Goal: Information Seeking & Learning: Learn about a topic

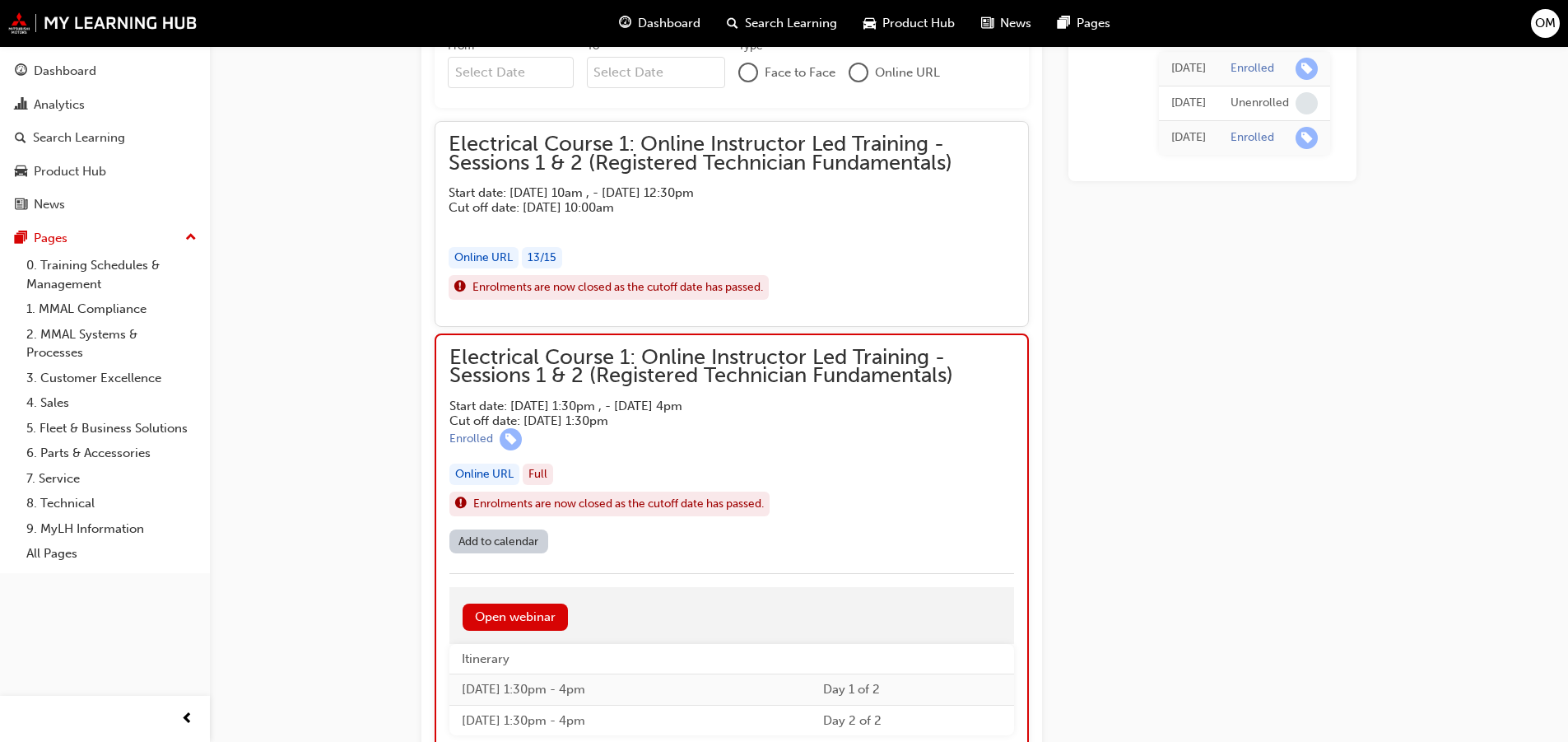
scroll to position [1349, 0]
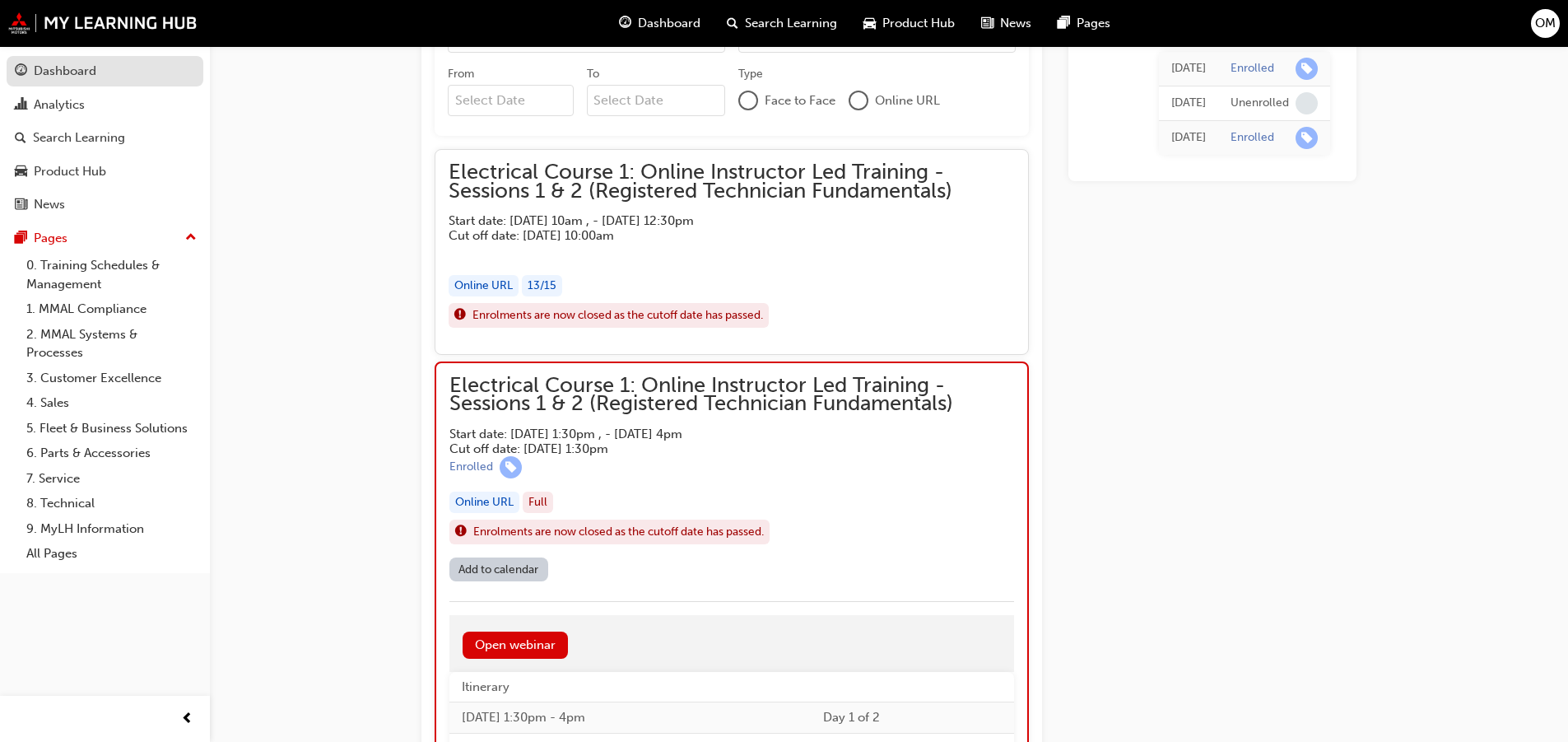
click at [69, 75] on div "Dashboard" at bounding box center [66, 72] width 63 height 19
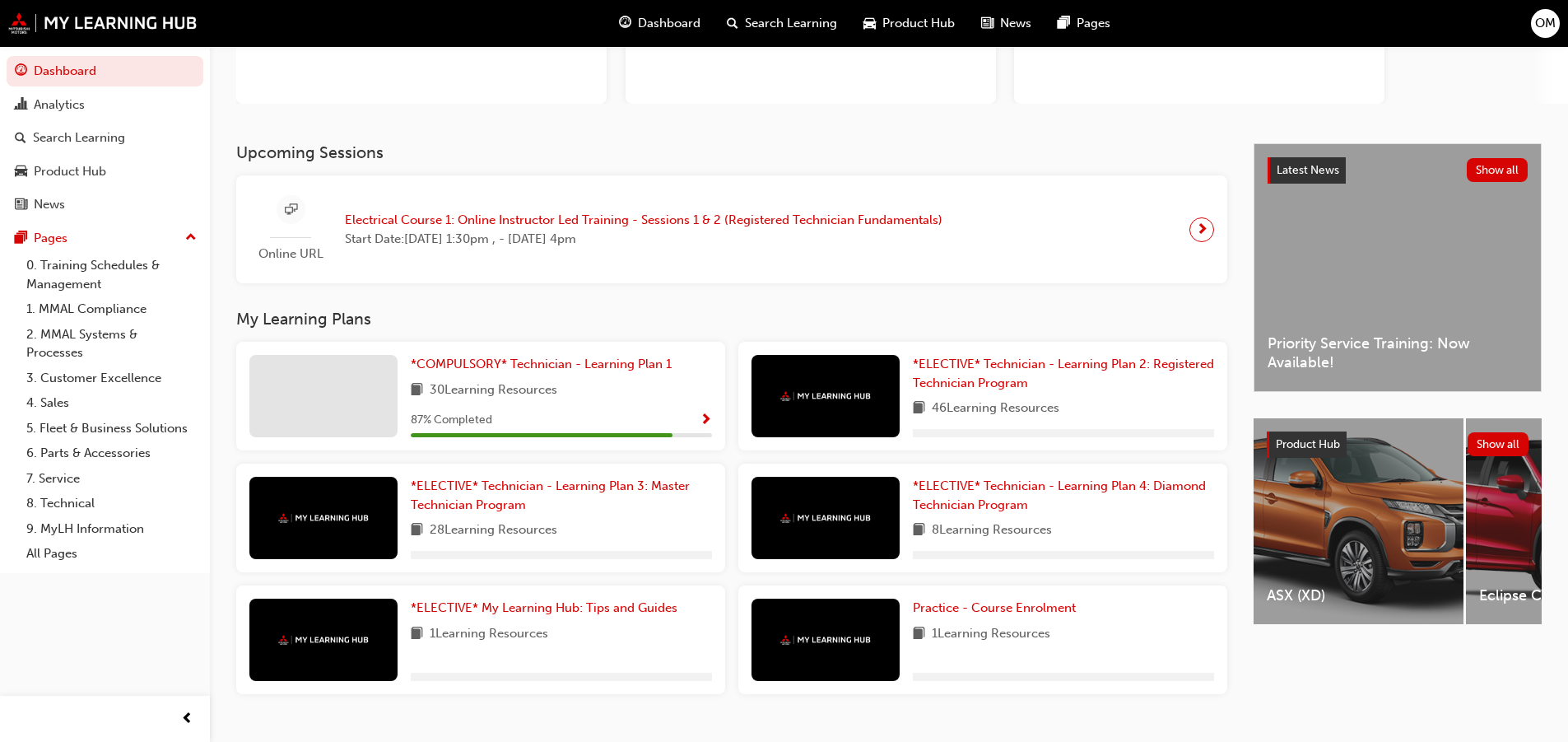
scroll to position [247, 0]
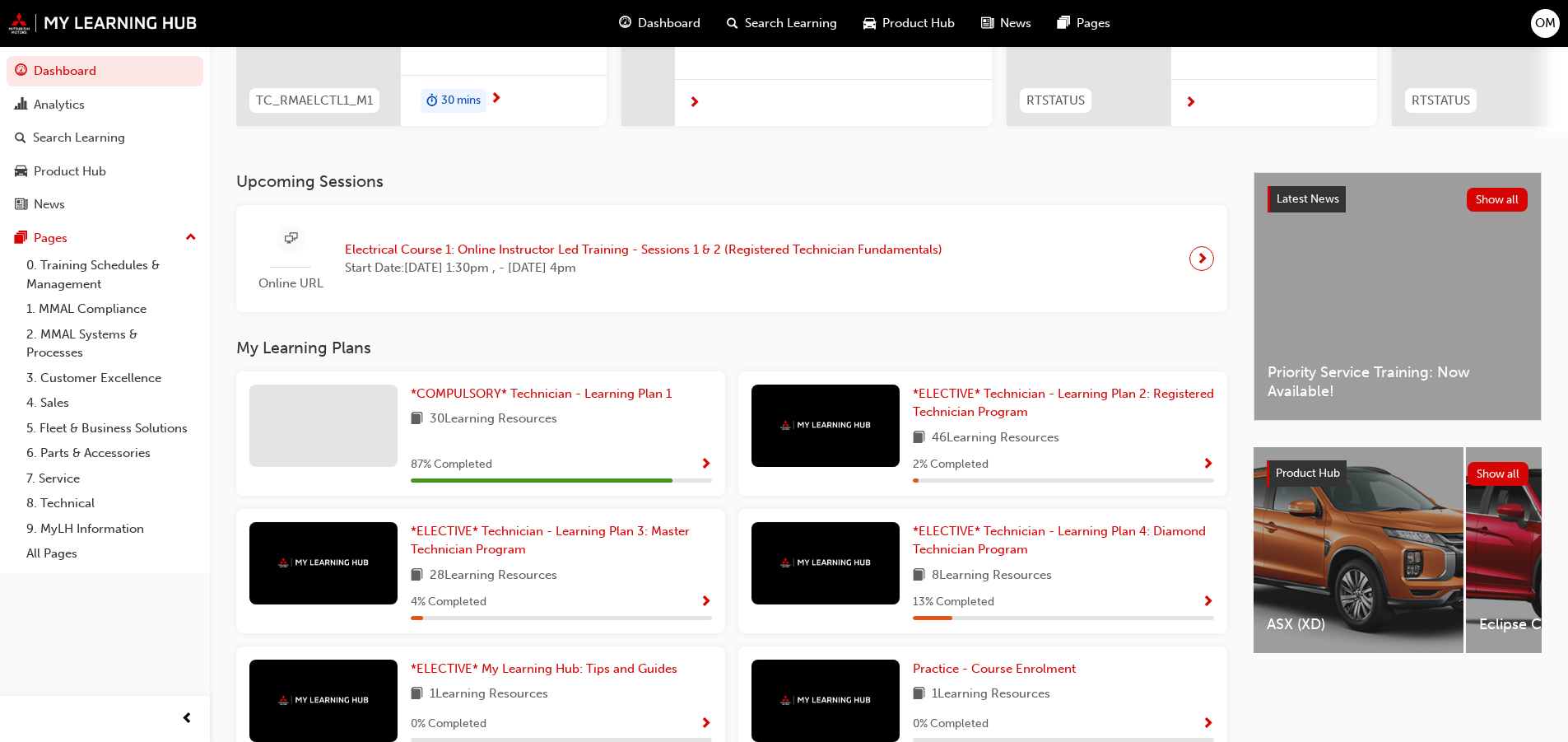
click at [701, 469] on span "Show Progress" at bounding box center [706, 465] width 12 height 15
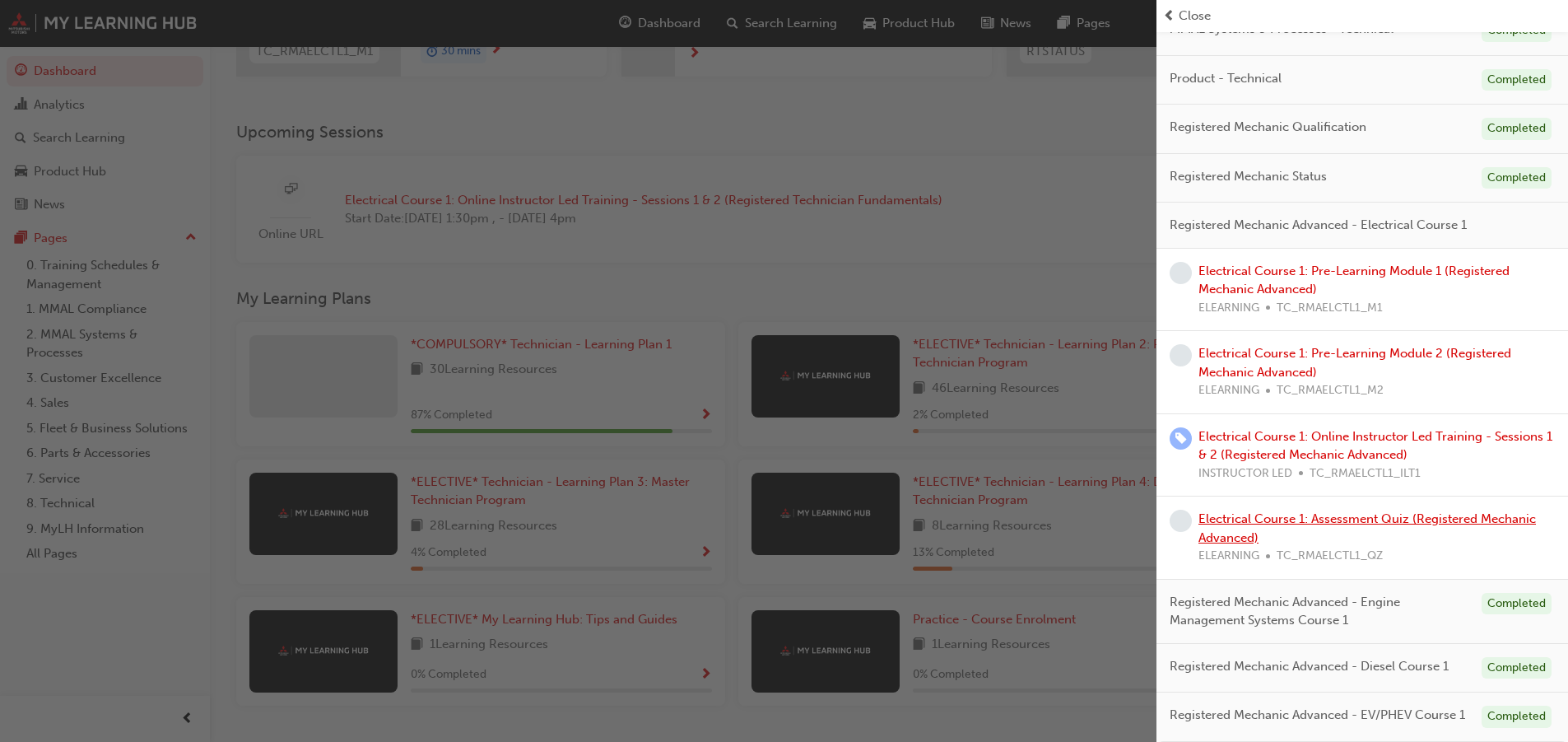
scroll to position [348, 0]
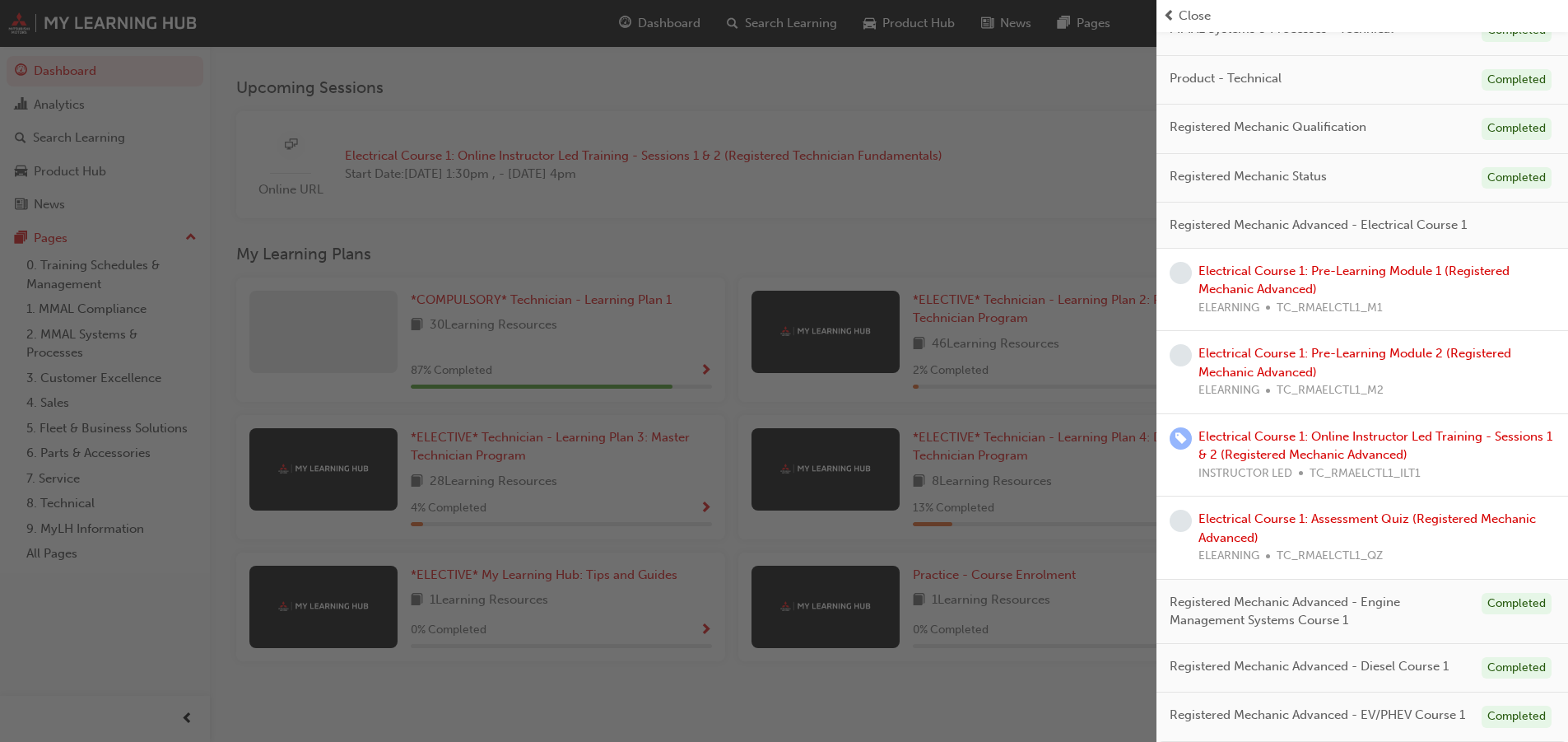
click at [603, 231] on div "button" at bounding box center [578, 371] width 1157 height 742
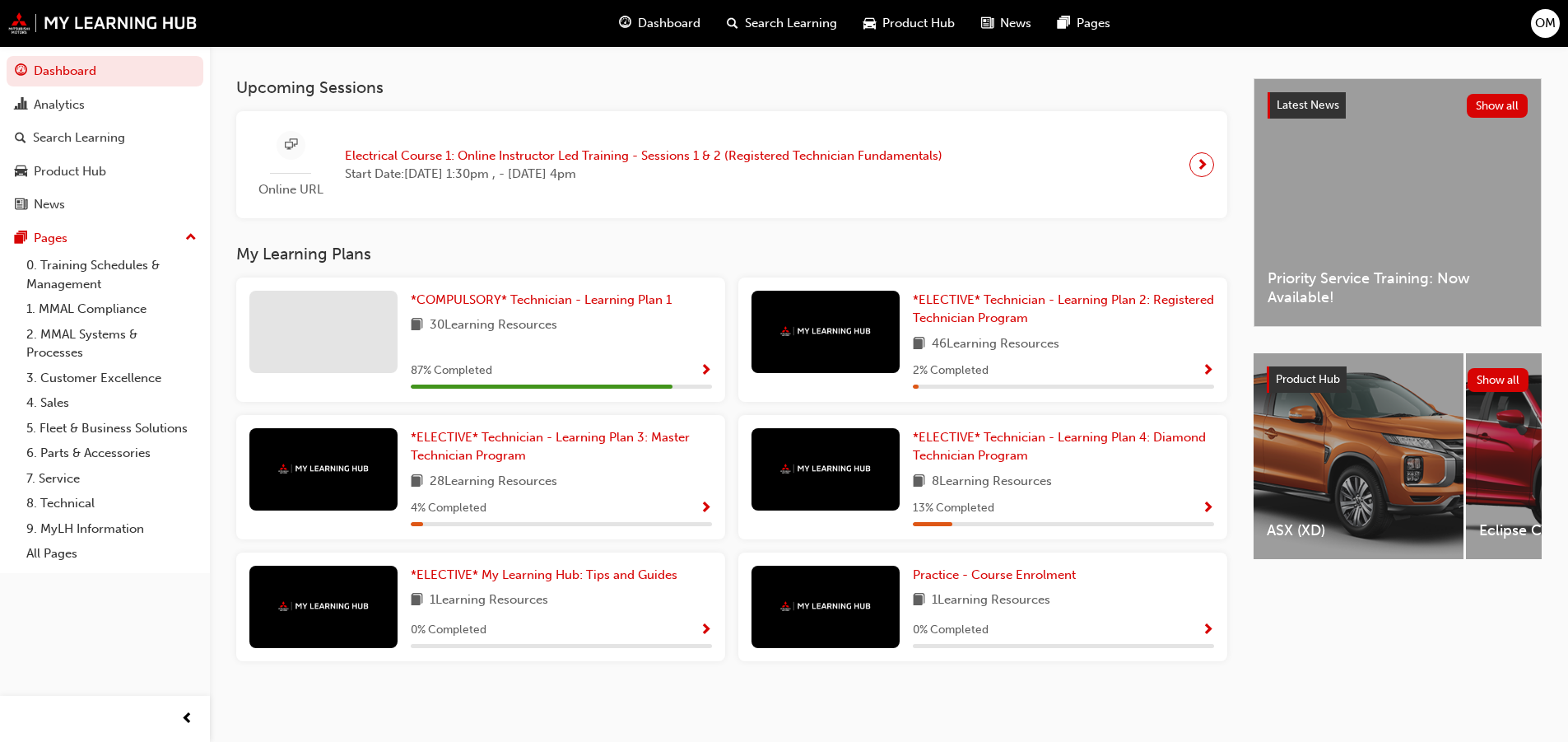
click at [711, 366] on span "Show Progress" at bounding box center [706, 371] width 12 height 15
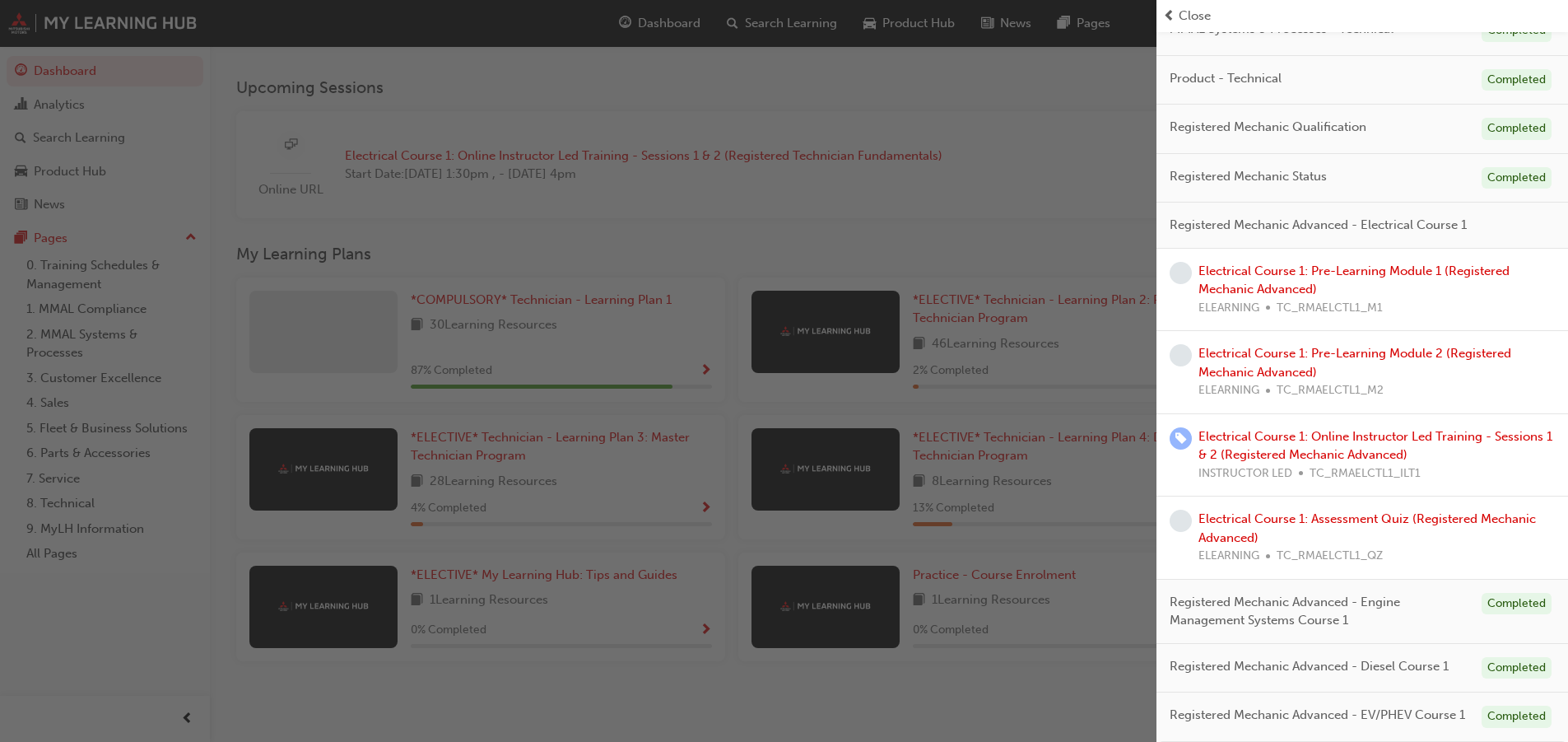
scroll to position [370, 0]
click at [1185, 262] on span "learningRecordVerb_NONE-icon" at bounding box center [1180, 273] width 22 height 22
click at [1265, 271] on link "Electrical Course 1: Pre-Learning Module 1 (Registered Mechanic Advanced)" at bounding box center [1354, 281] width 311 height 34
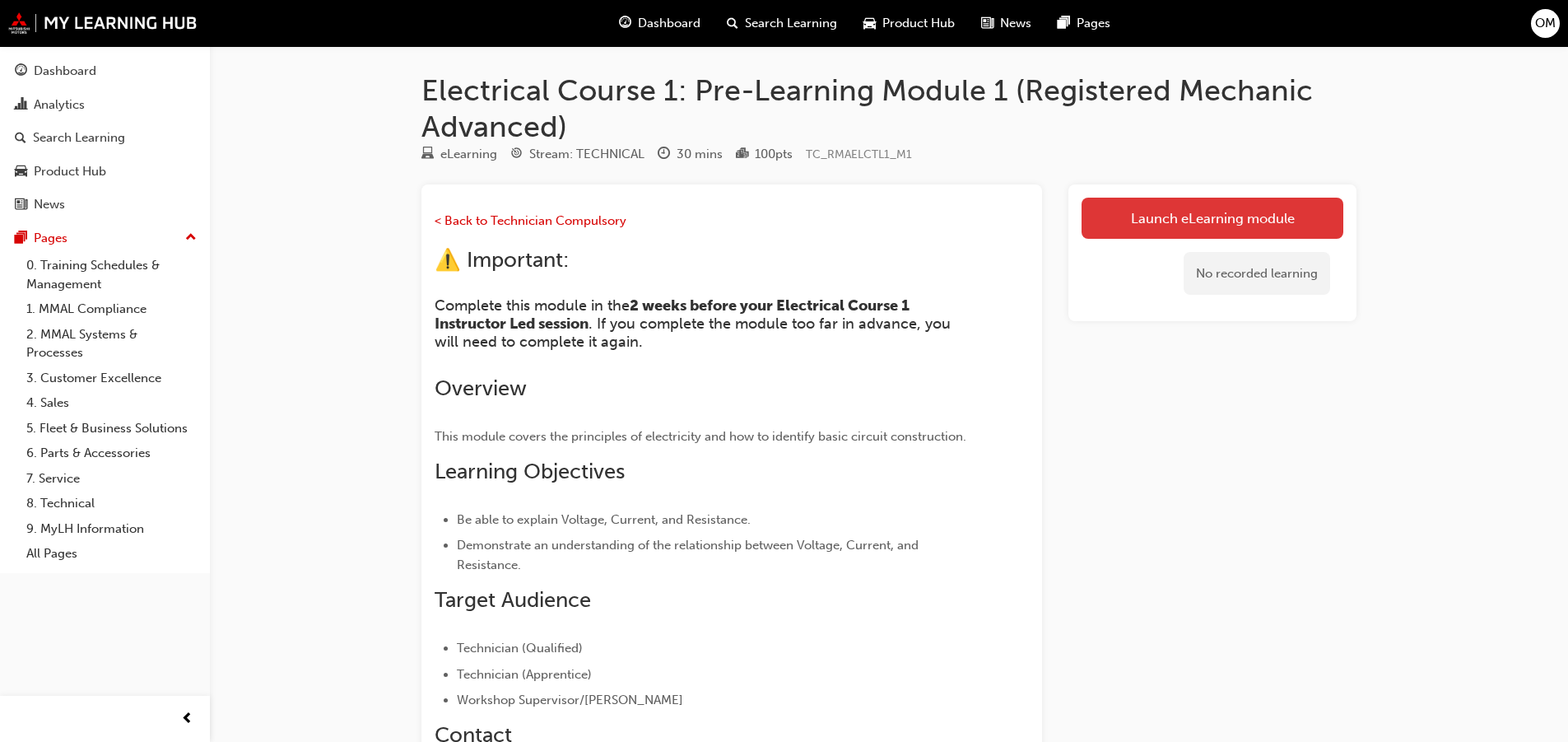
click at [1219, 223] on link "Launch eLearning module" at bounding box center [1212, 218] width 262 height 41
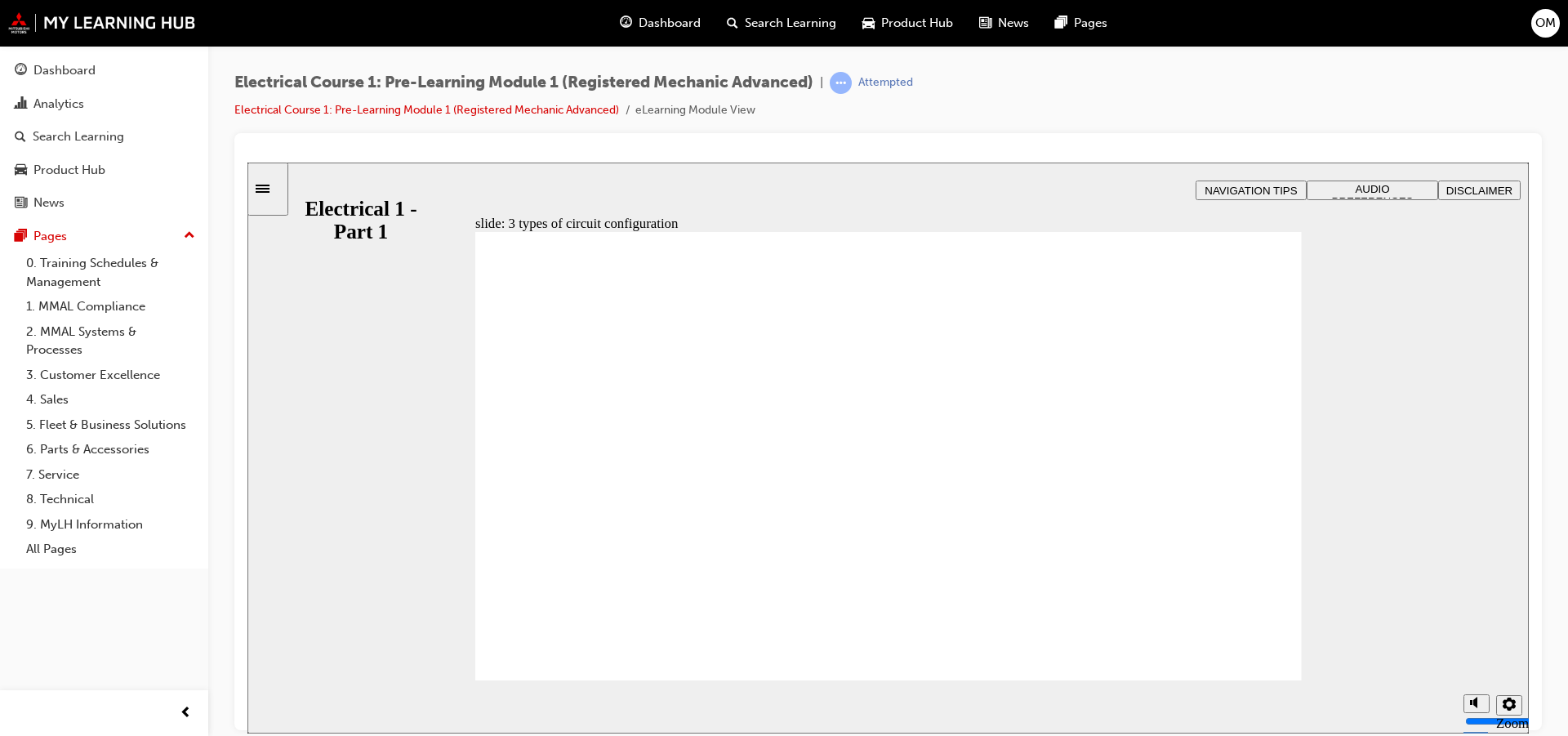
checkbox input "true"
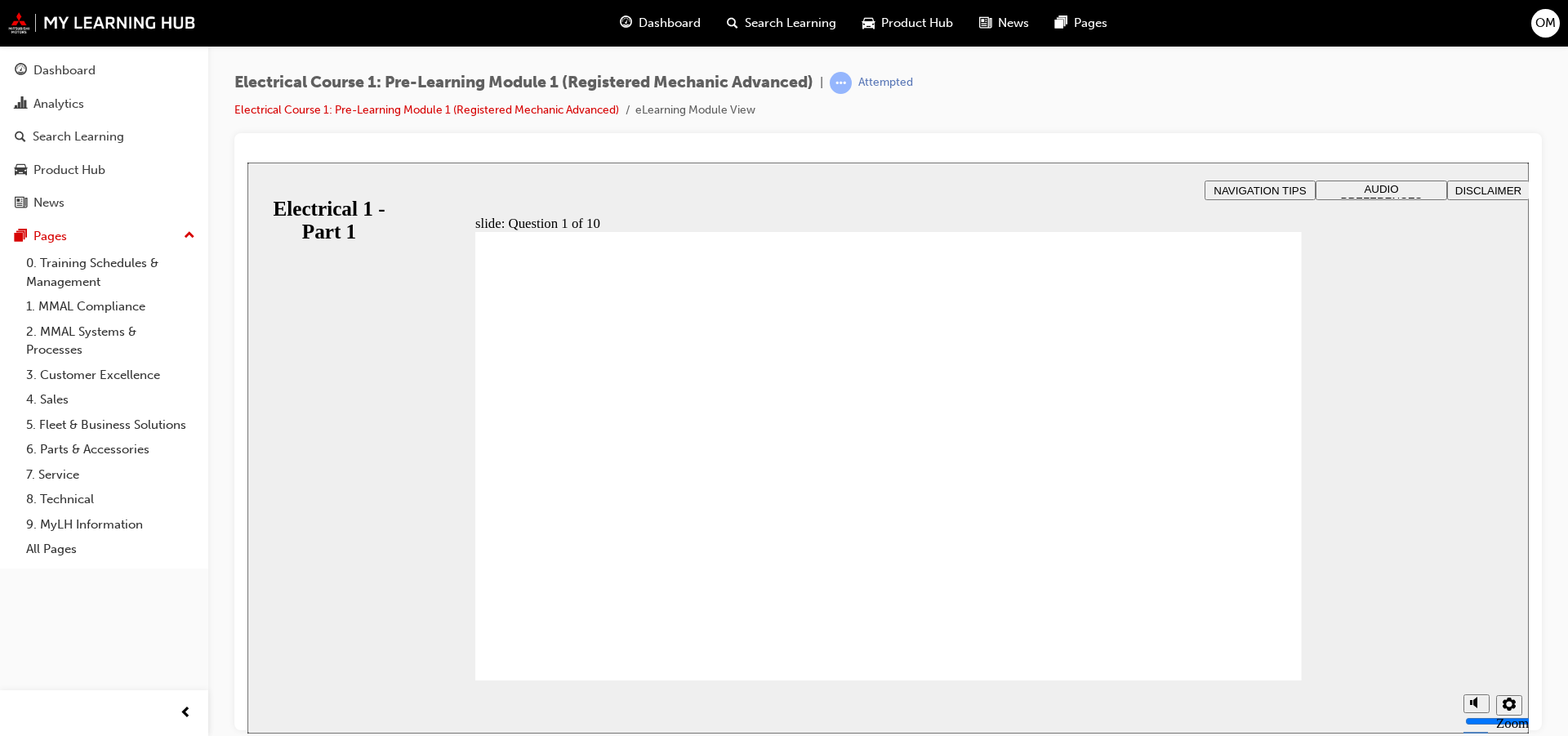
radio input "true"
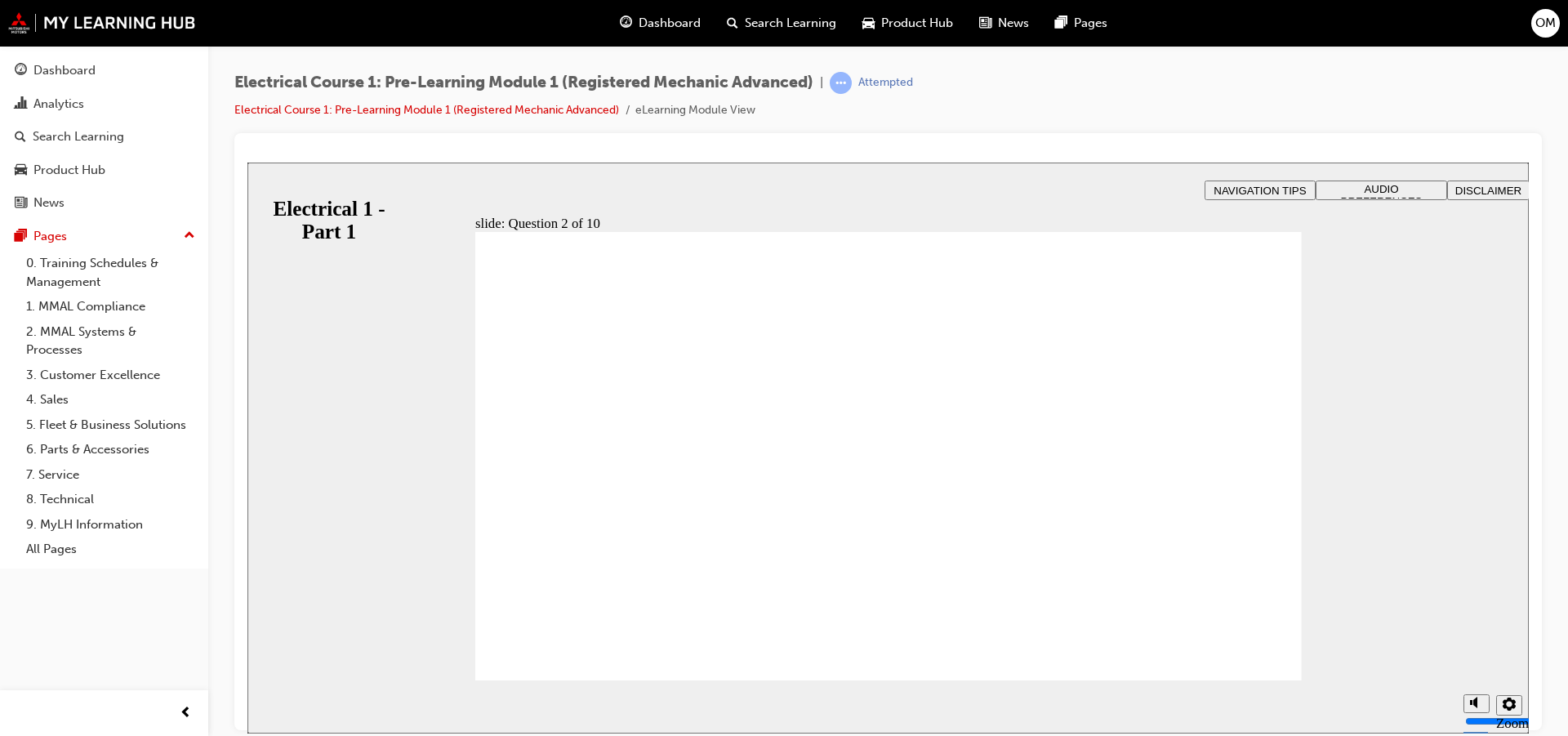
drag, startPoint x: 1220, startPoint y: 636, endPoint x: 1220, endPoint y: 652, distance: 16.0
radio input "true"
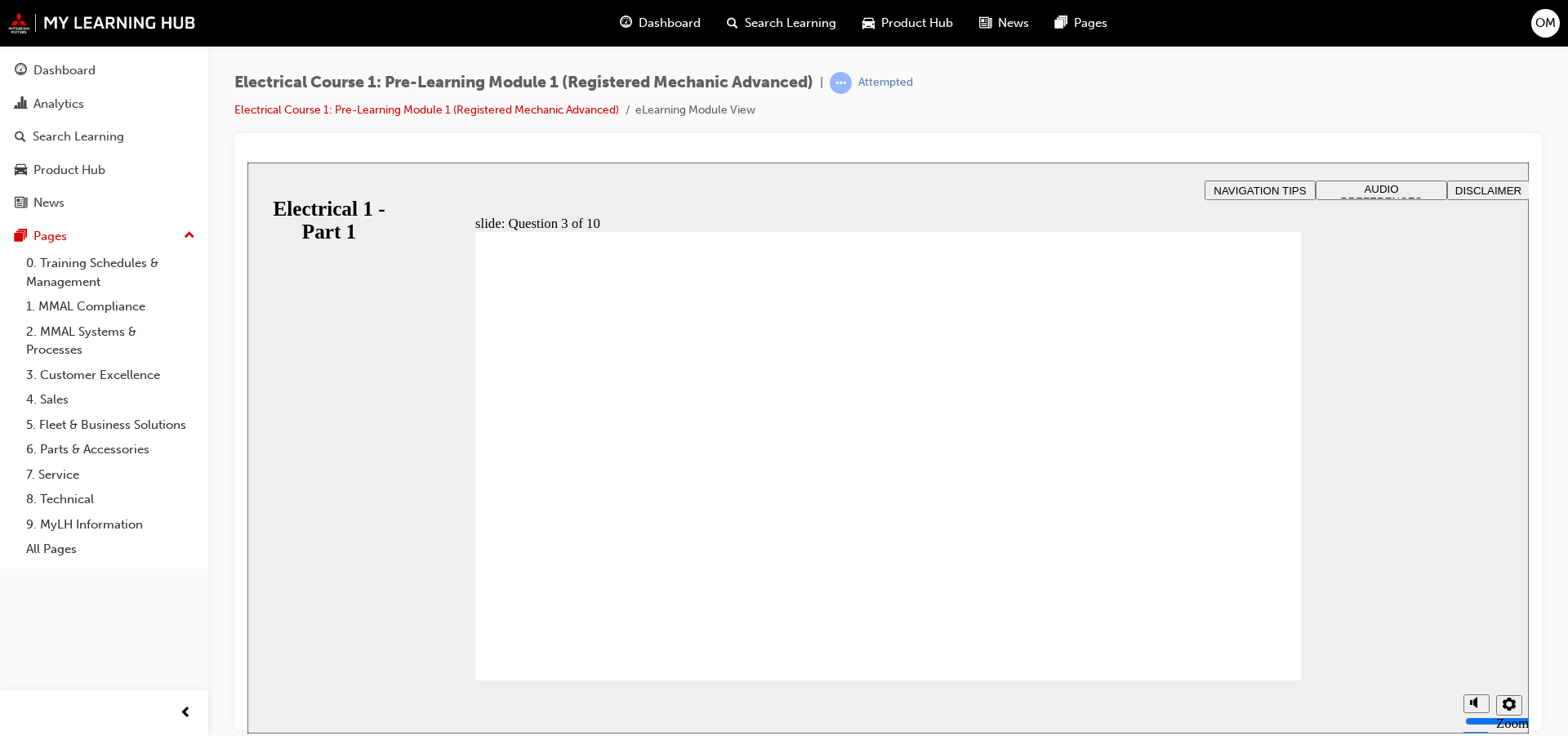
radio input "true"
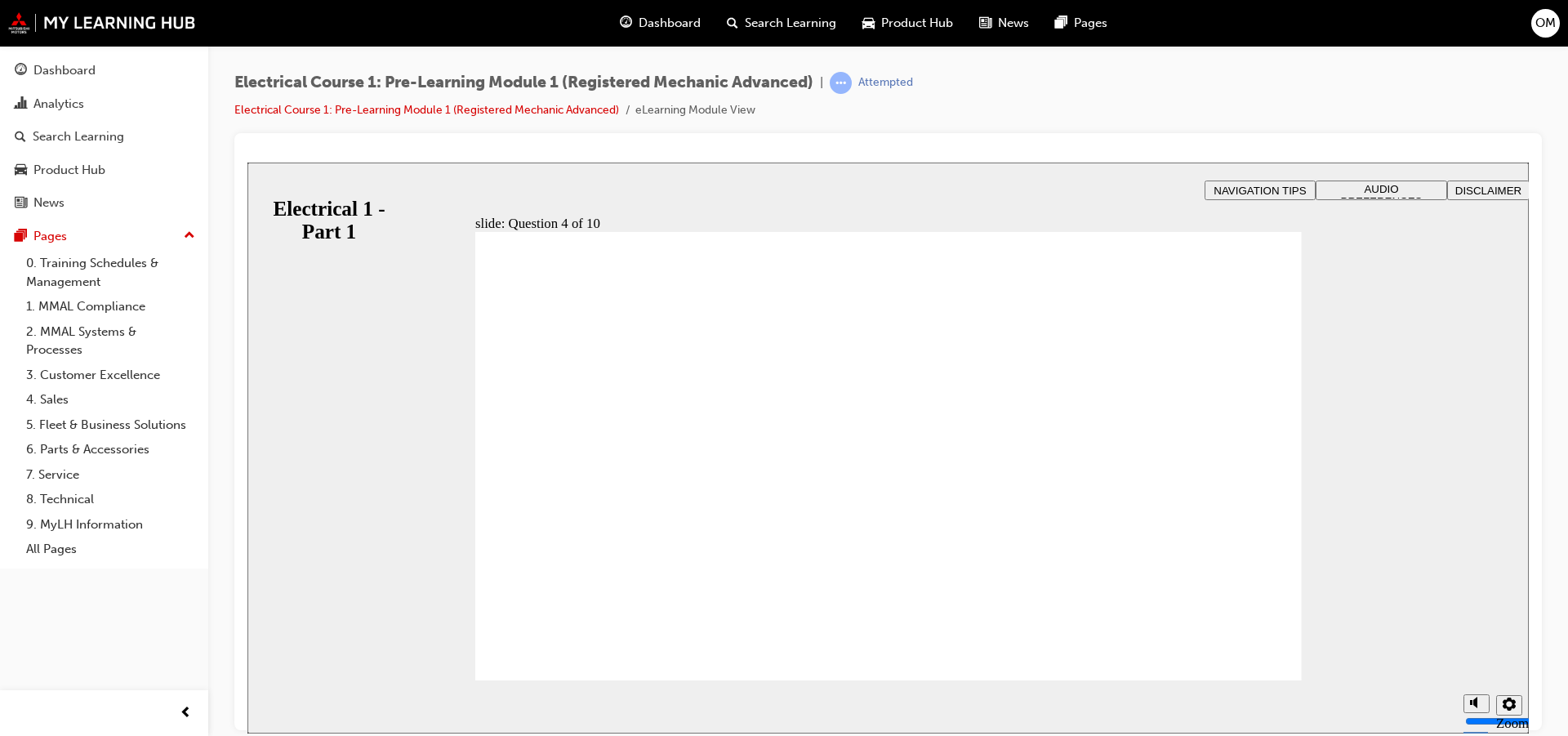
radio input "true"
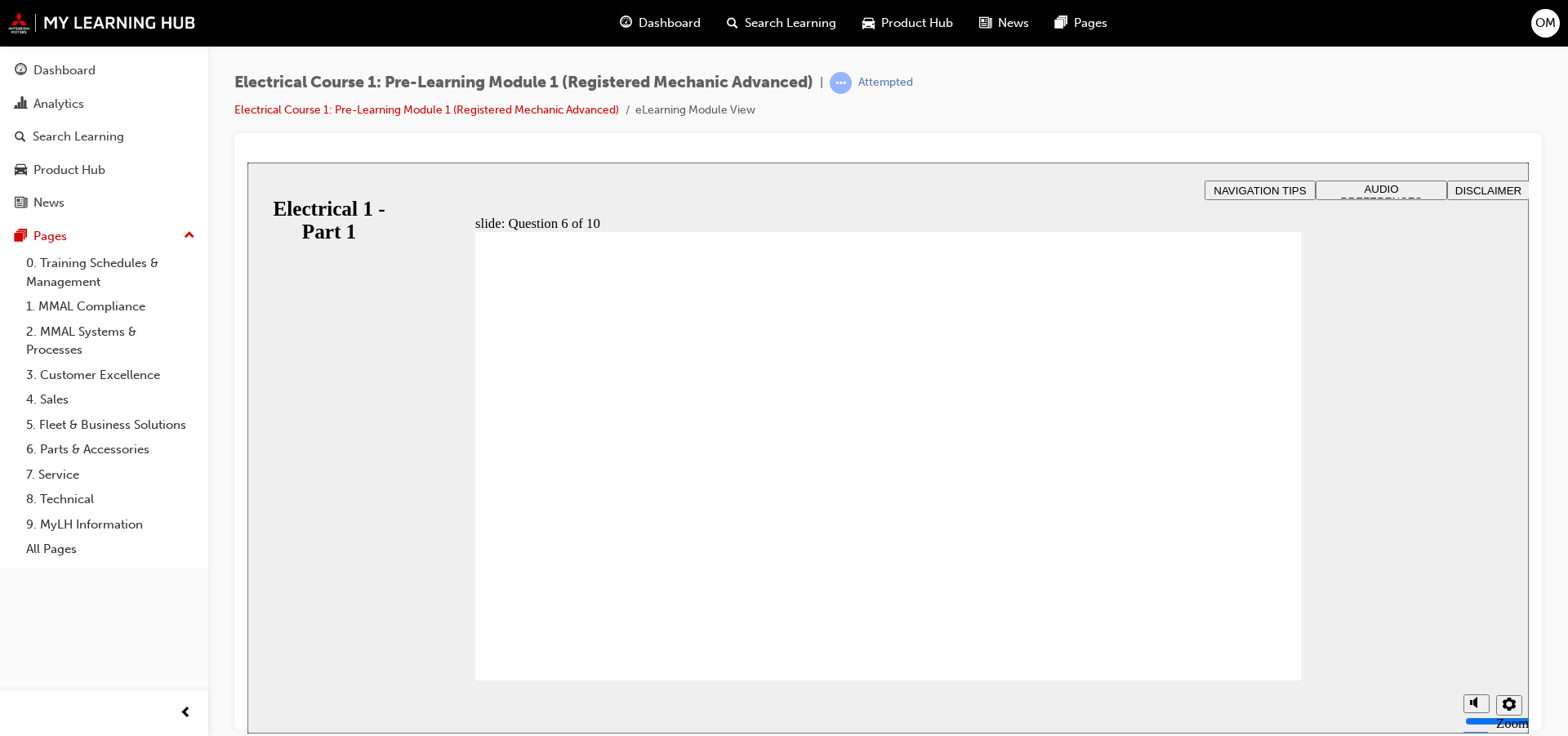
radio input "true"
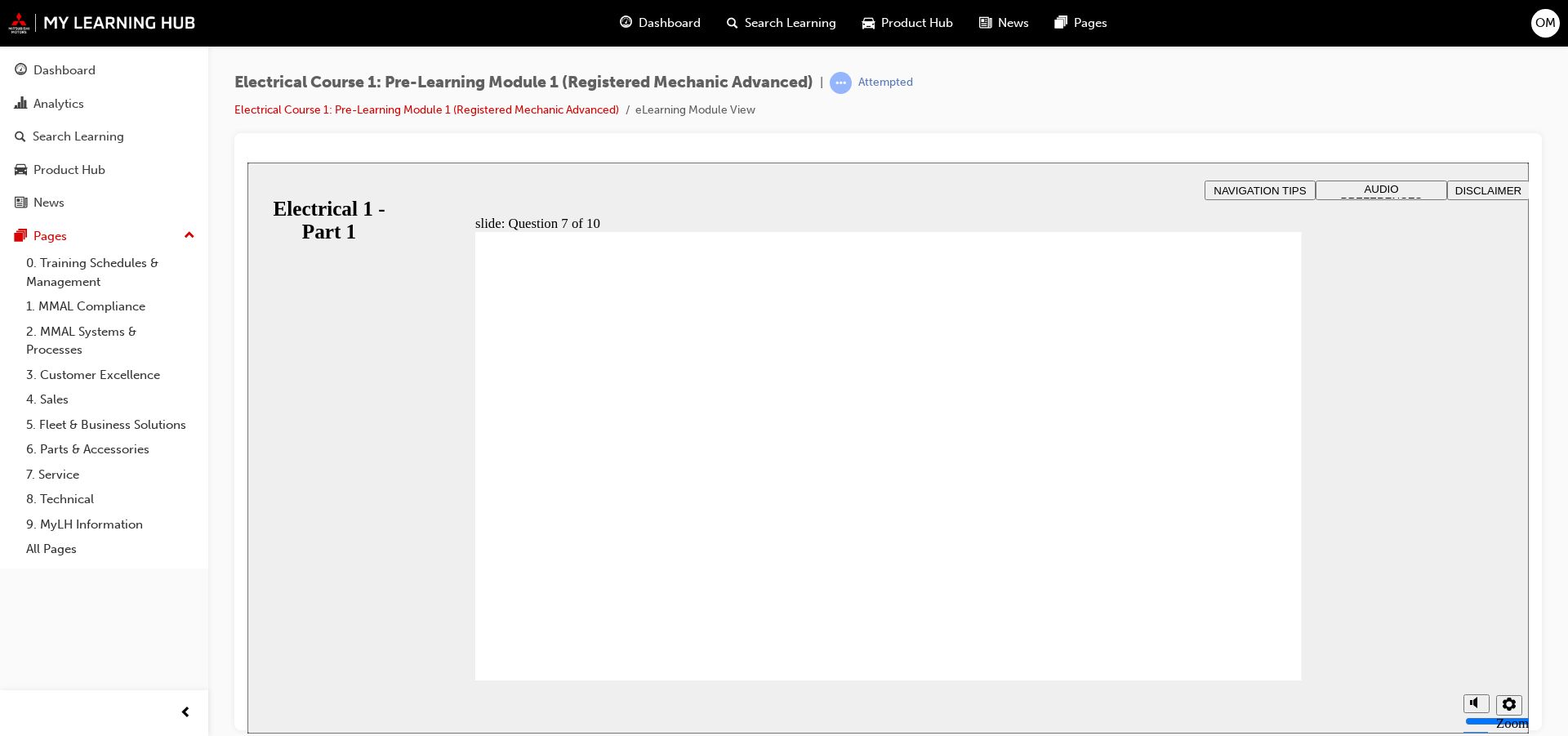
radio input "true"
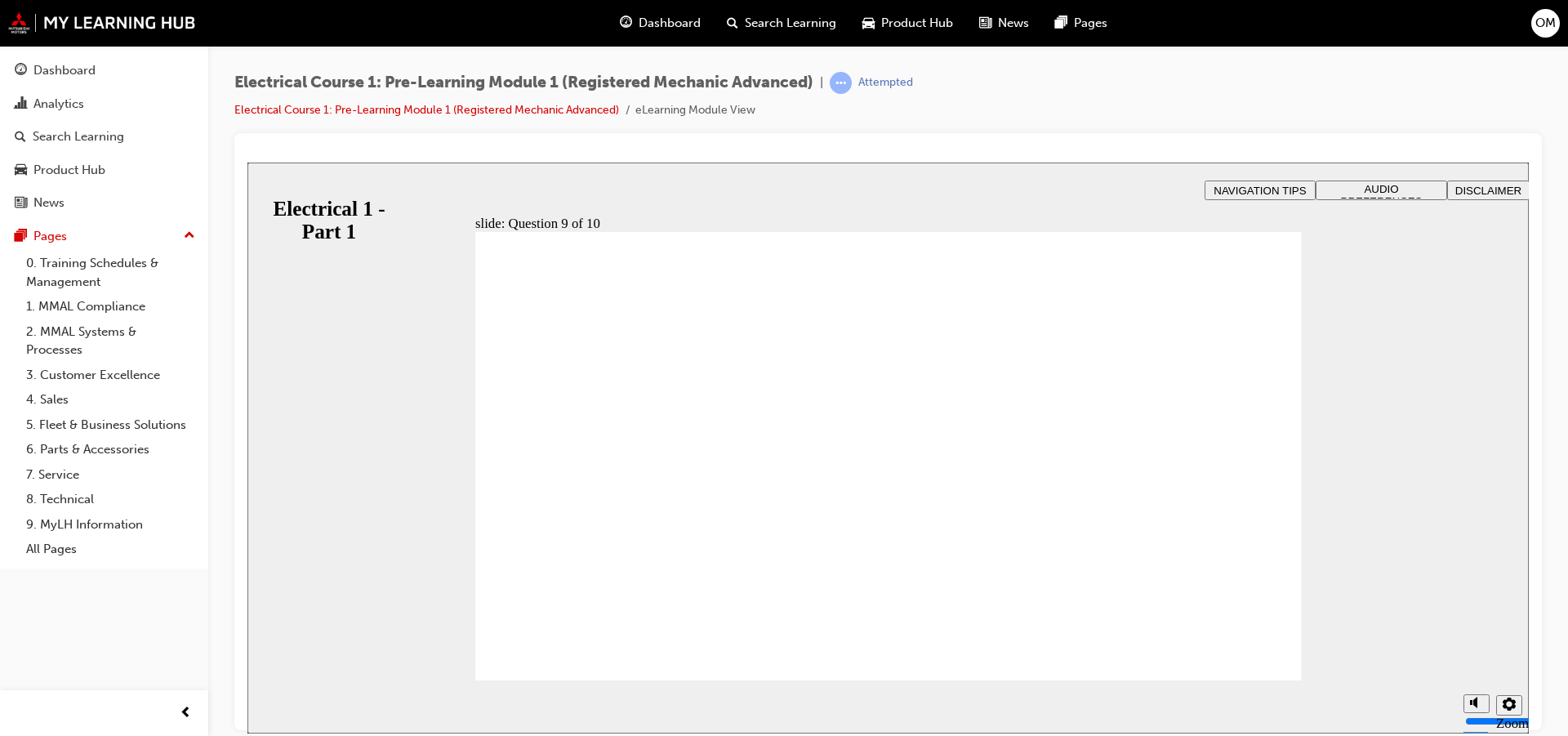
drag, startPoint x: 698, startPoint y: 499, endPoint x: 696, endPoint y: 513, distance: 14.1
radio input "true"
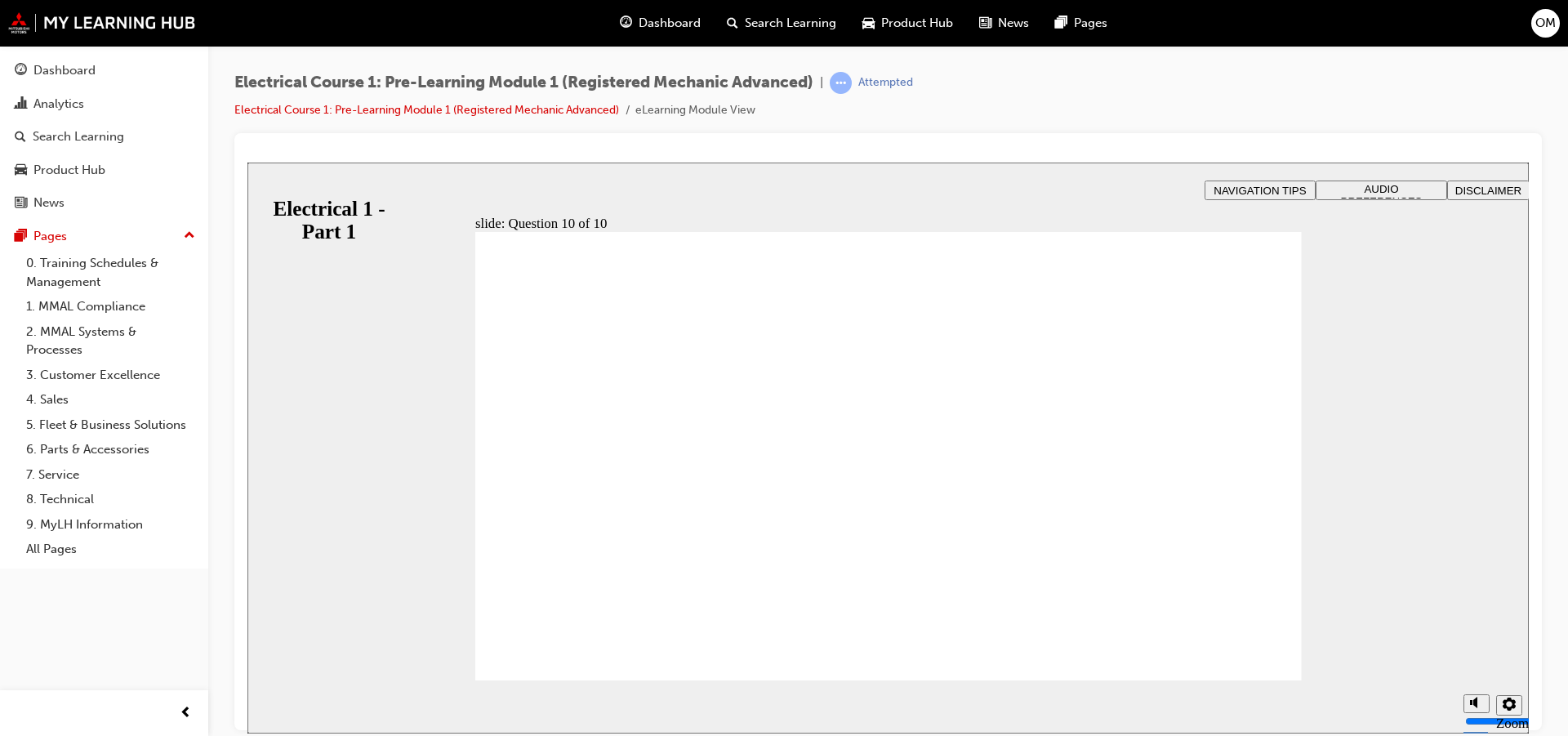
radio input "true"
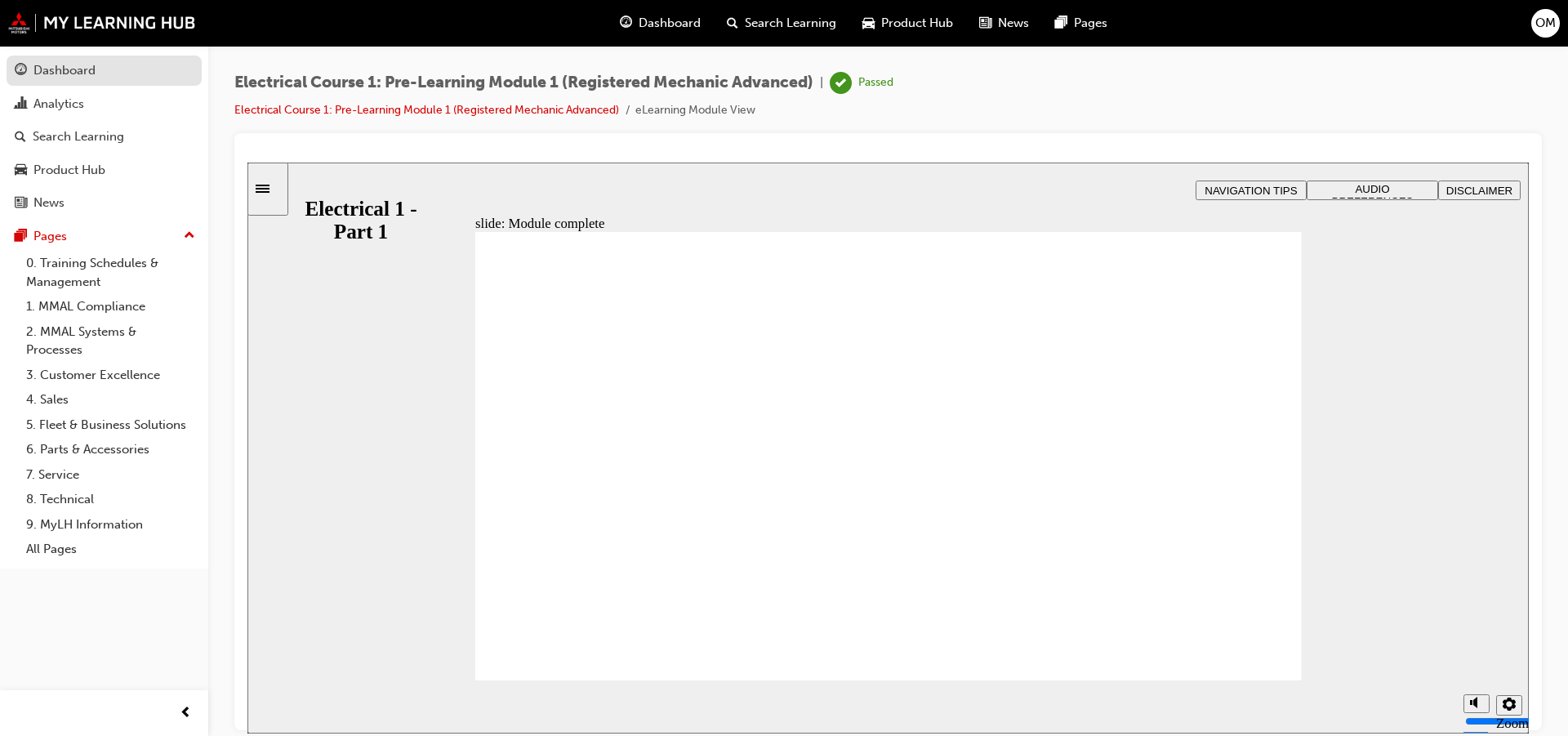
click at [80, 70] on div "Dashboard" at bounding box center [65, 71] width 62 height 19
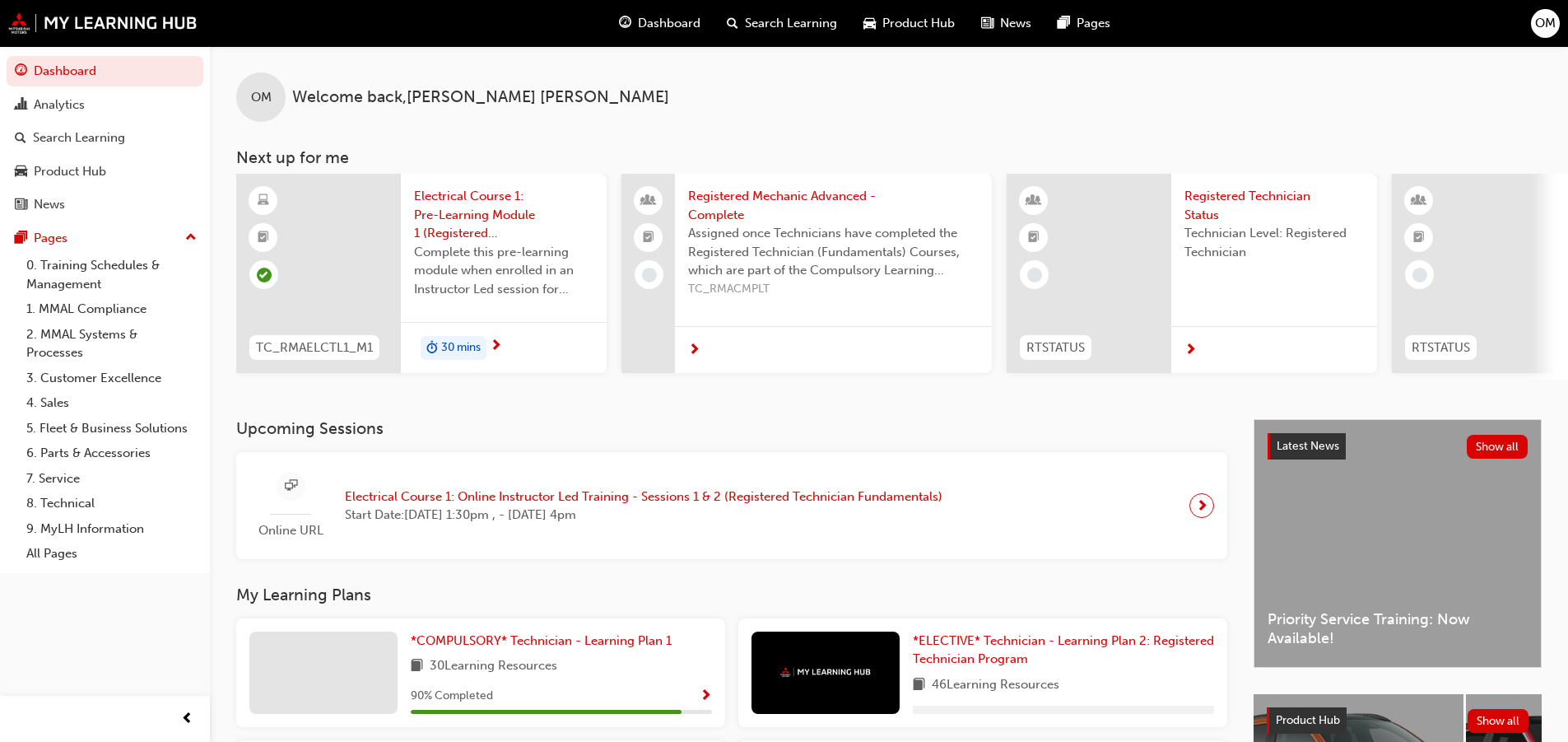
click at [432, 195] on span "Electrical Course 1: Pre-Learning Module 1 (Registered Mechanic Advanced)" at bounding box center [503, 215] width 179 height 56
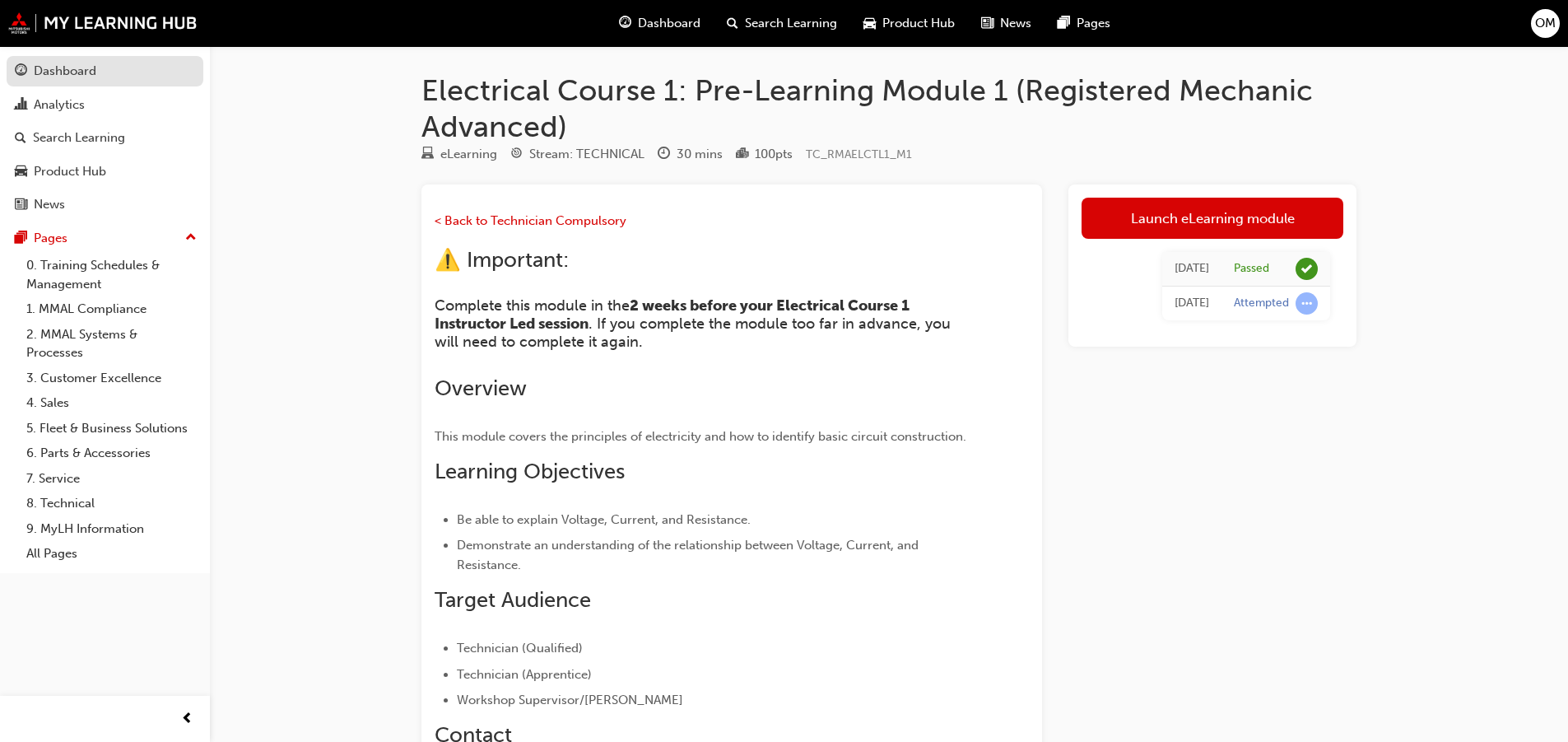
click at [56, 62] on div "Dashboard" at bounding box center [66, 72] width 63 height 19
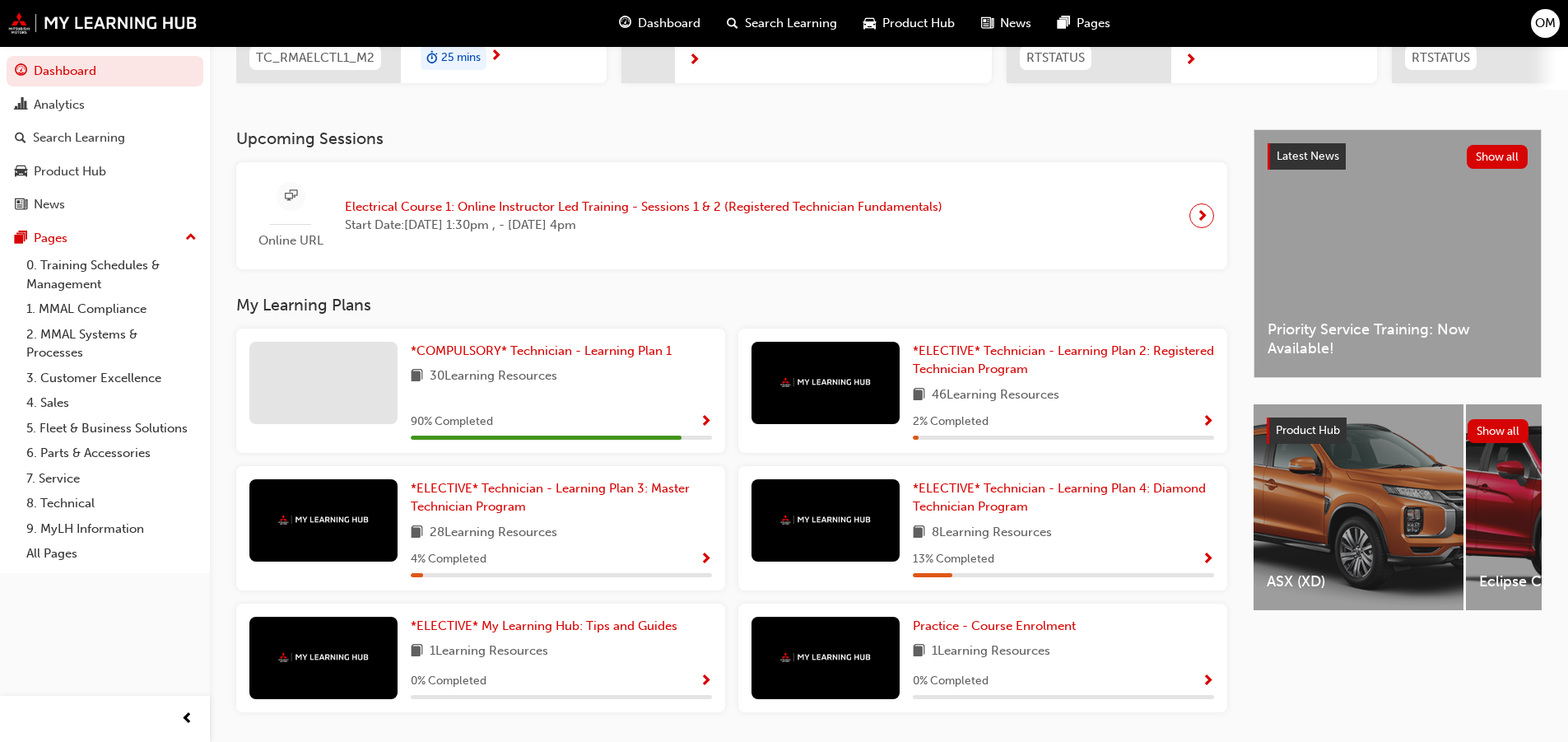
scroll to position [329, 0]
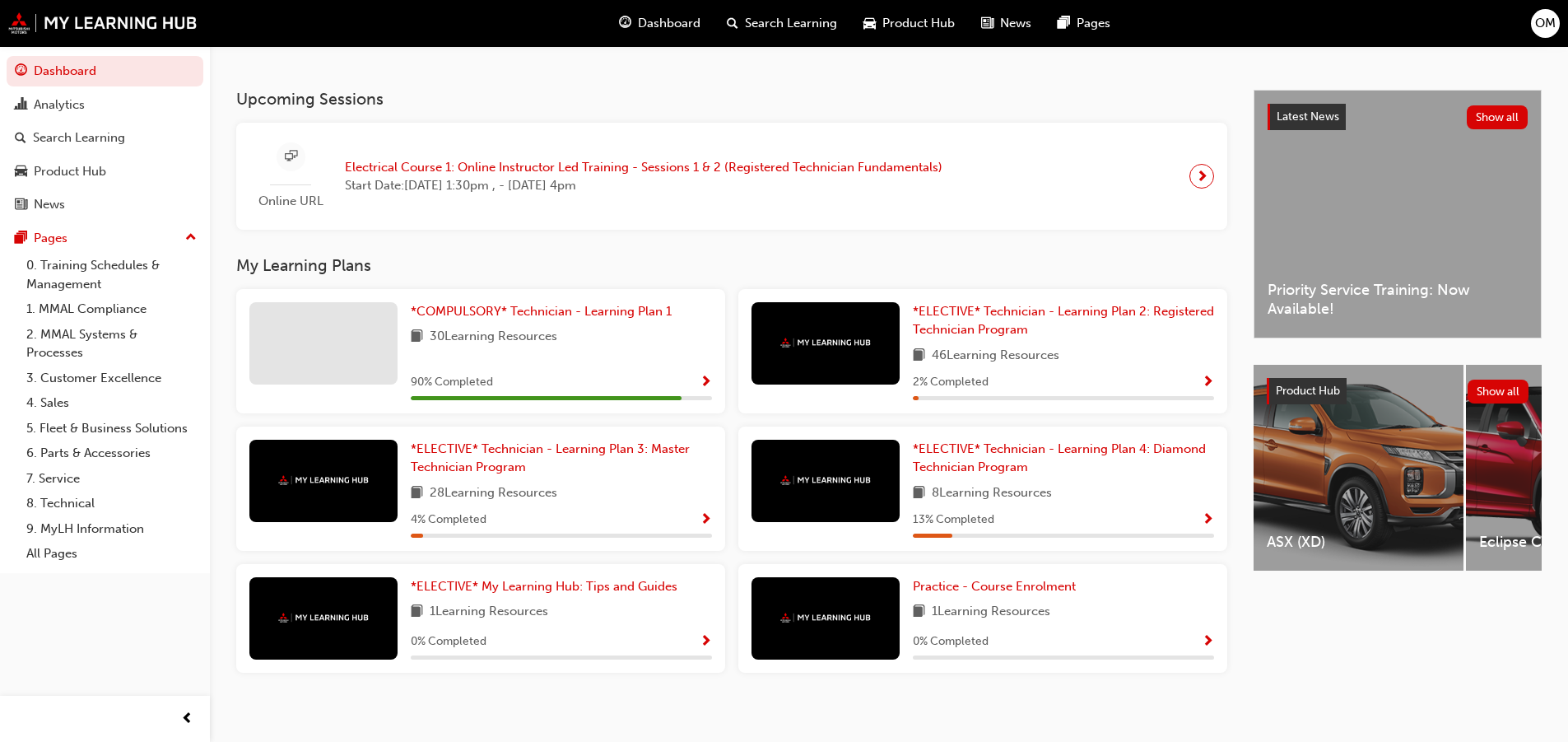
click at [708, 391] on span "Show Progress" at bounding box center [706, 383] width 12 height 15
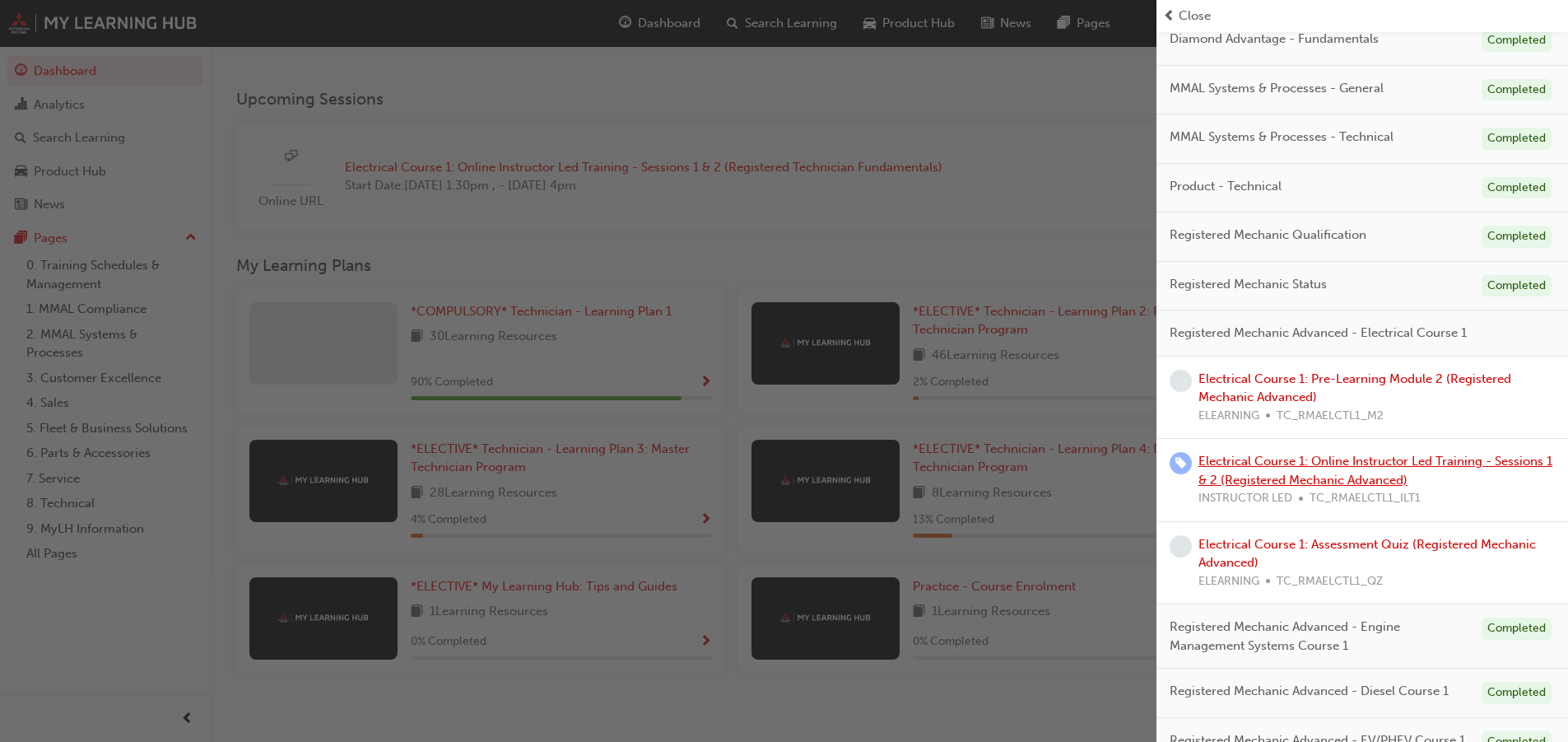
scroll to position [288, 0]
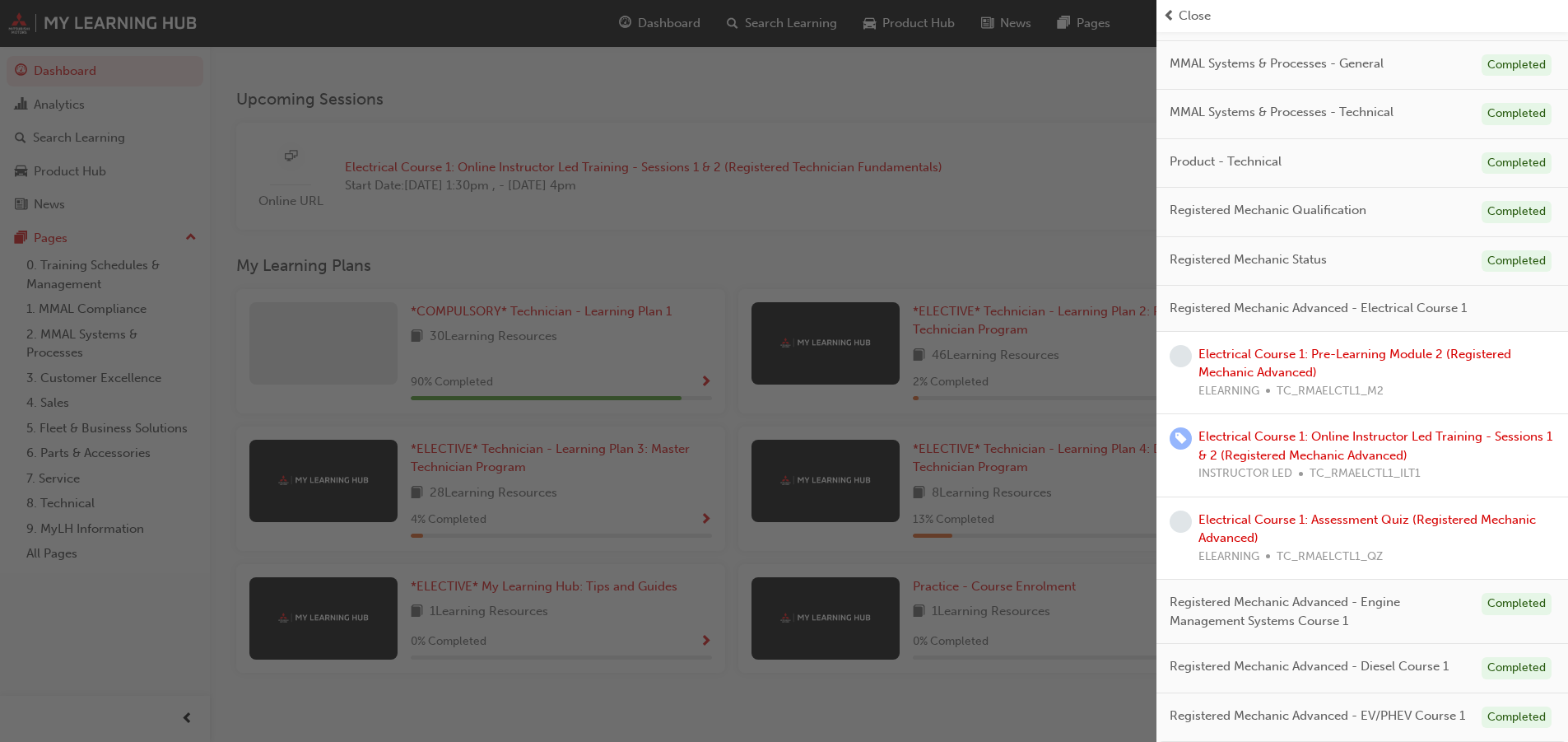
click at [1189, 345] on span "learningRecordVerb_NONE-icon" at bounding box center [1180, 356] width 22 height 22
click at [1243, 350] on link "Electrical Course 1: Pre-Learning Module 2 (Registered Mechanic Advanced)" at bounding box center [1355, 364] width 313 height 34
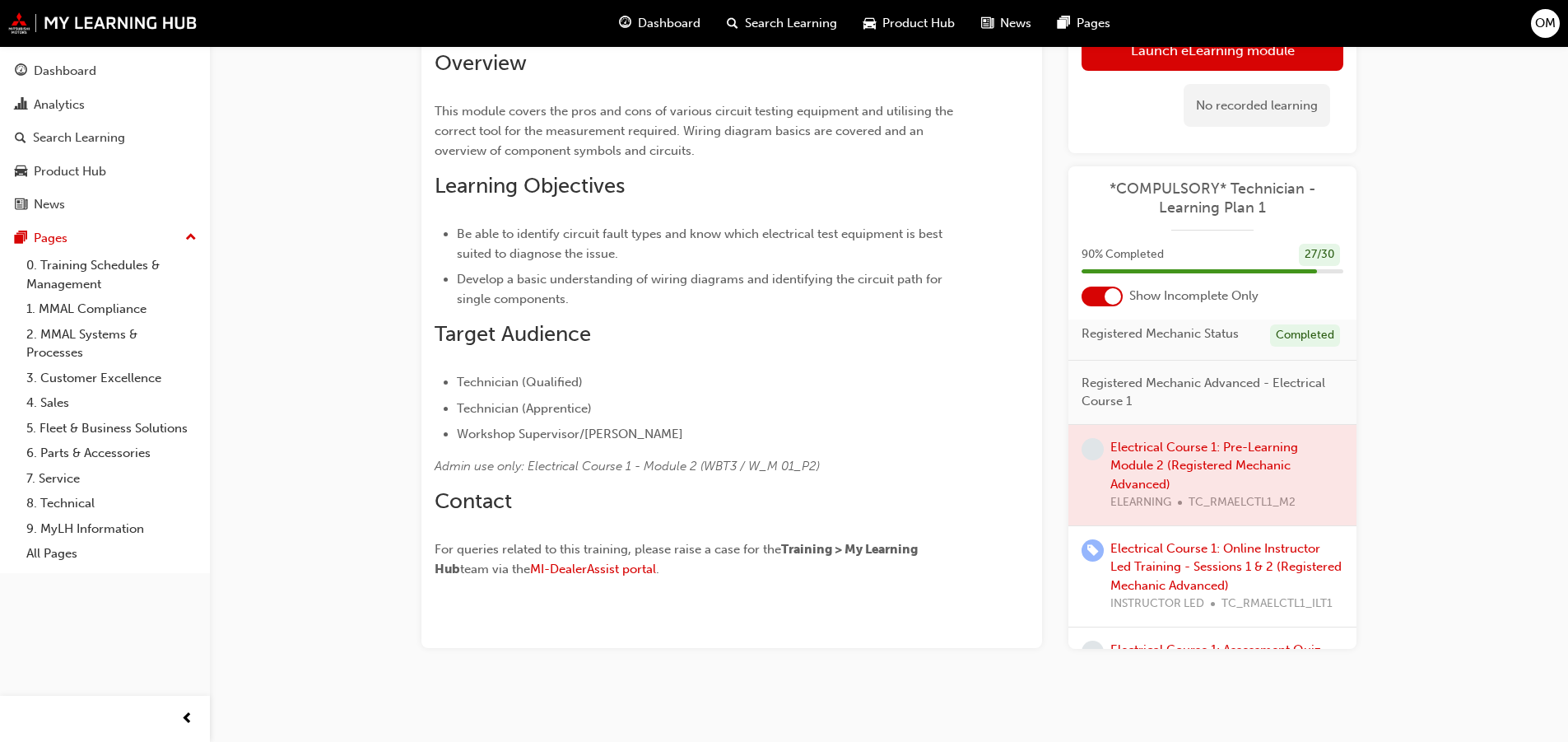
scroll to position [494, 0]
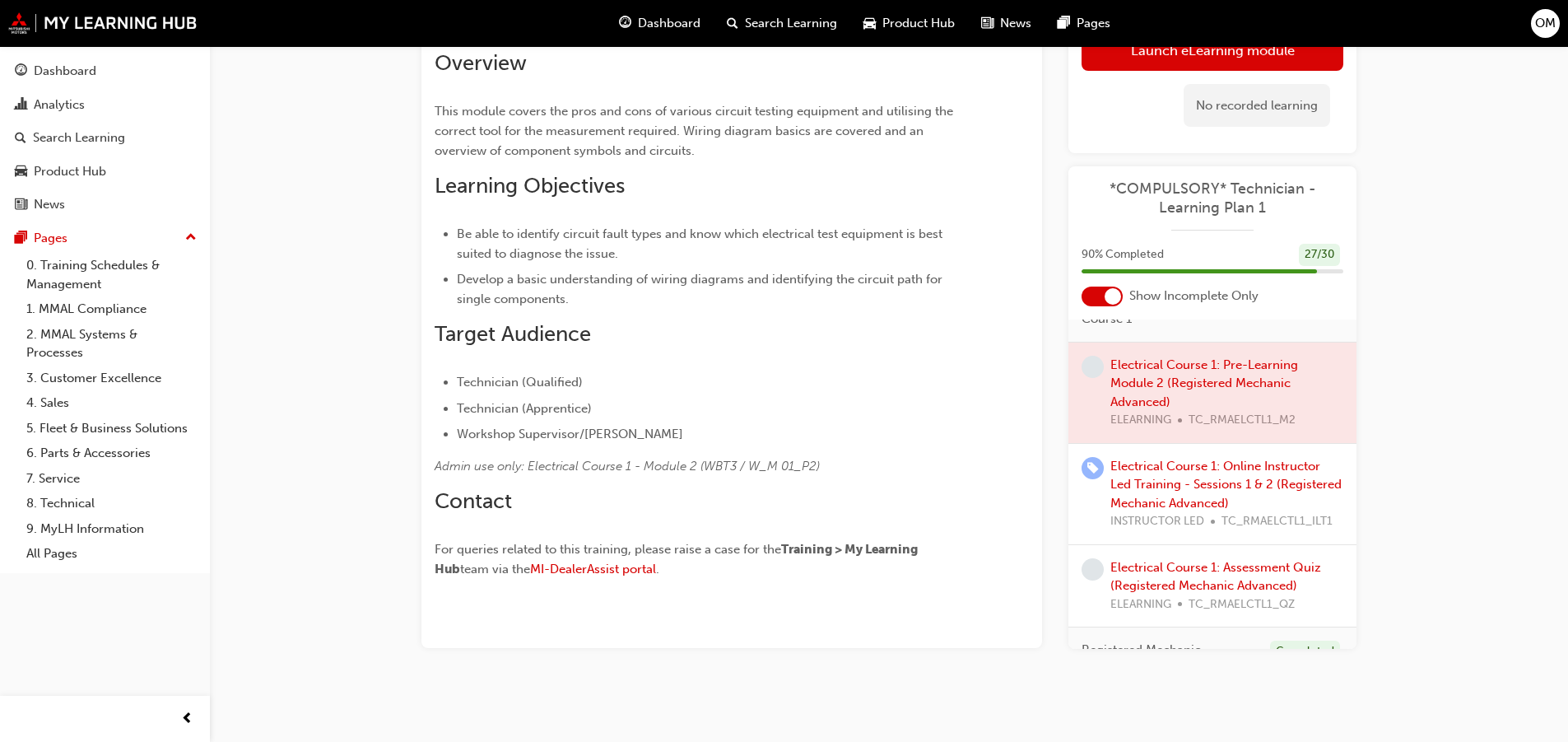
click at [1201, 378] on div at bounding box center [1212, 392] width 288 height 101
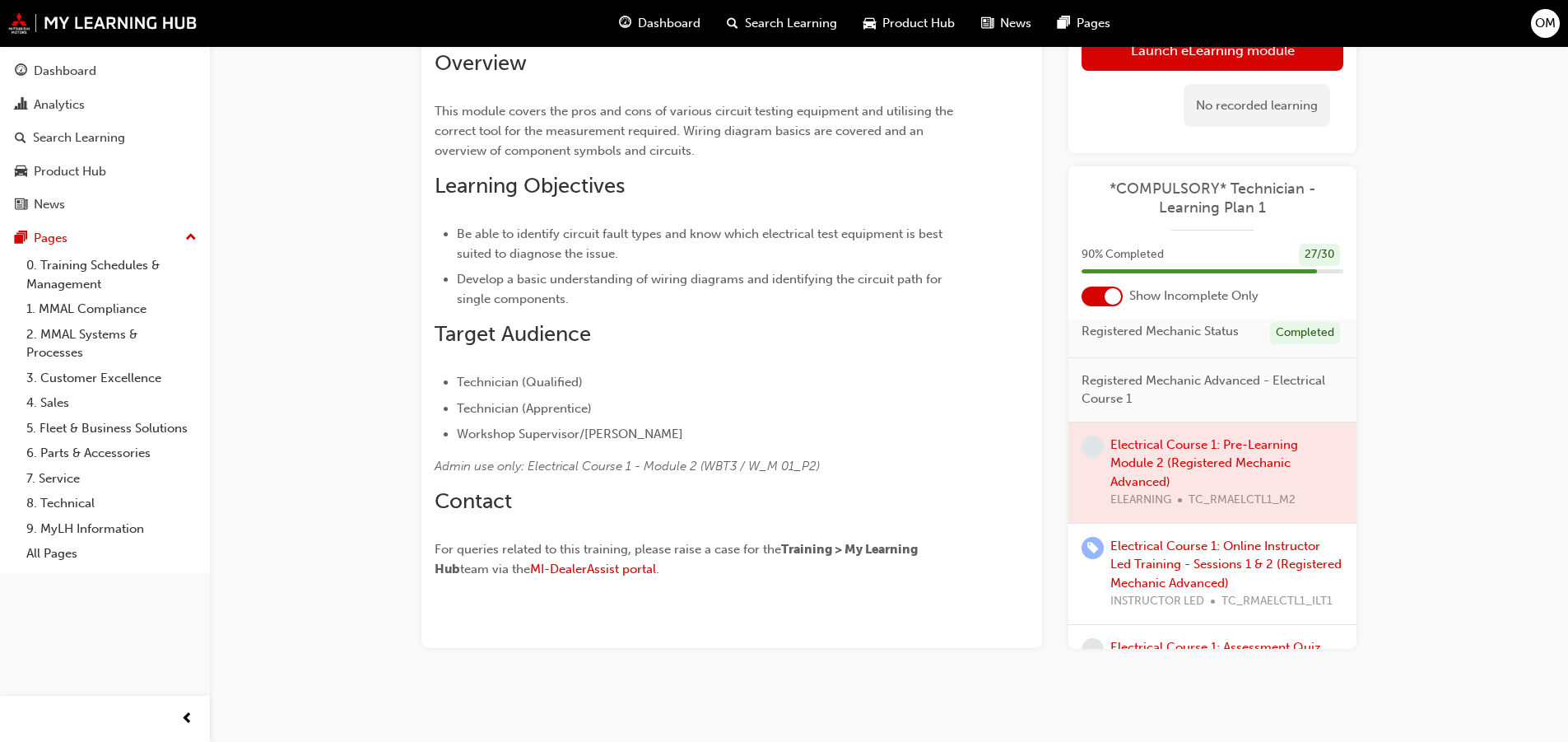
scroll to position [412, 0]
click at [1093, 446] on span "learningRecordVerb_NONE-icon" at bounding box center [1092, 447] width 22 height 22
click at [1113, 52] on link "Launch eLearning module" at bounding box center [1212, 49] width 262 height 41
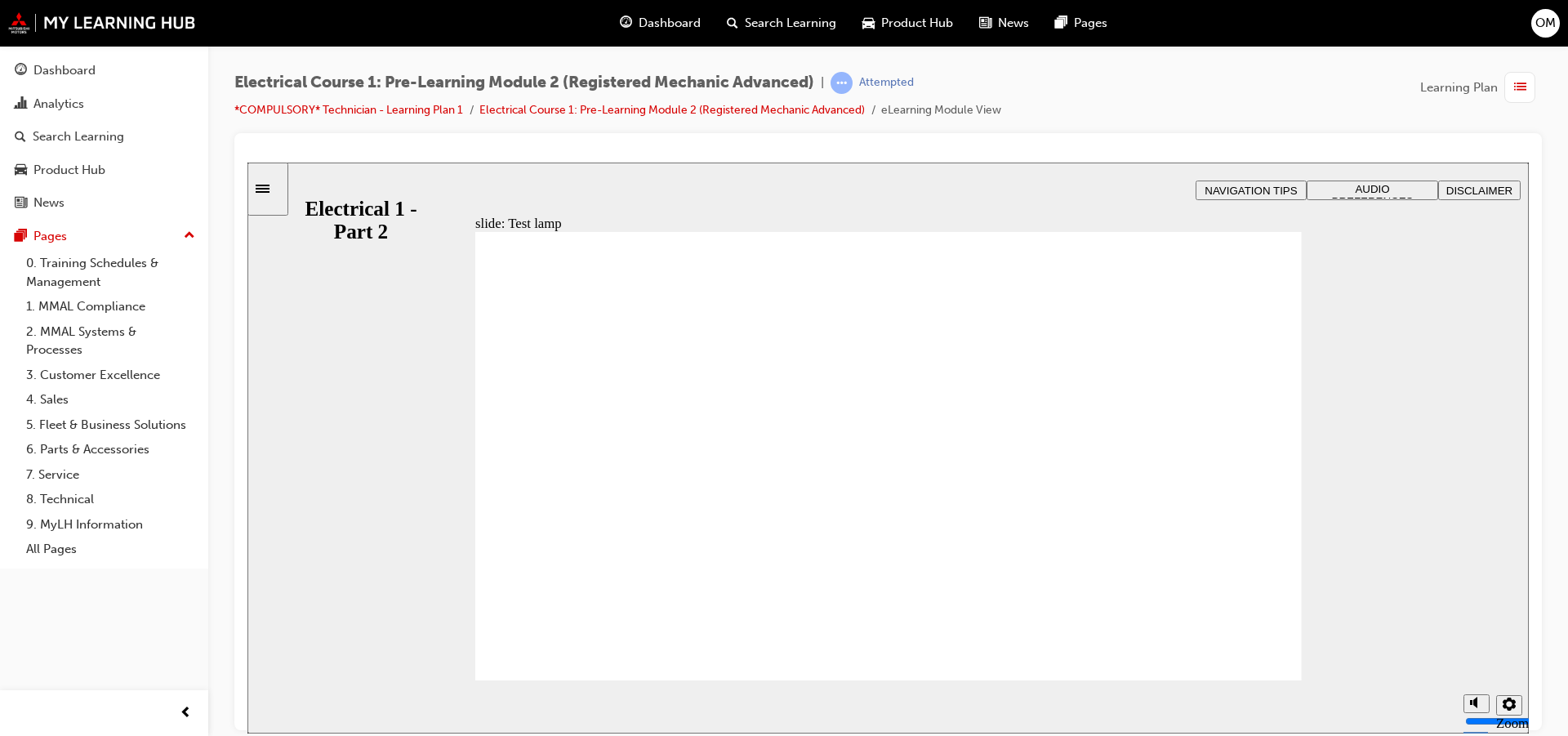
drag, startPoint x: 1216, startPoint y: 621, endPoint x: 1289, endPoint y: 296, distance: 333.1
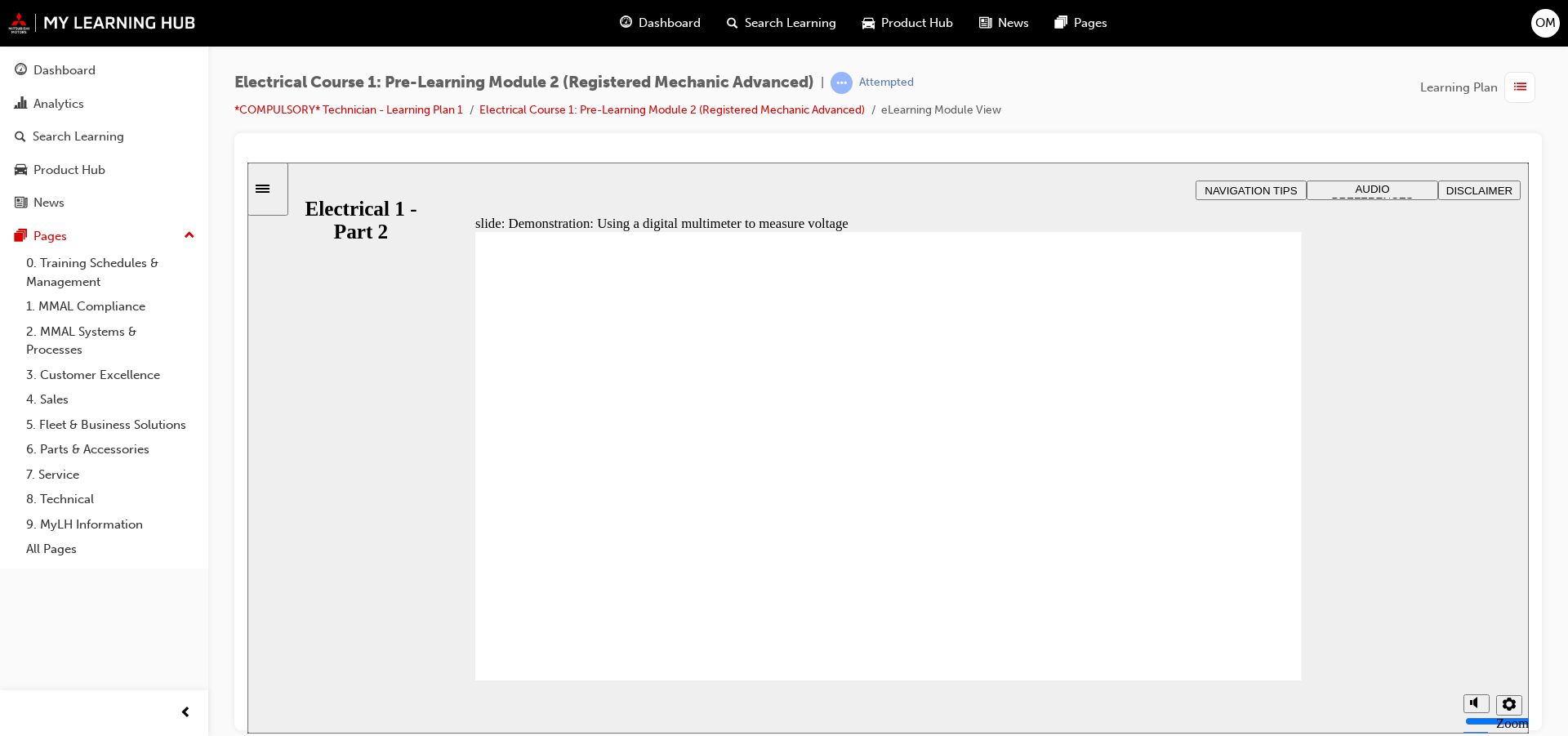
drag, startPoint x: 602, startPoint y: 628, endPoint x: 849, endPoint y: 617, distance: 247.2
type input "30"
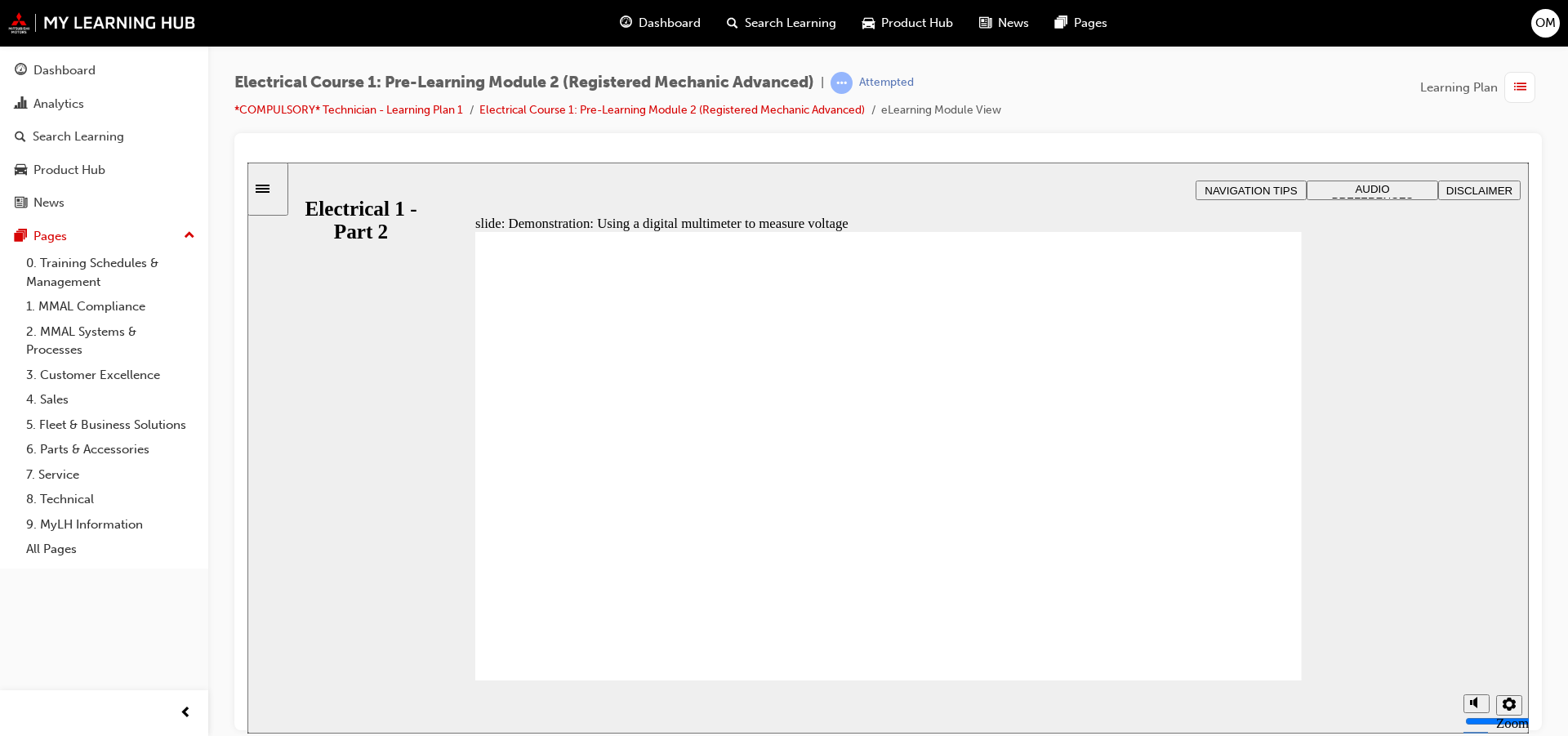
type input "30"
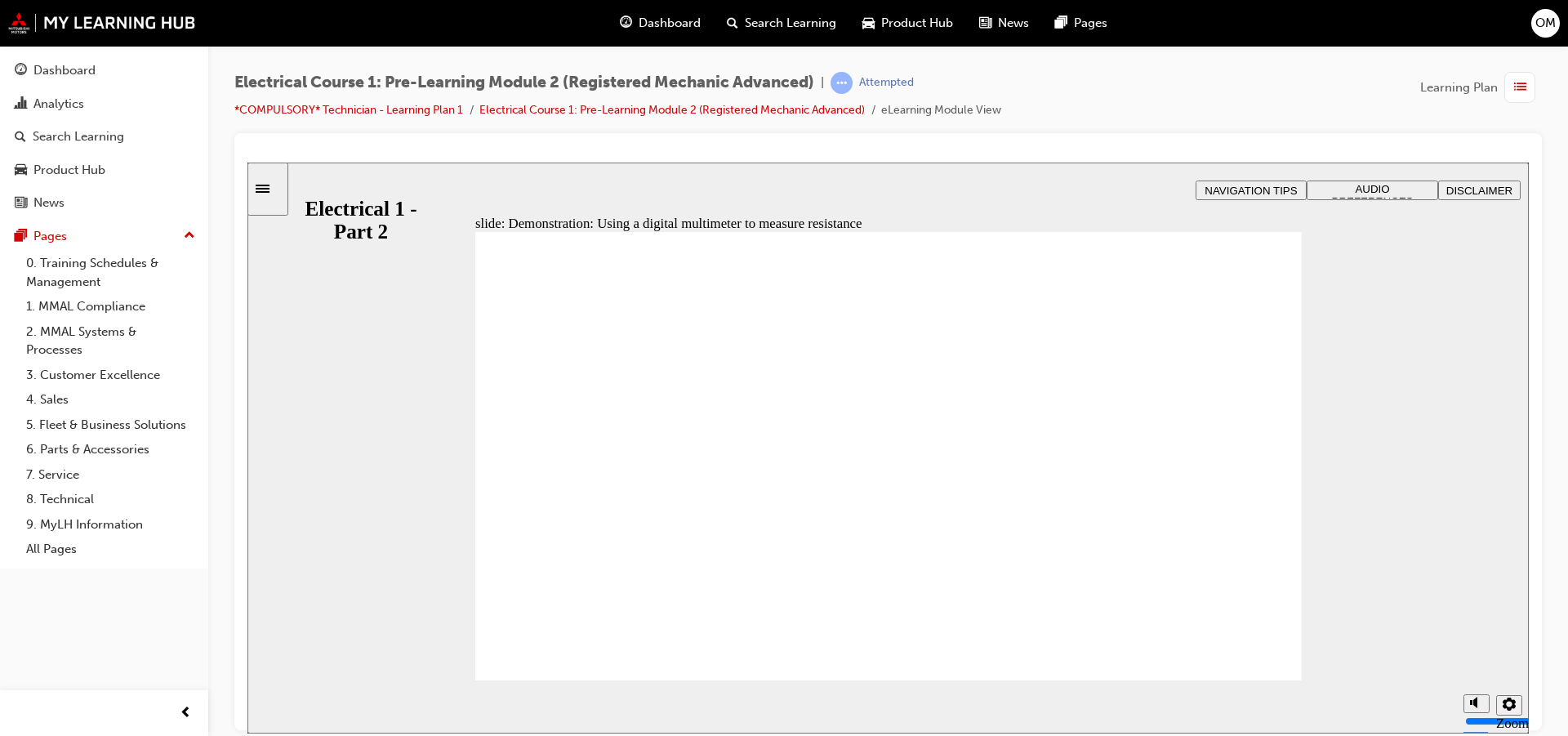
drag, startPoint x: 1268, startPoint y: 492, endPoint x: 1260, endPoint y: 513, distance: 22.5
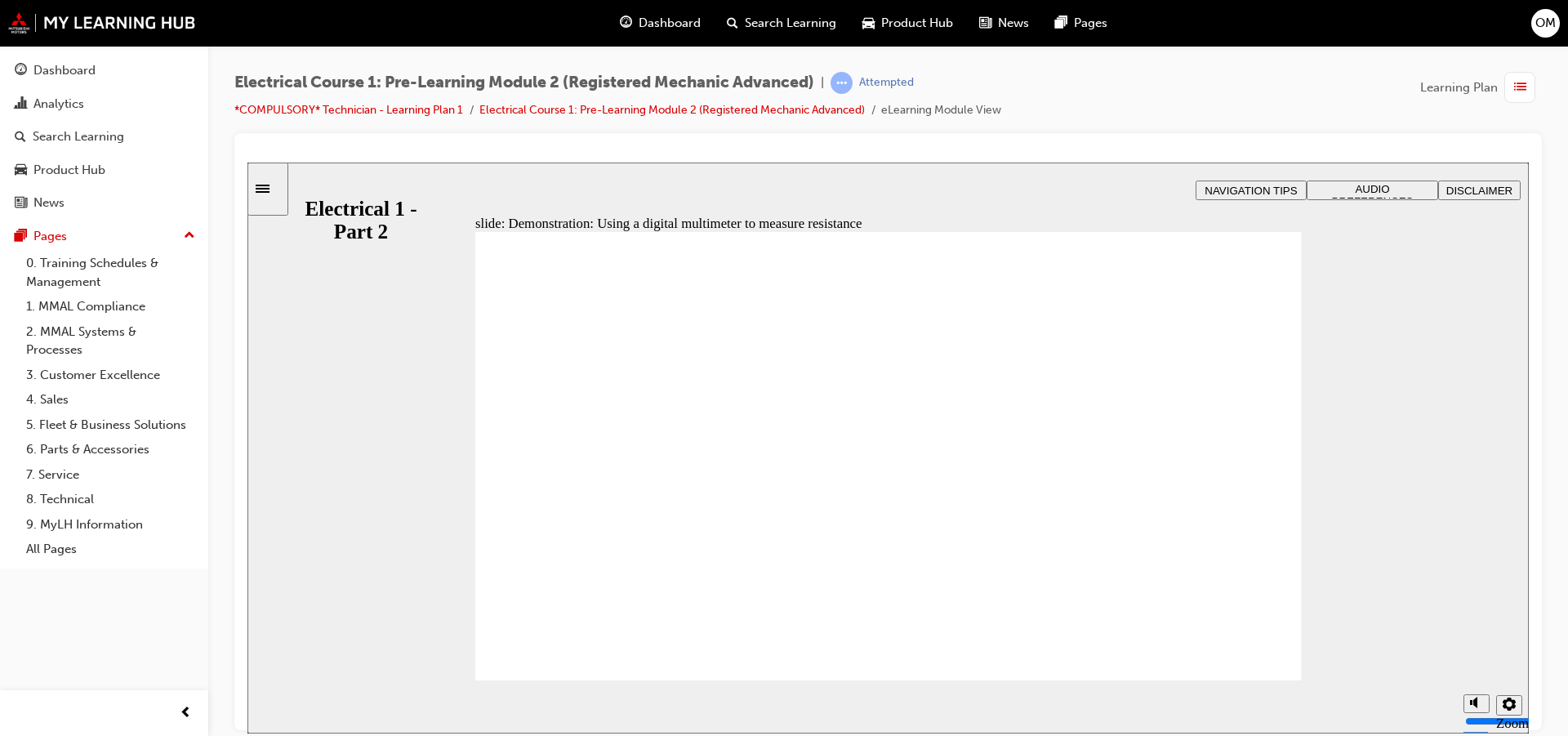
type input "24"
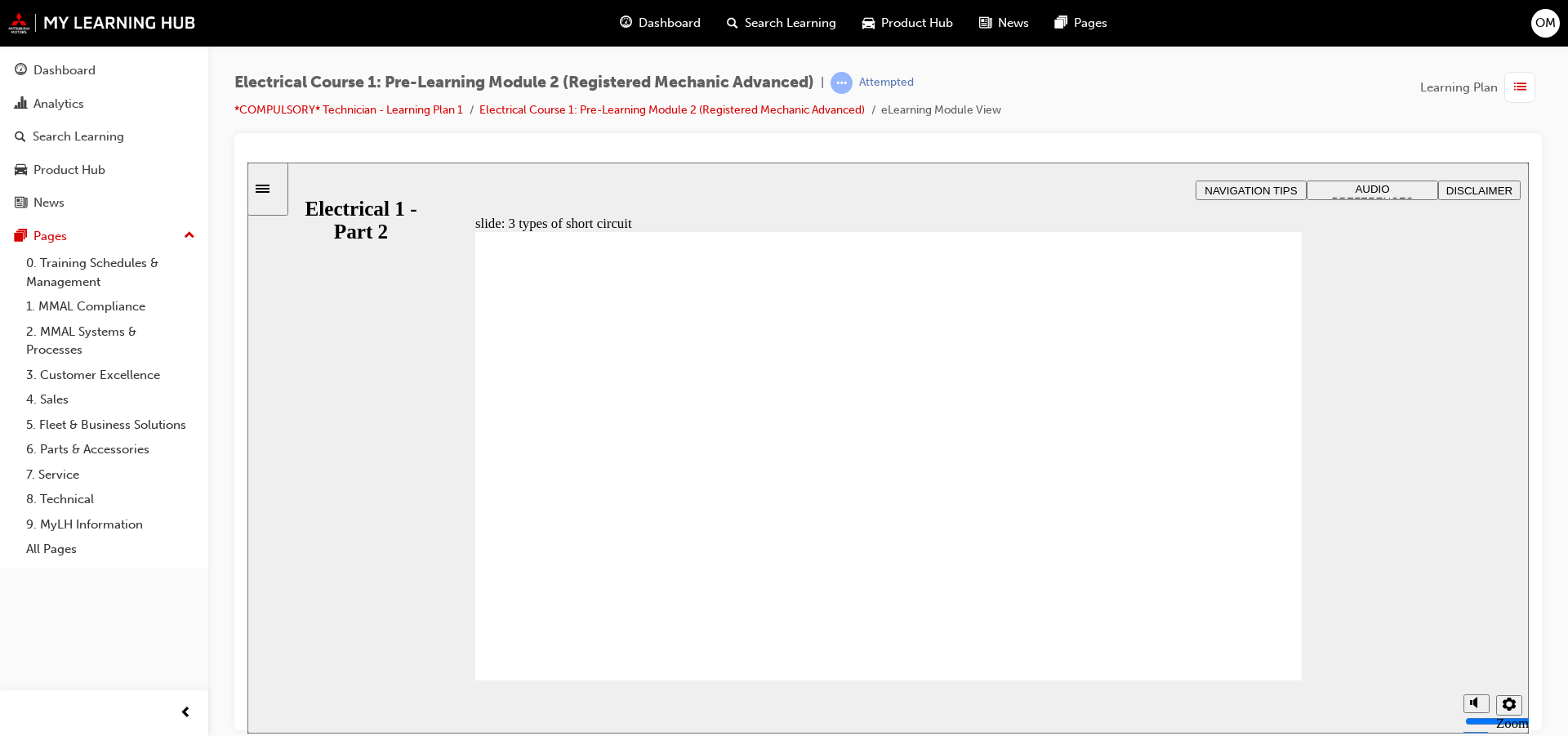
drag, startPoint x: 743, startPoint y: 478, endPoint x: 734, endPoint y: 487, distance: 12.7
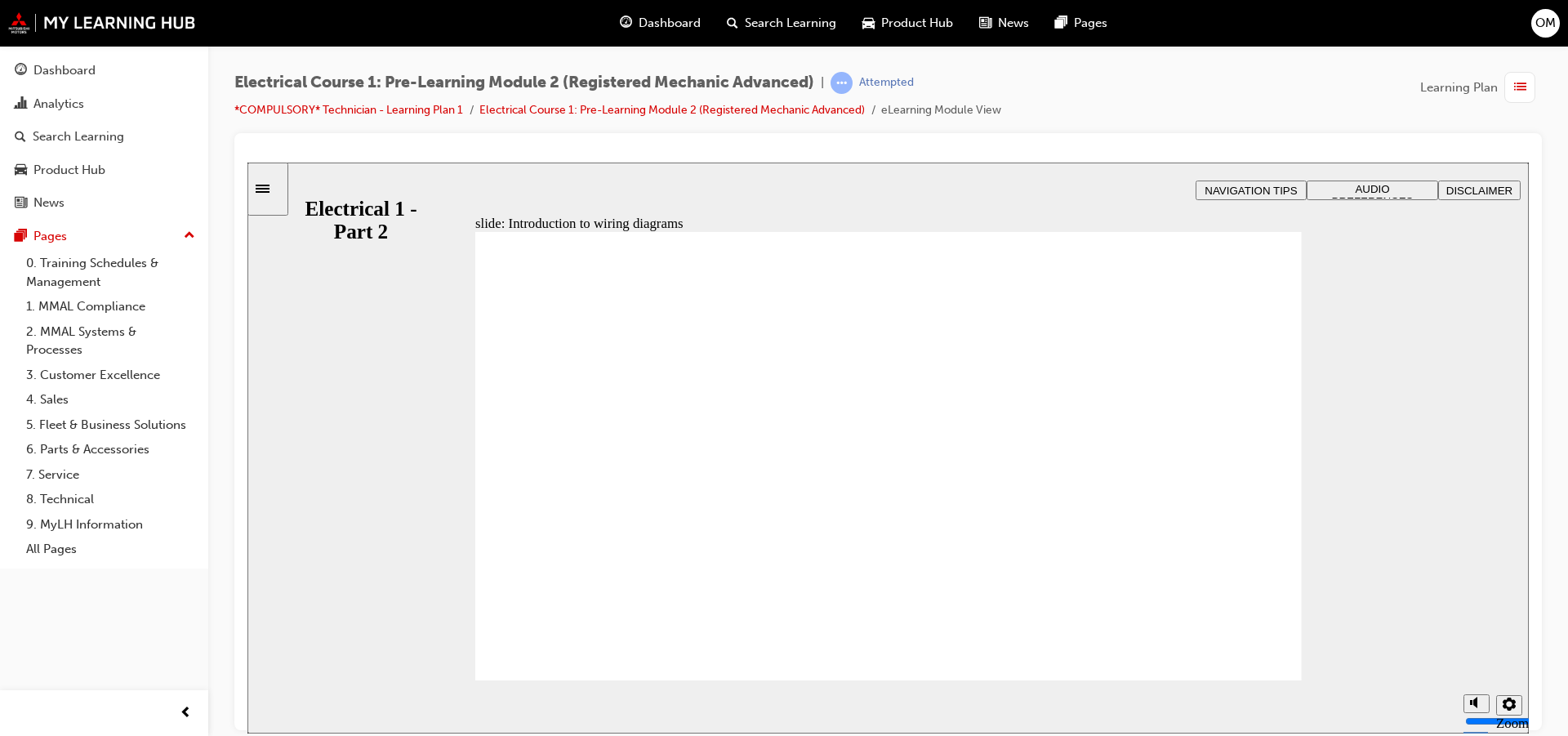
drag, startPoint x: 777, startPoint y: 560, endPoint x: 823, endPoint y: 574, distance: 48.1
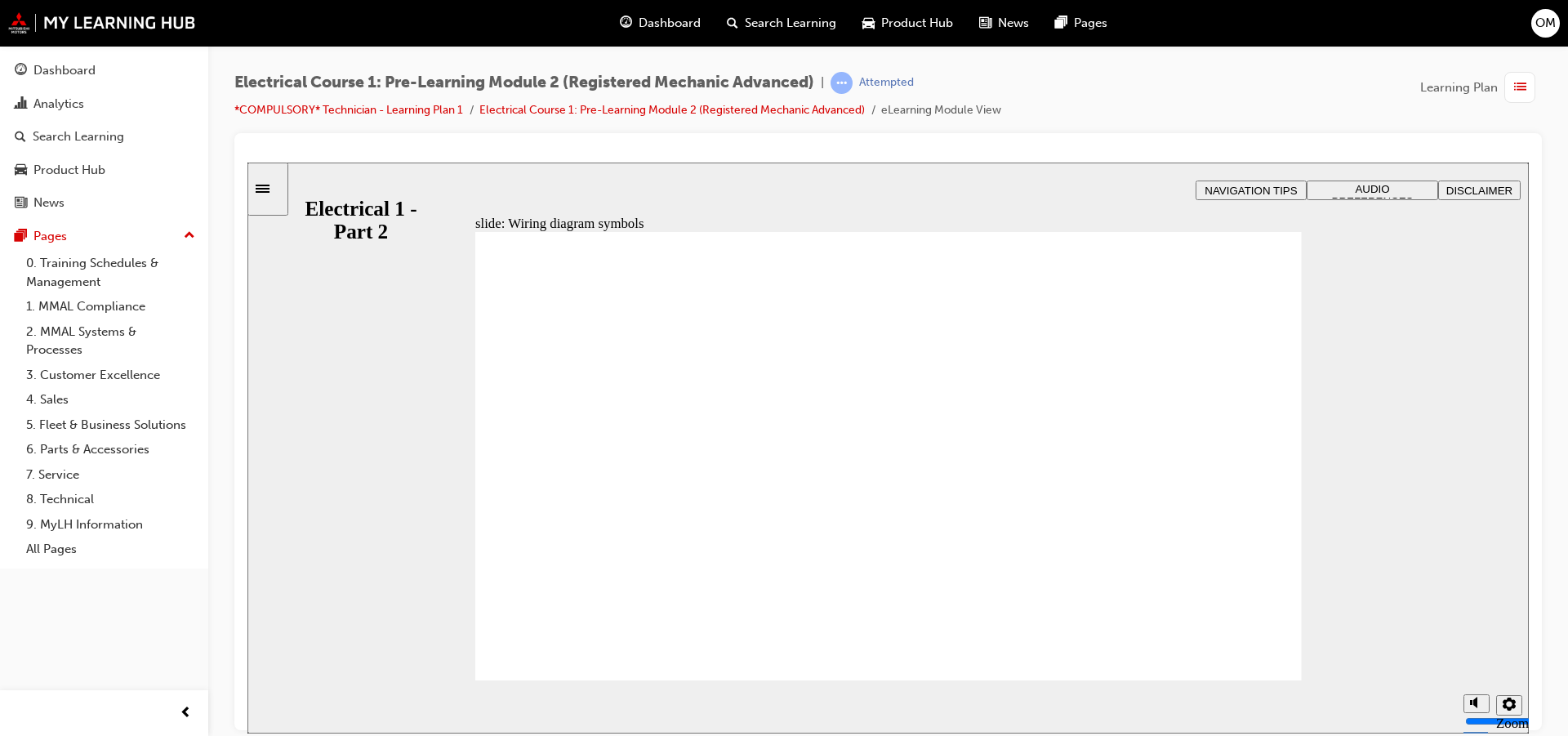
drag, startPoint x: 1267, startPoint y: 675, endPoint x: 1259, endPoint y: 676, distance: 8.1
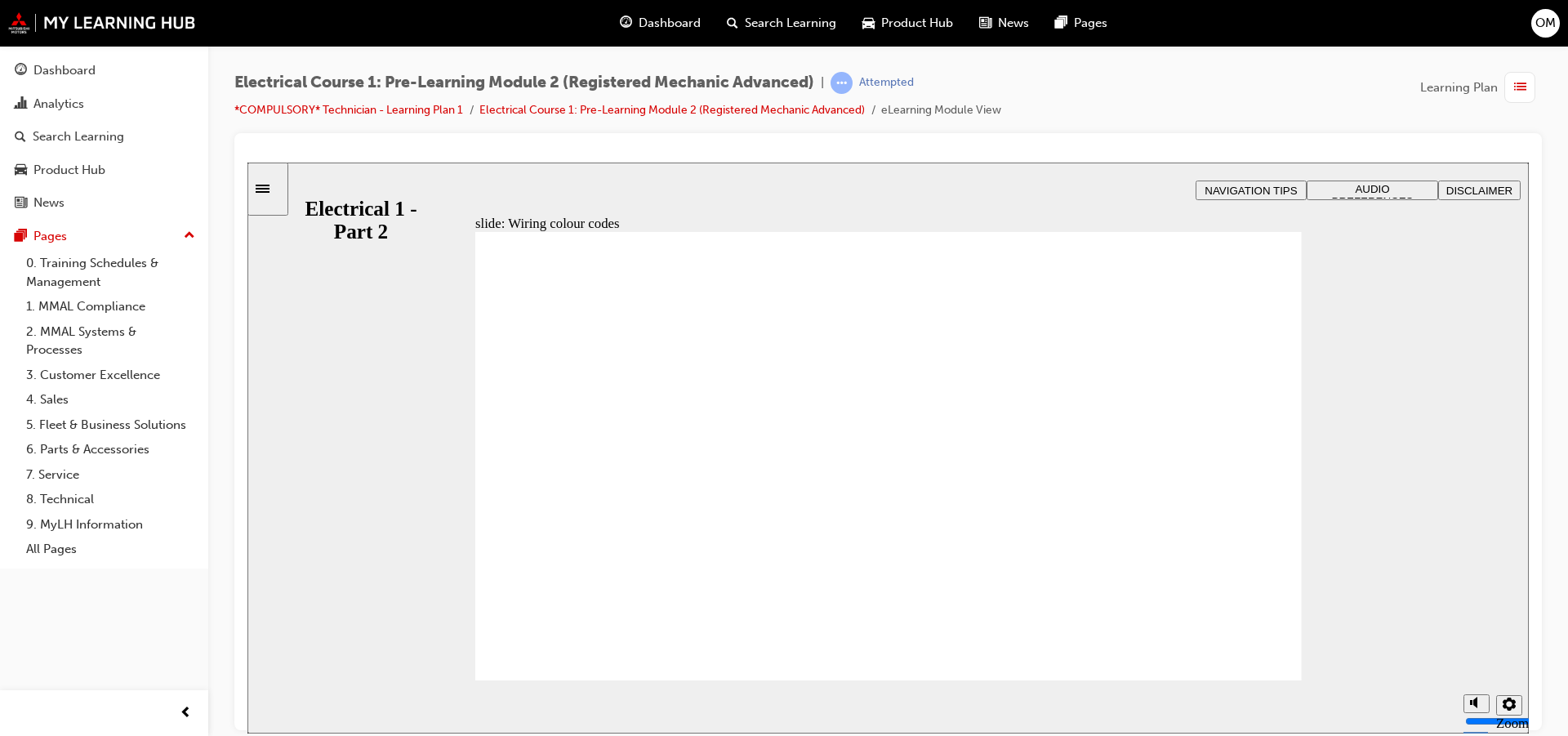
click at [1260, 679] on div "slide: Wiring colour codes Rectangle 1 Rectangle 3 Wiring colour codes If a cab…" at bounding box center [888, 447] width 1282 height 571
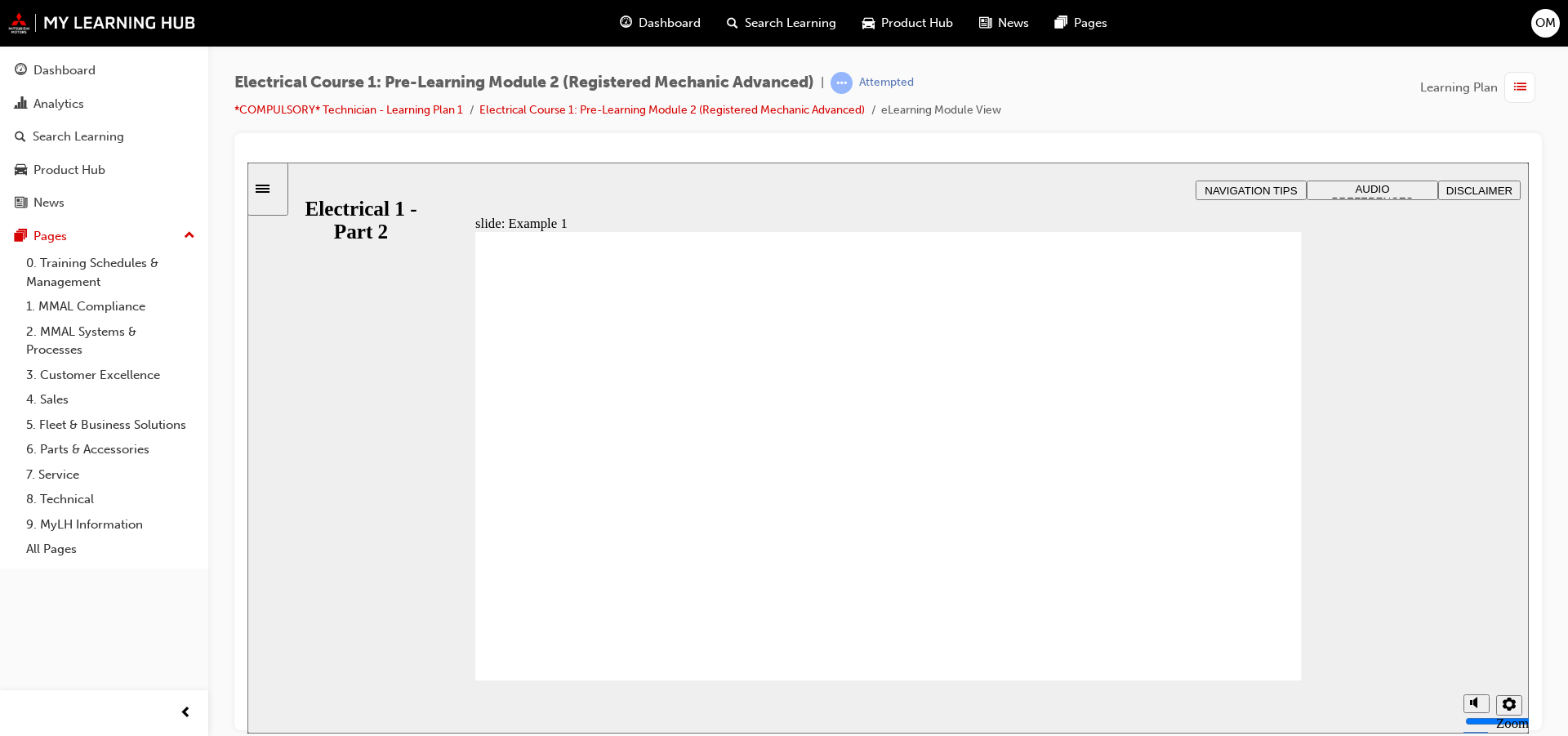
drag, startPoint x: 507, startPoint y: 398, endPoint x: 764, endPoint y: 447, distance: 261.6
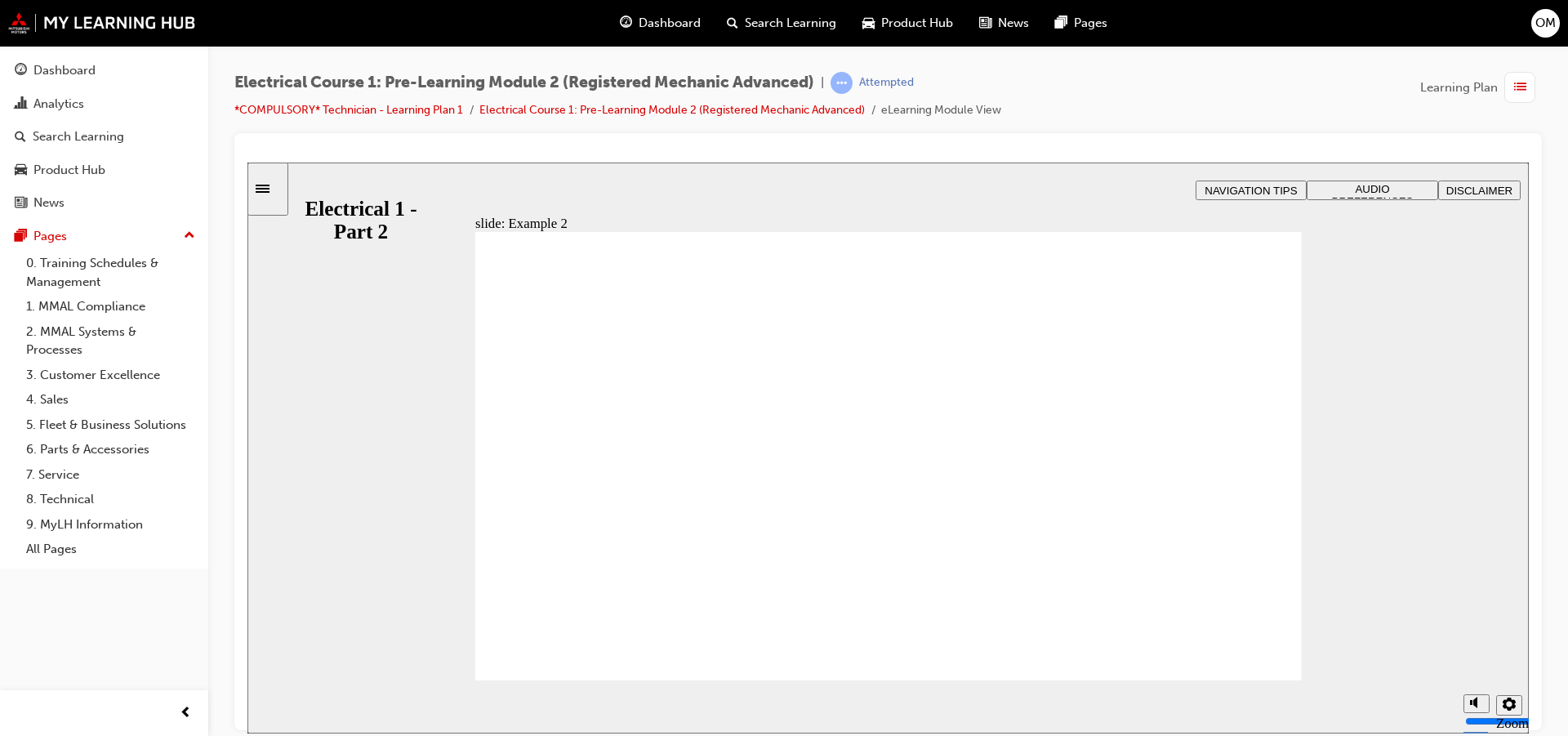
drag, startPoint x: 1127, startPoint y: 515, endPoint x: 1156, endPoint y: 500, distance: 32.6
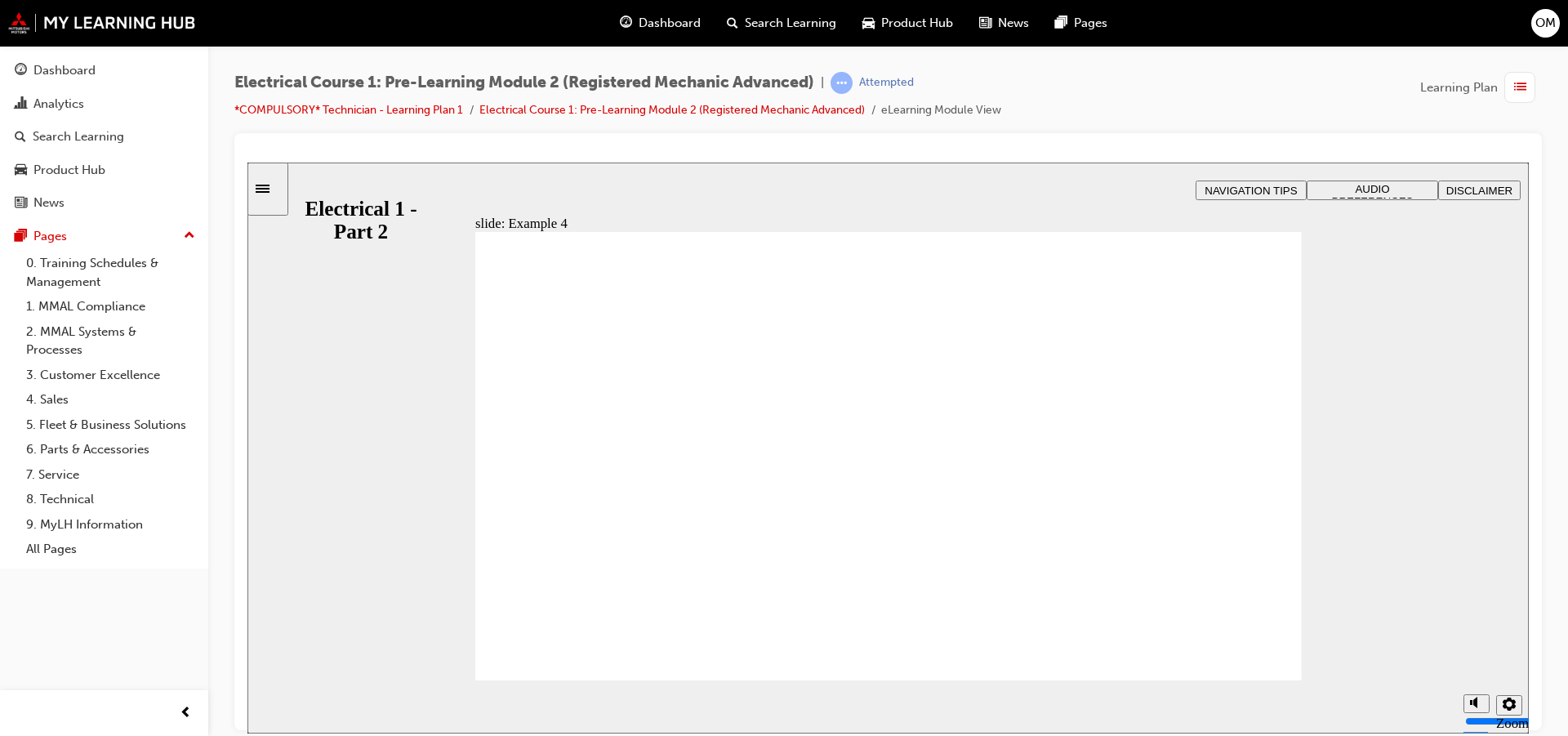
radio input "true"
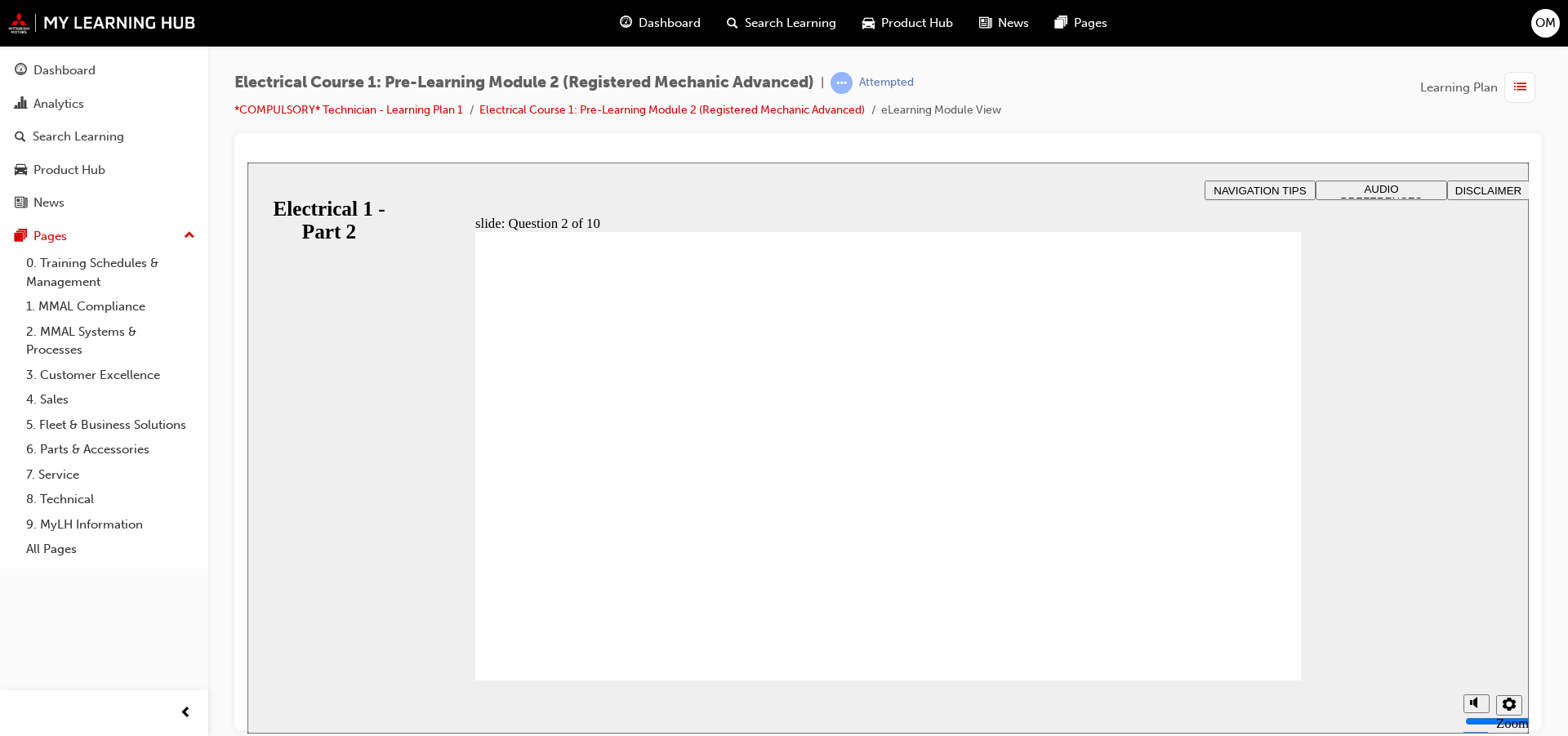
radio input "true"
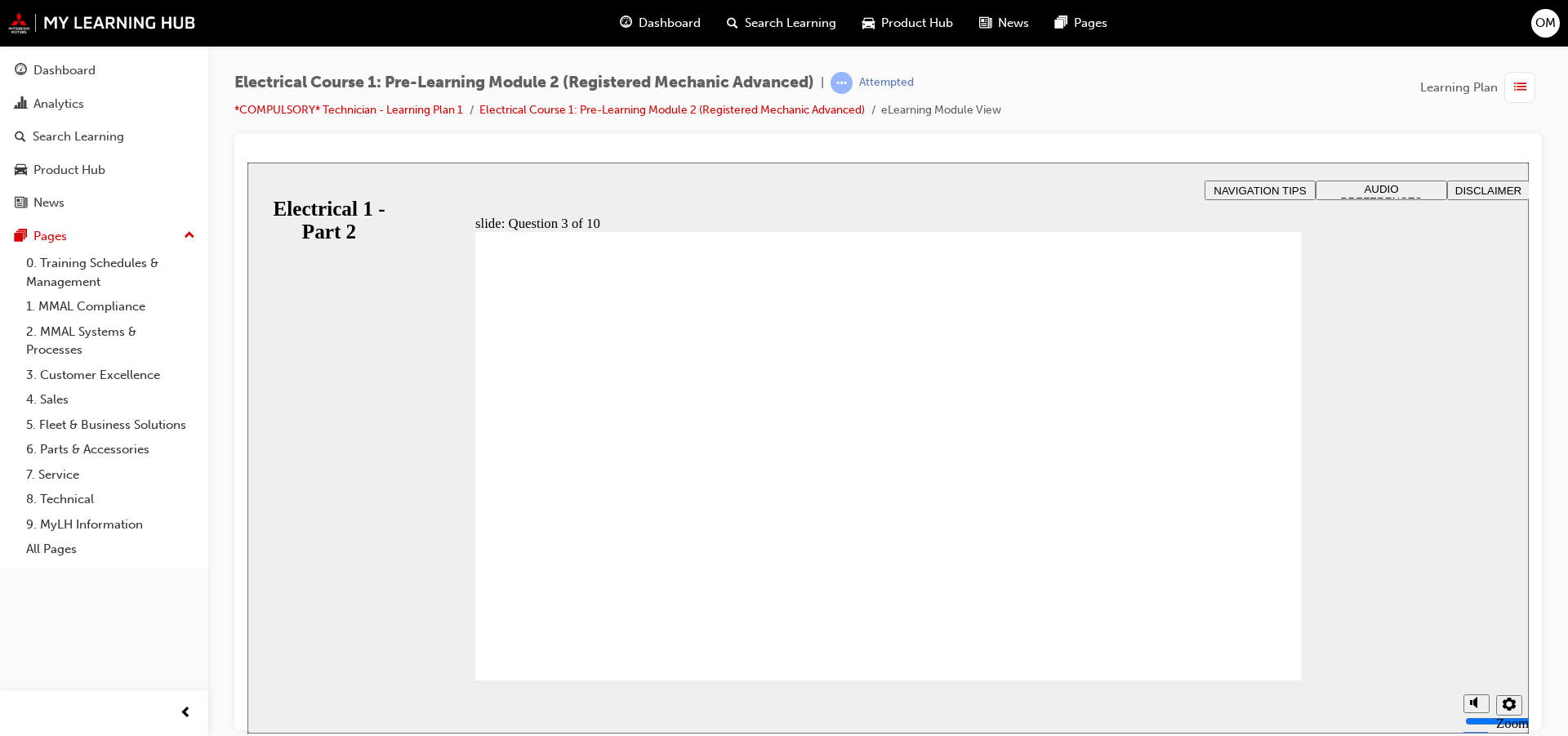
radio input "true"
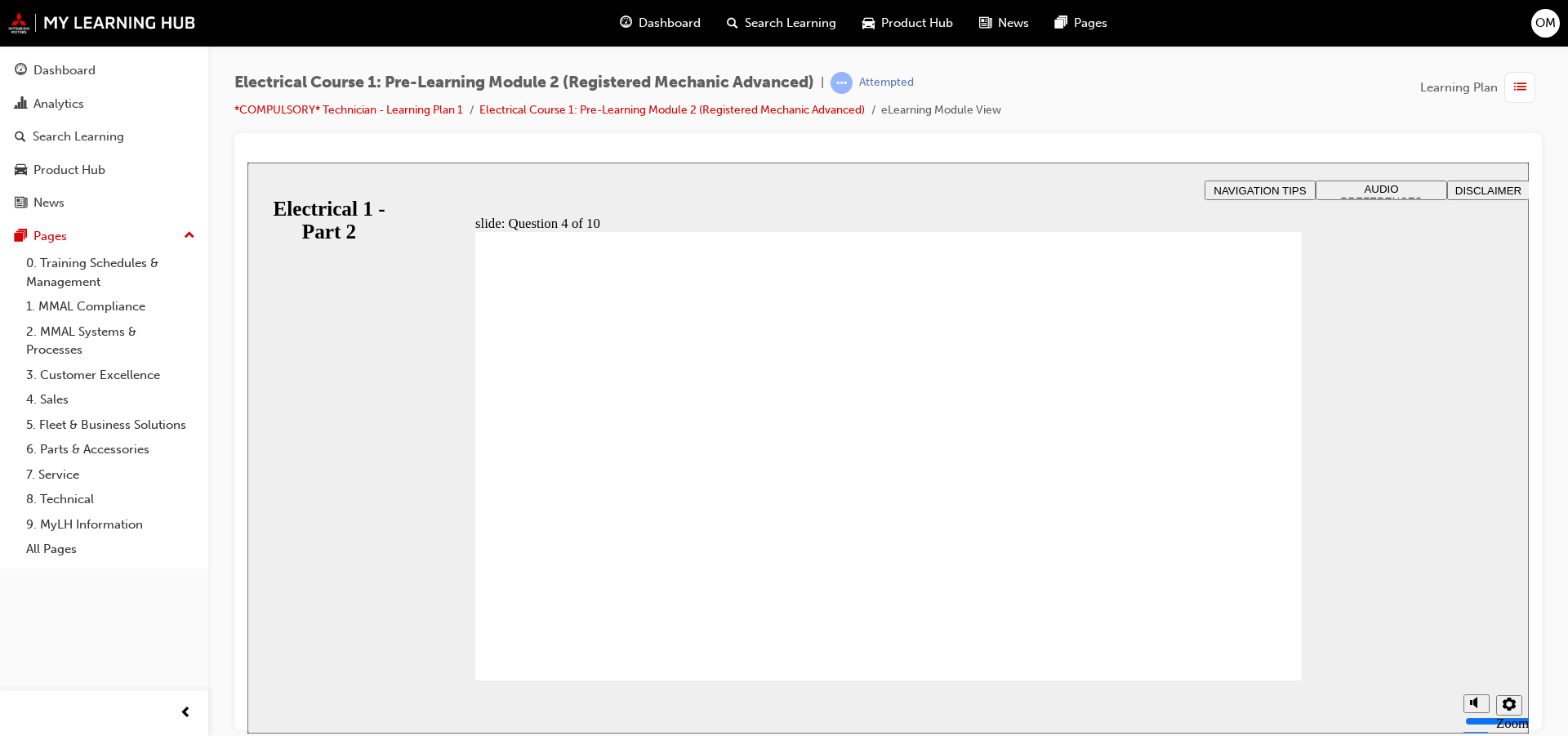
radio input "true"
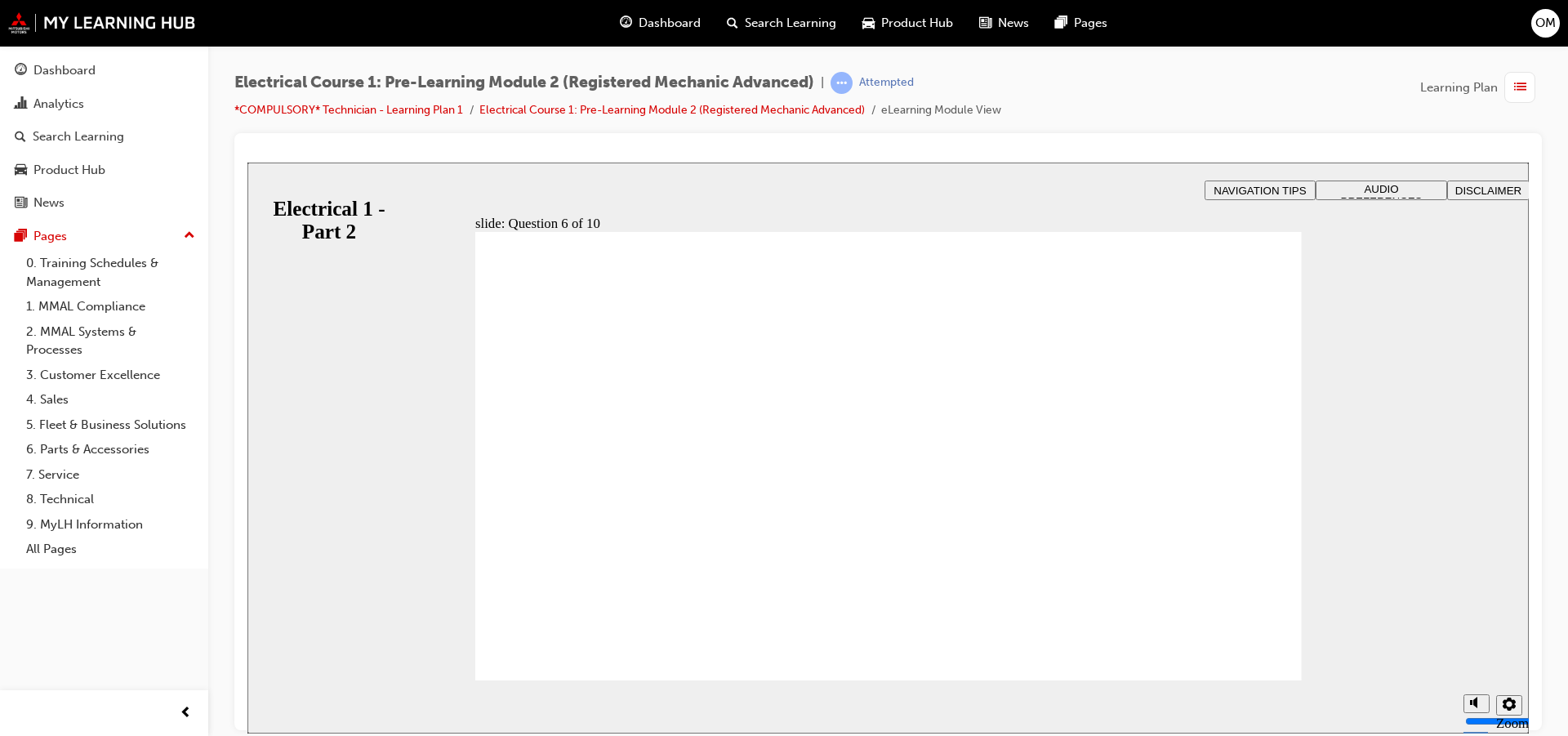
radio input "true"
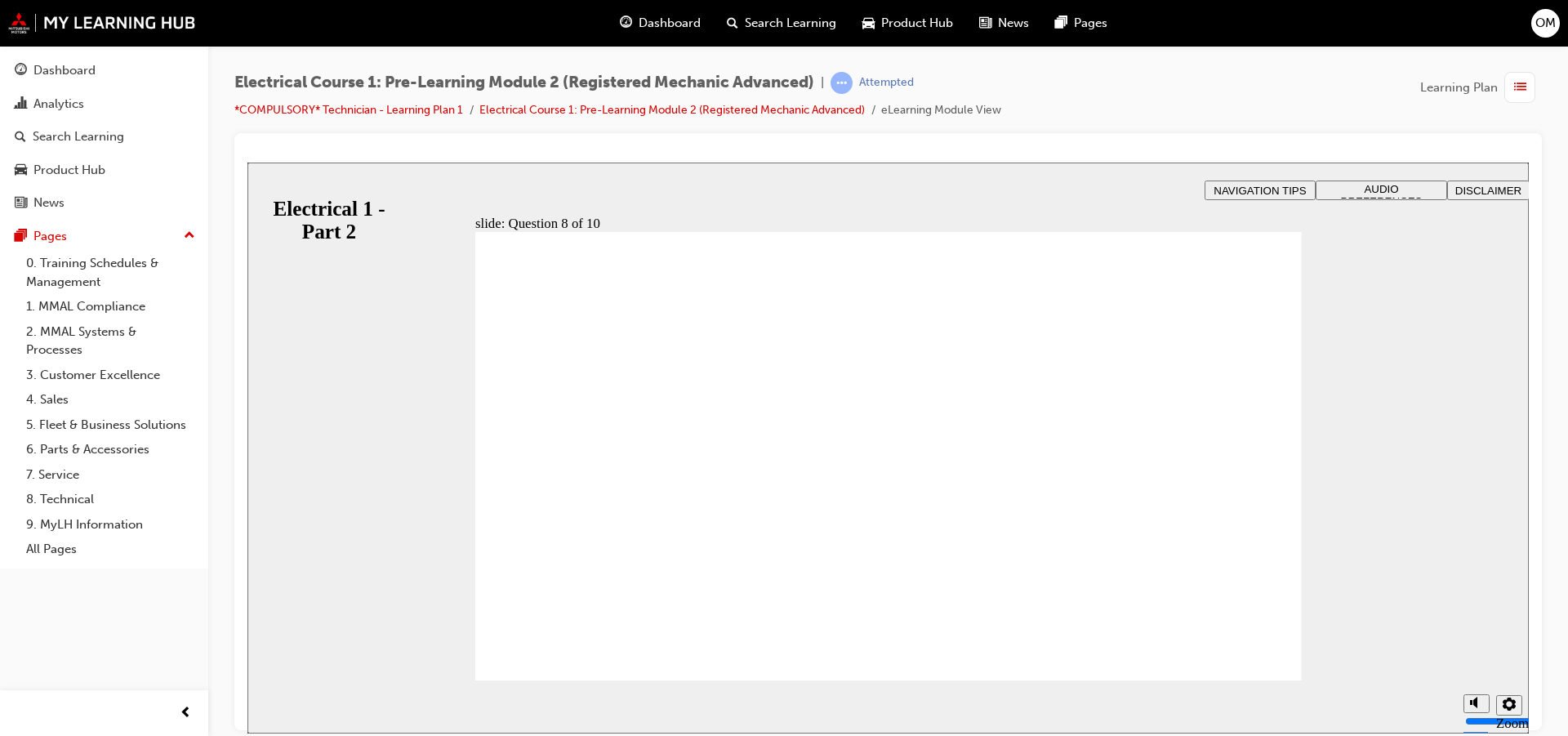
radio input "true"
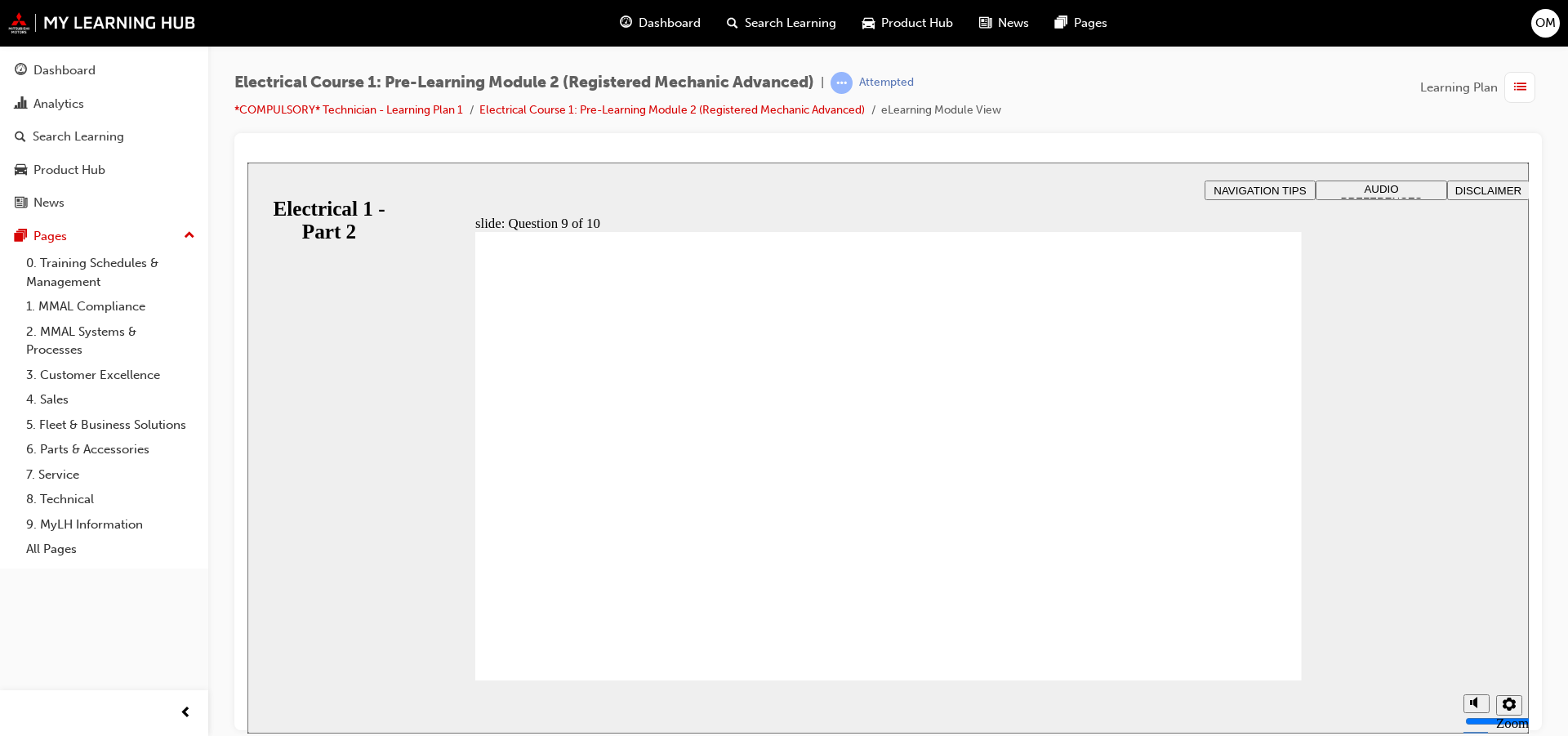
radio input "true"
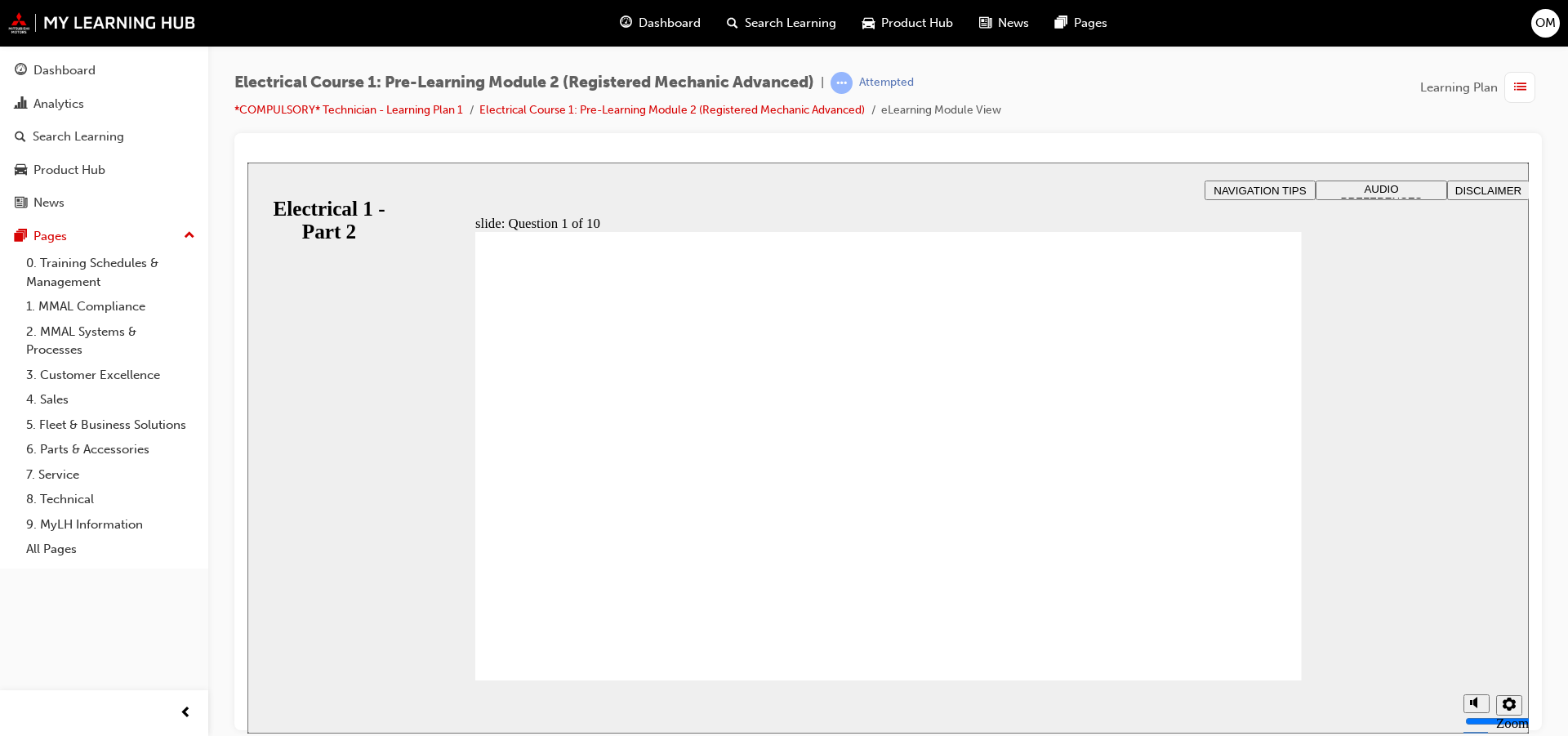
radio input "true"
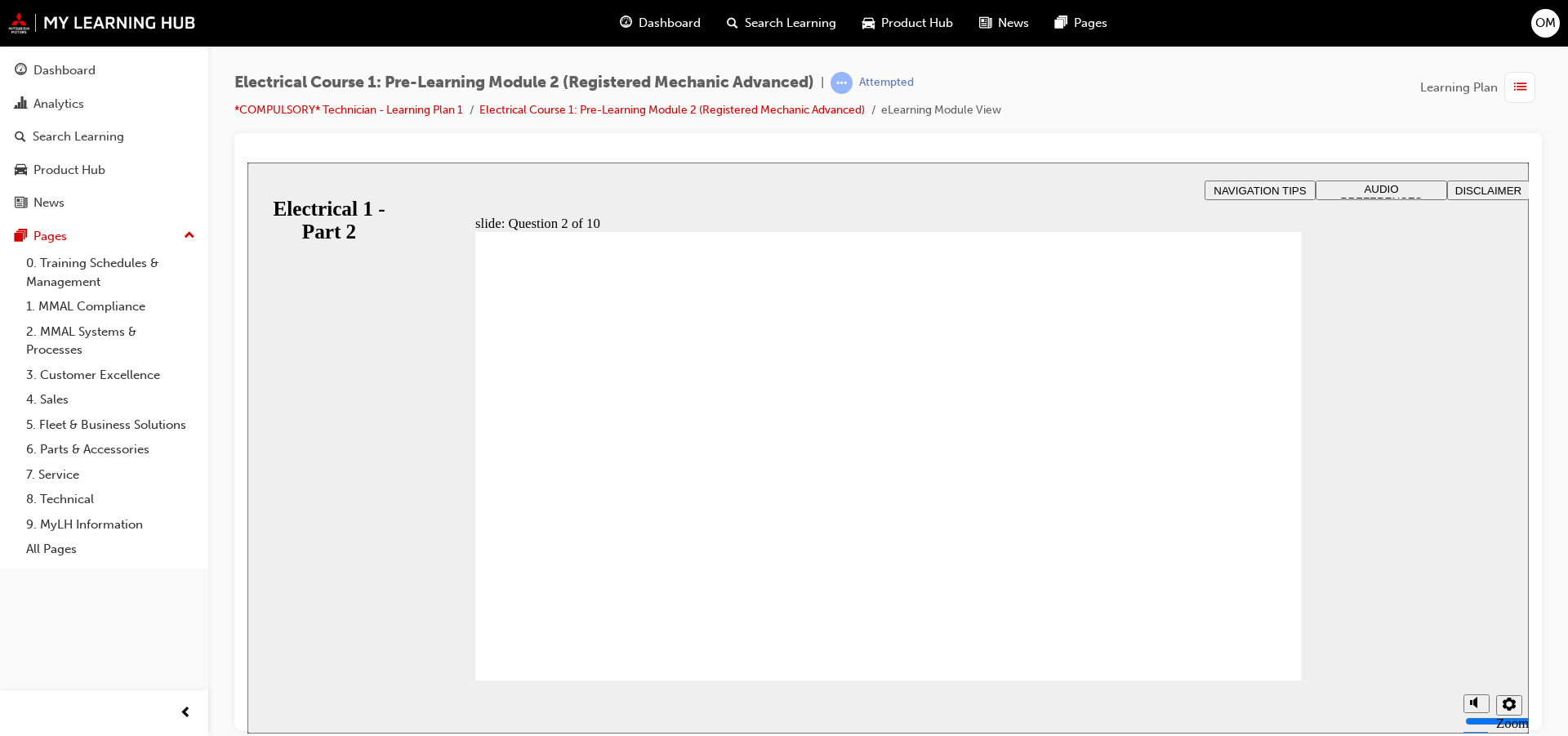
radio input "true"
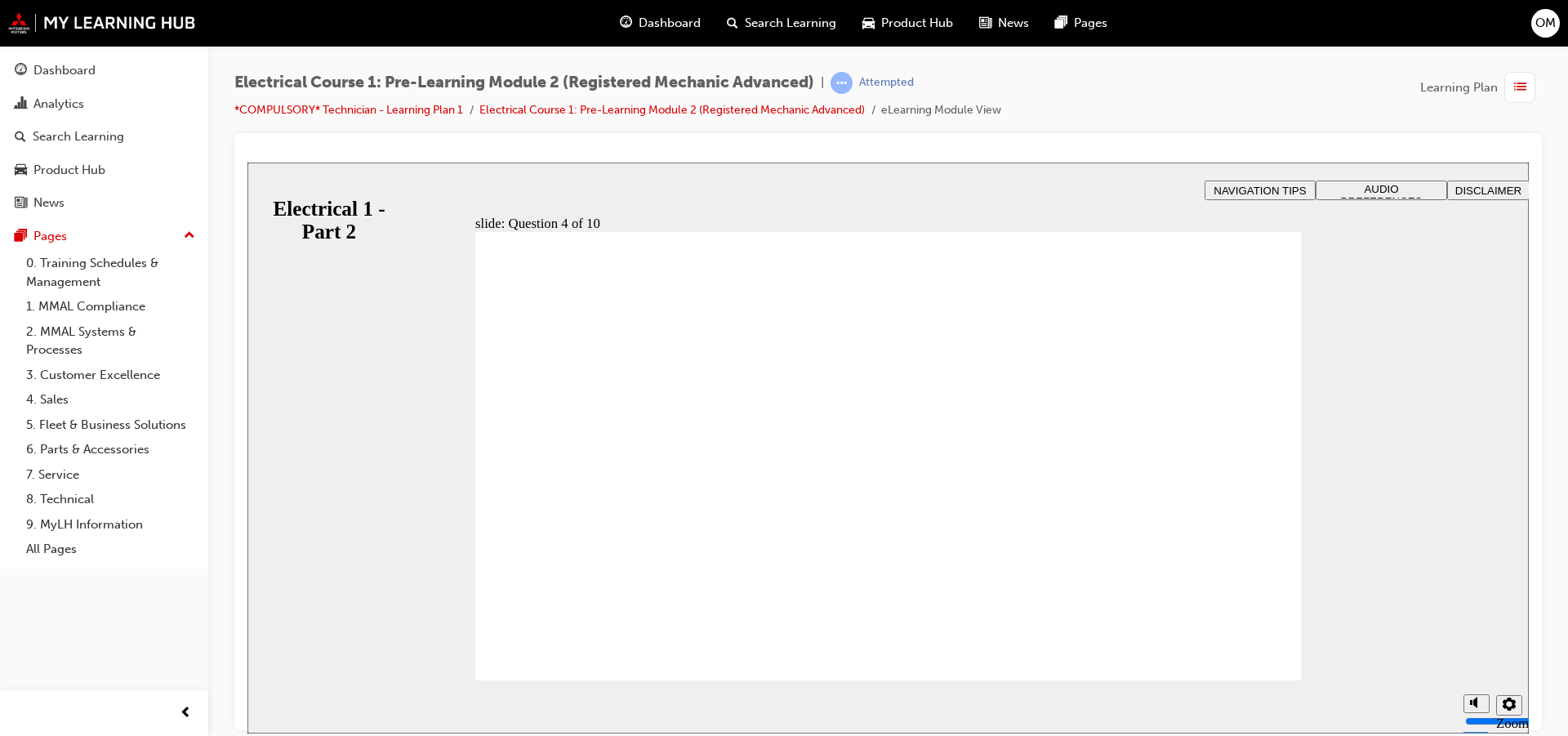
radio input "true"
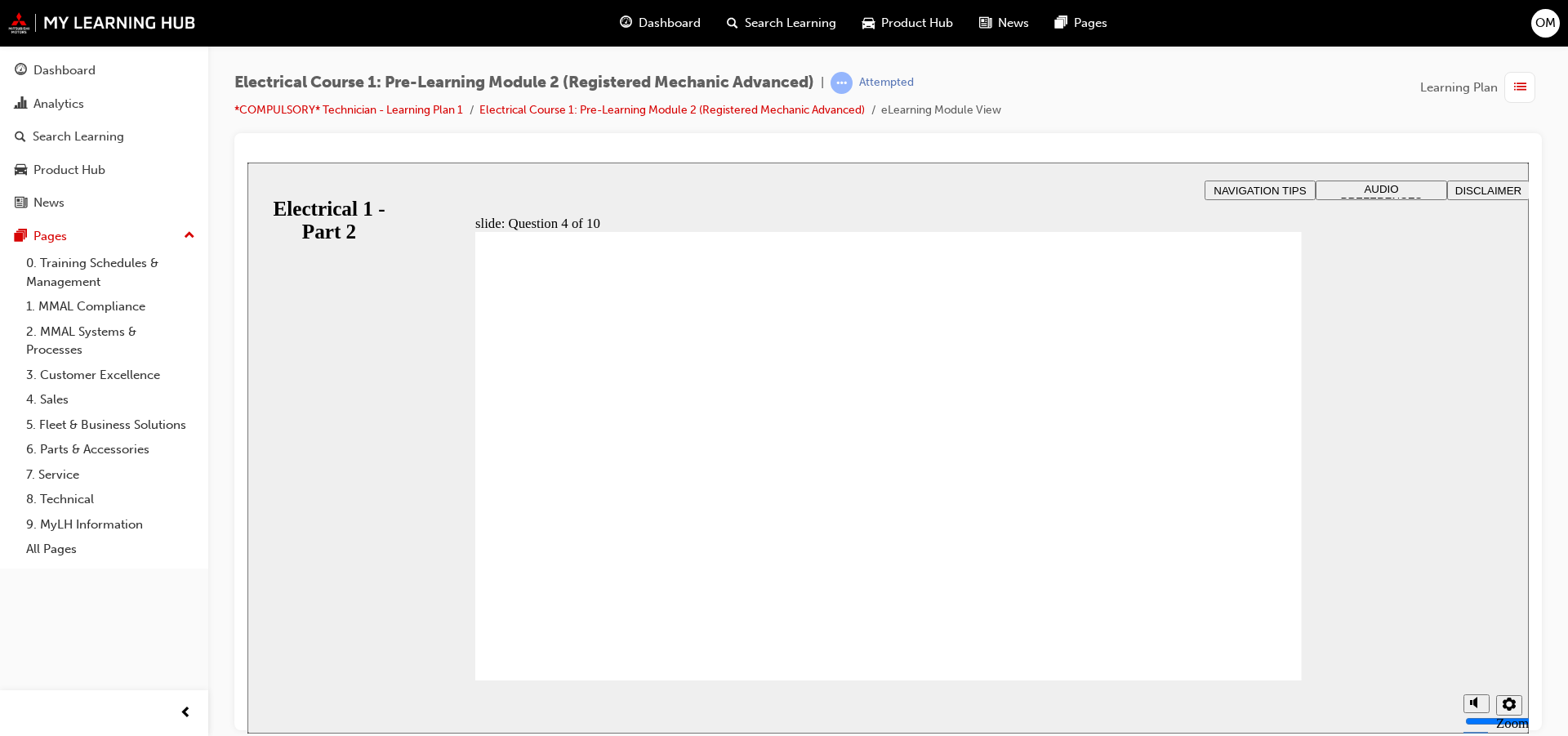
radio input "true"
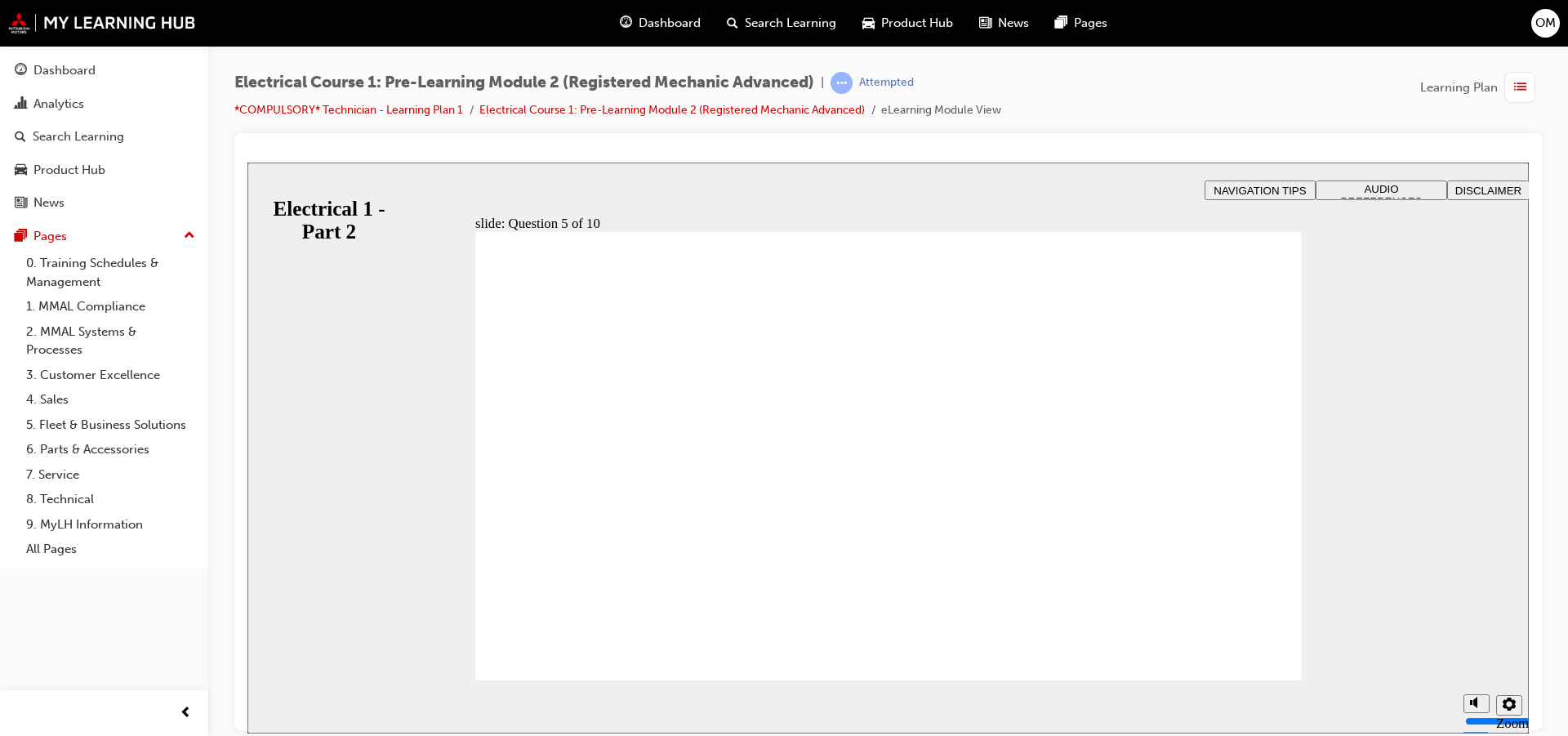
radio input "true"
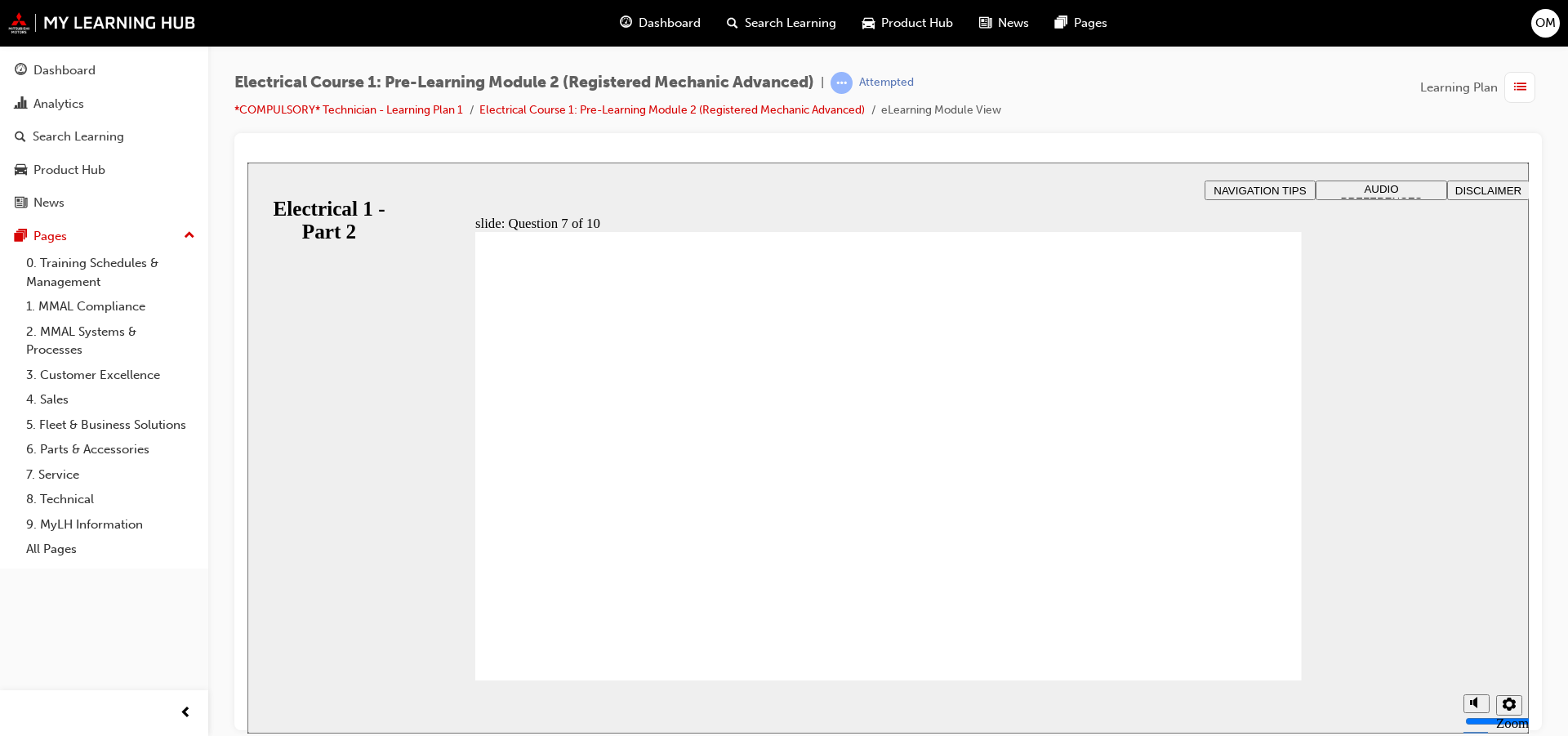
radio input "true"
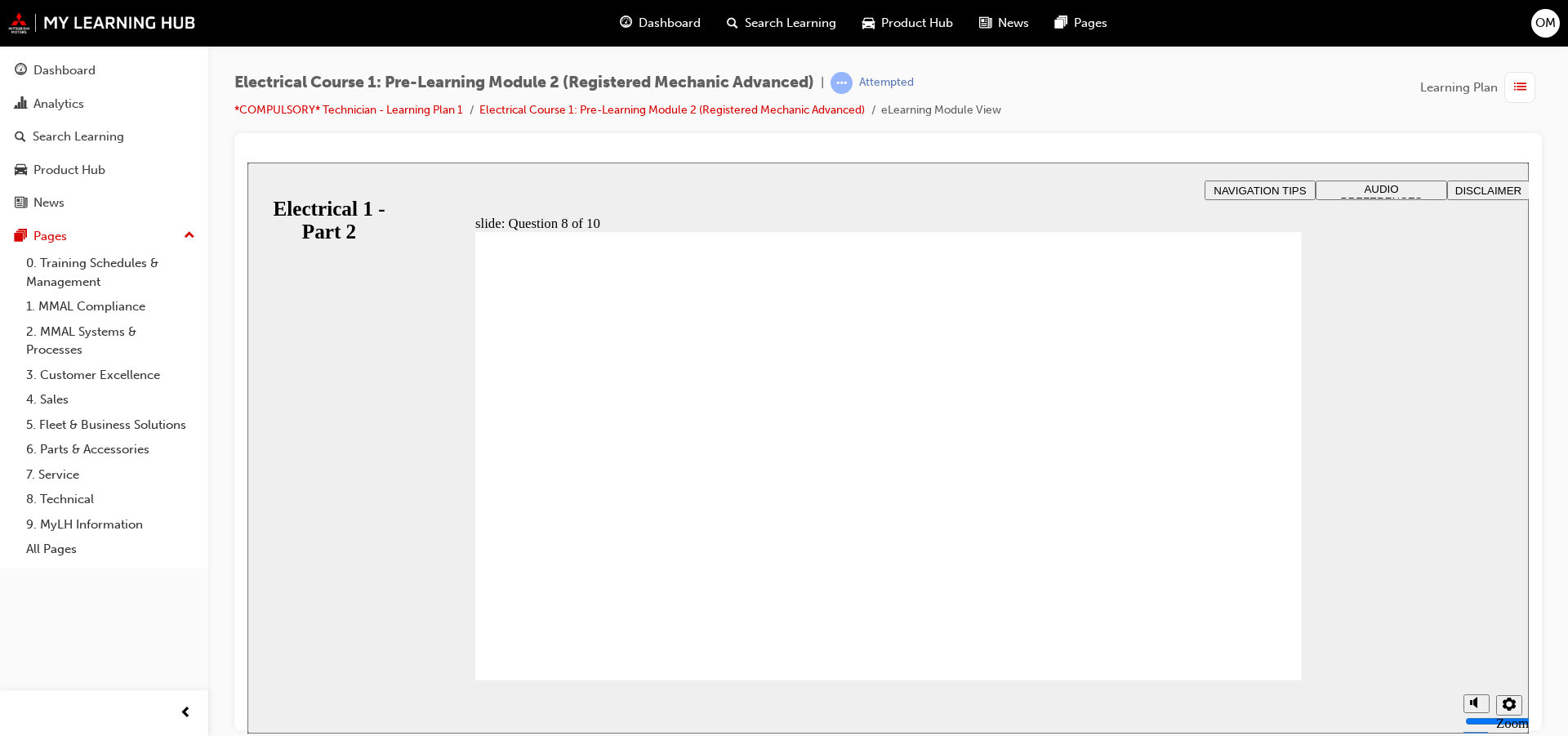
radio input "true"
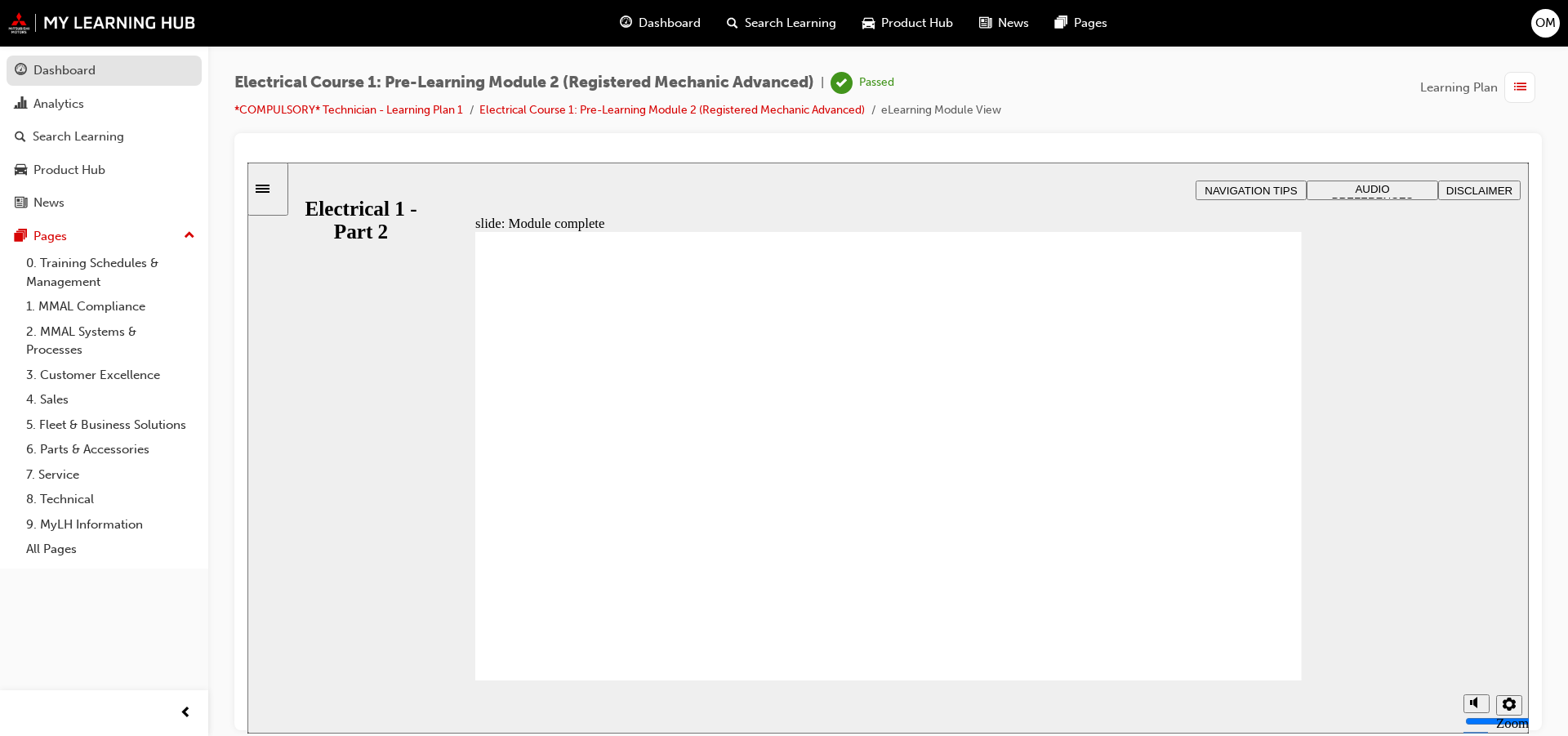
click at [53, 70] on div "Dashboard" at bounding box center [65, 71] width 62 height 19
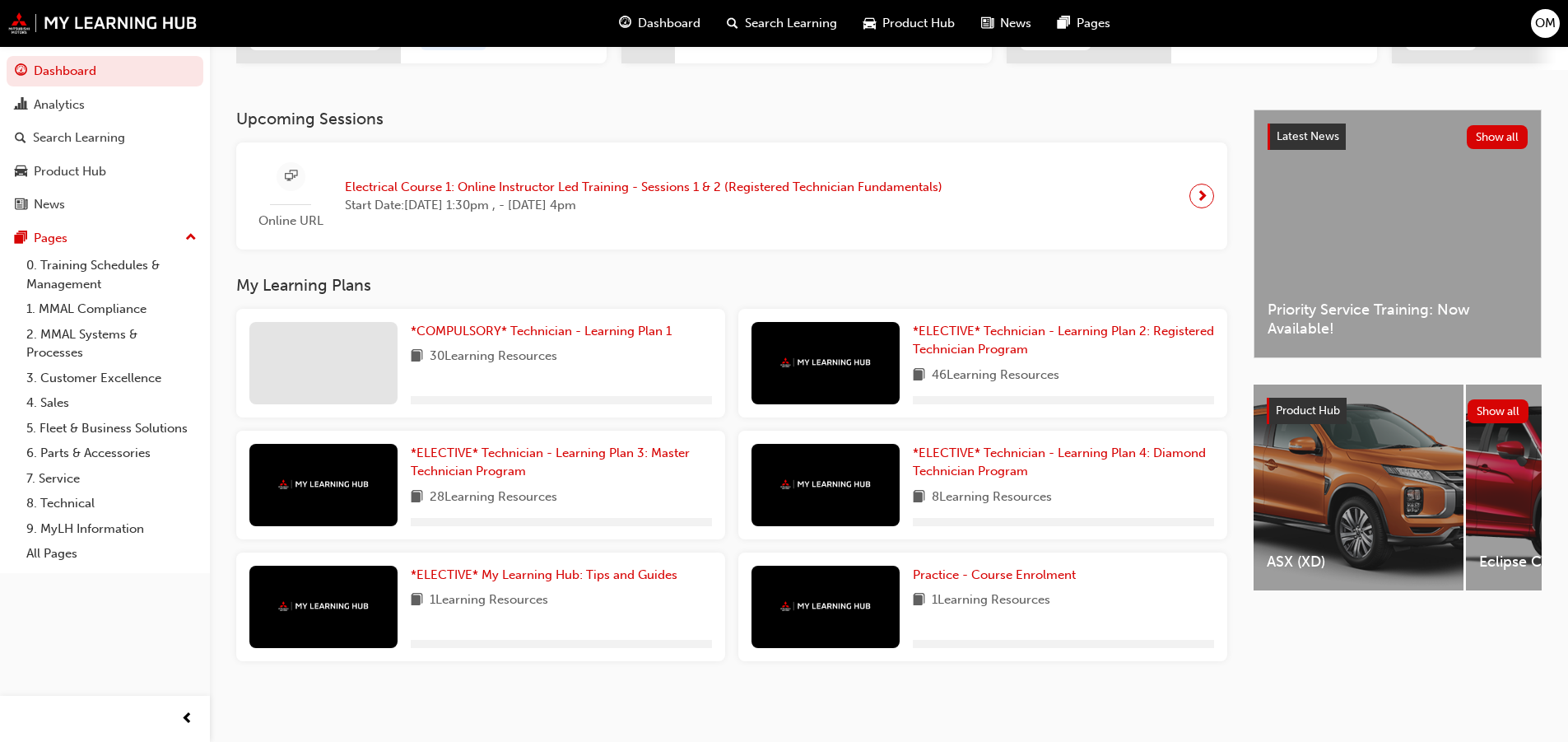
scroll to position [316, 0]
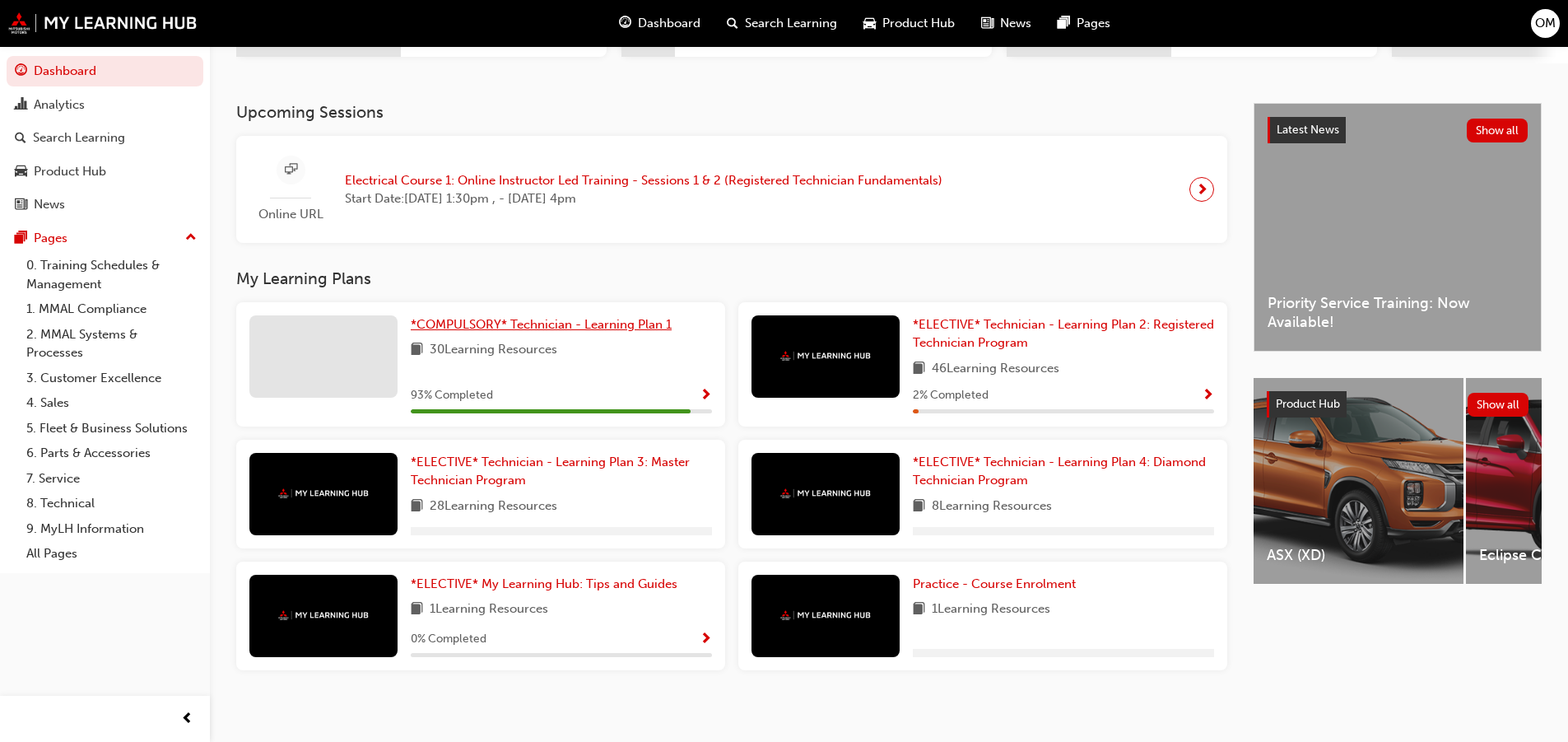
click at [594, 326] on span "*COMPULSORY* Technician - Learning Plan 1" at bounding box center [541, 324] width 261 height 15
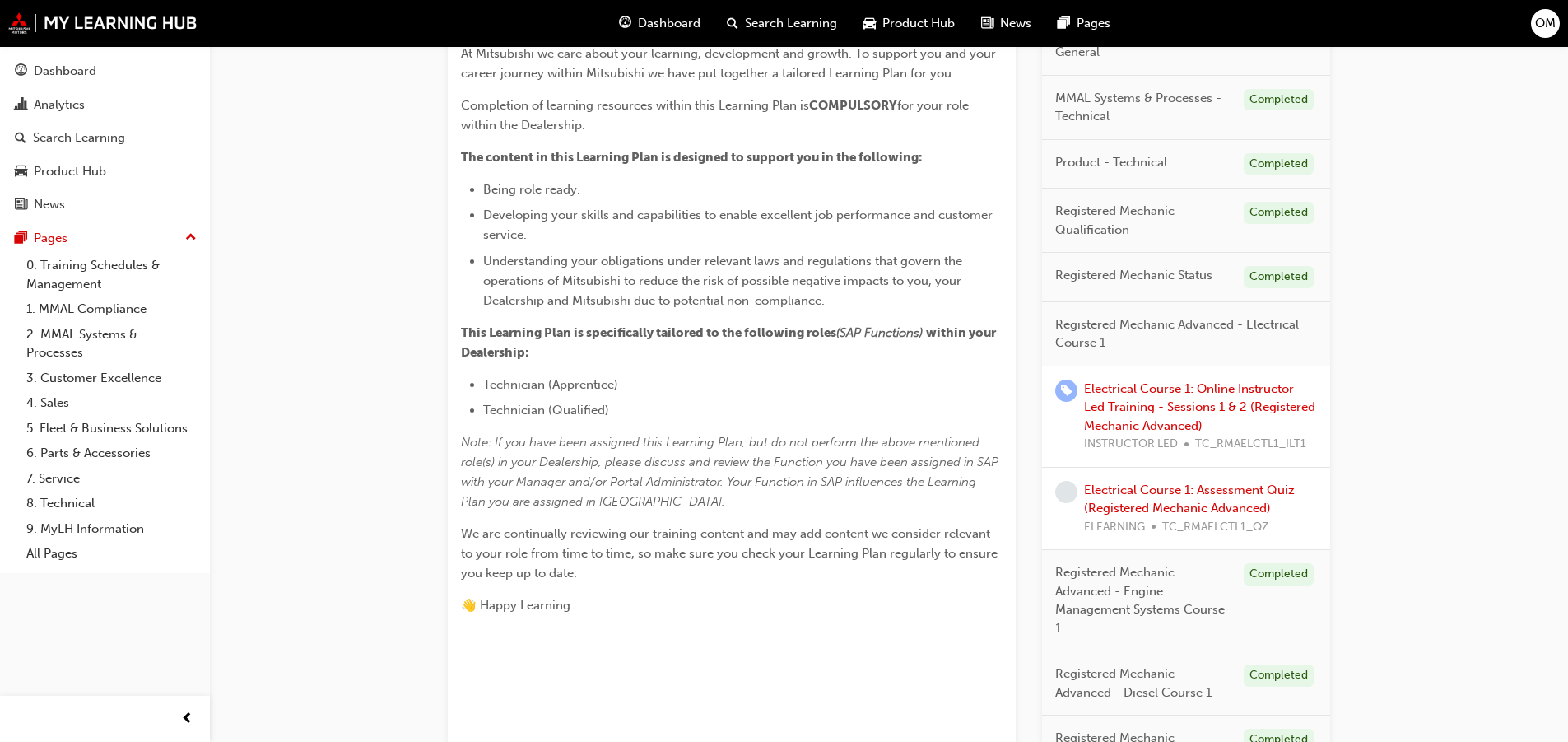
scroll to position [383, 0]
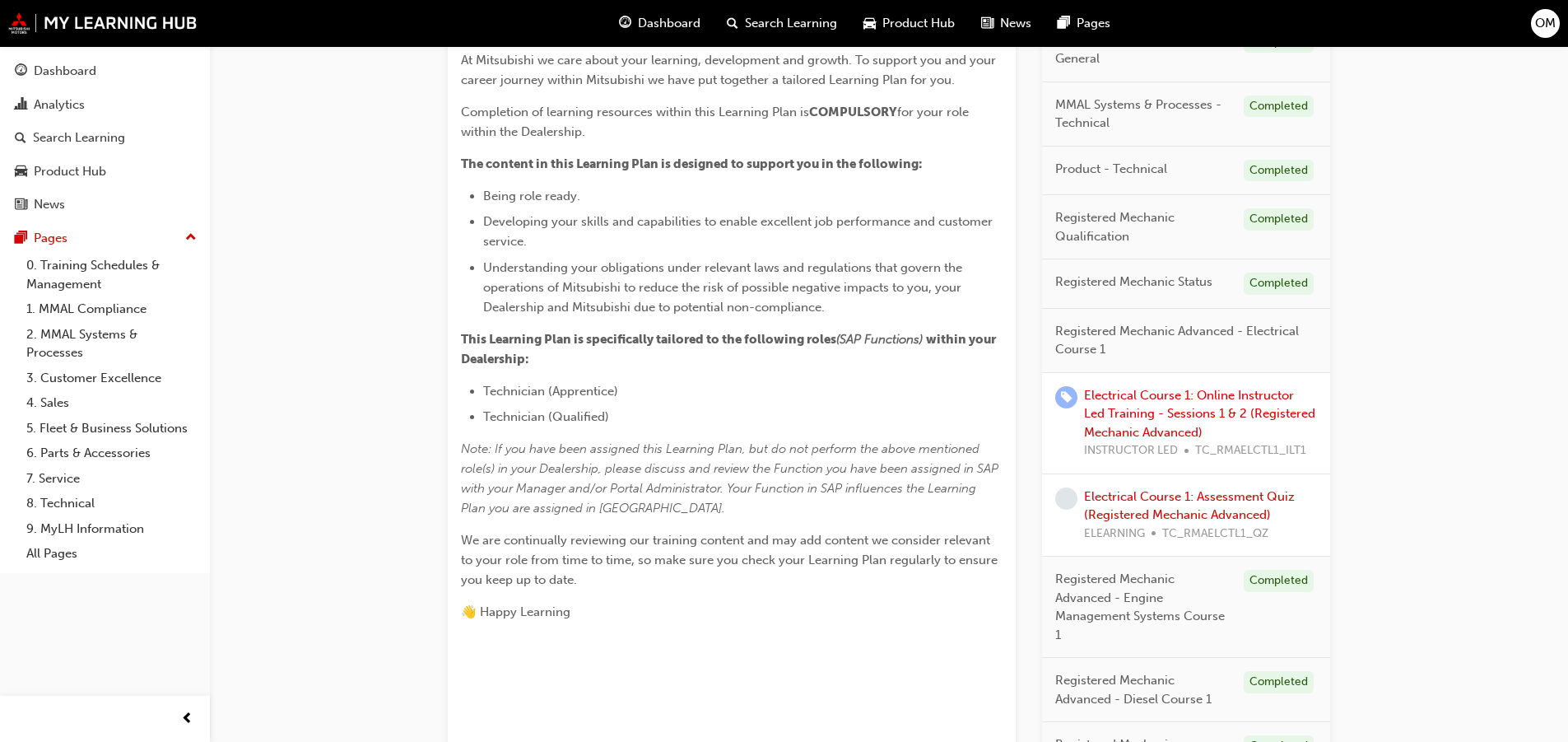
click at [1060, 500] on span "learningRecordVerb_NONE-icon" at bounding box center [1066, 498] width 22 height 22
click at [1123, 497] on link "Electrical Course 1: Assessment Quiz (Registered Mechanic Advanced)" at bounding box center [1189, 506] width 211 height 34
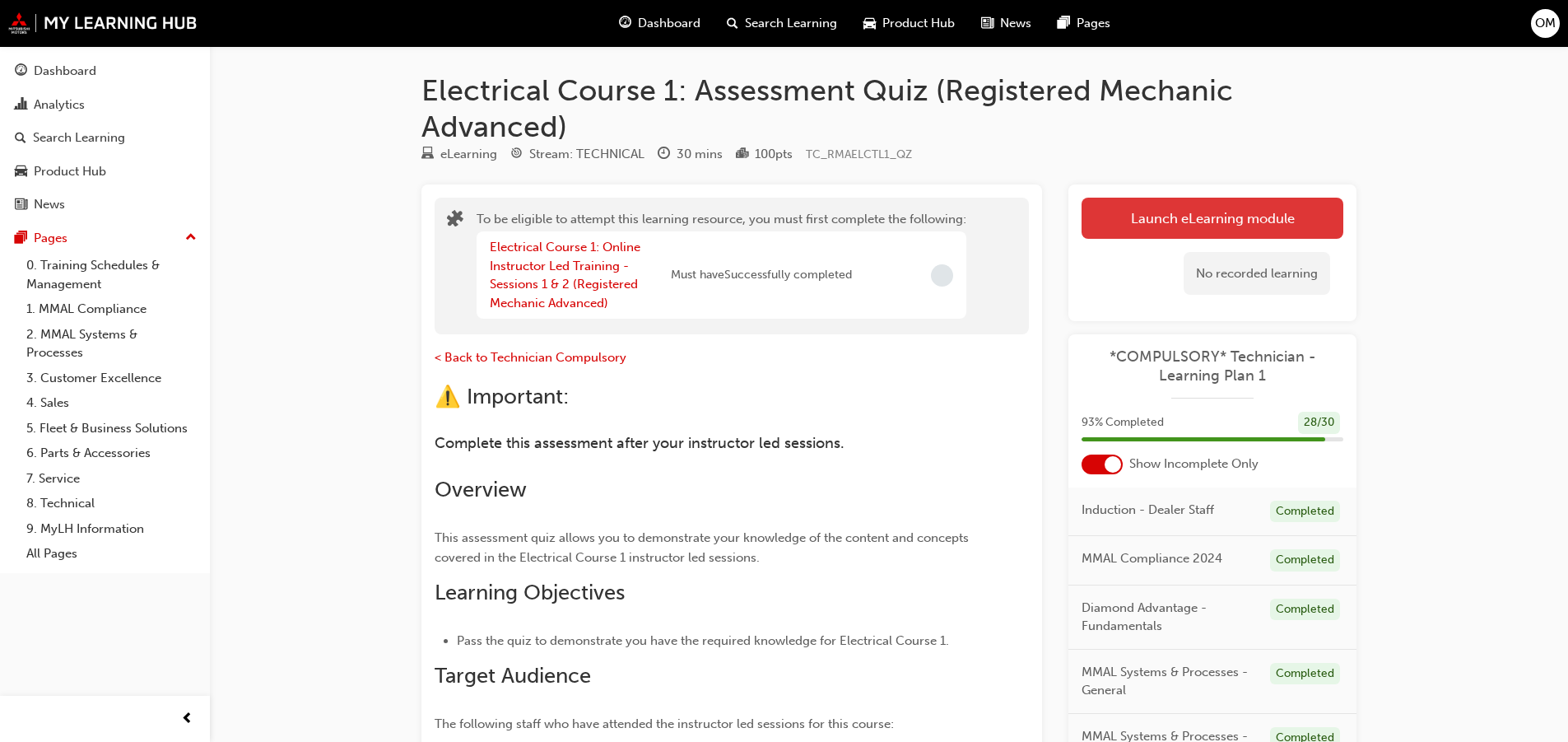
click at [1178, 216] on button "Launch eLearning module" at bounding box center [1212, 218] width 262 height 41
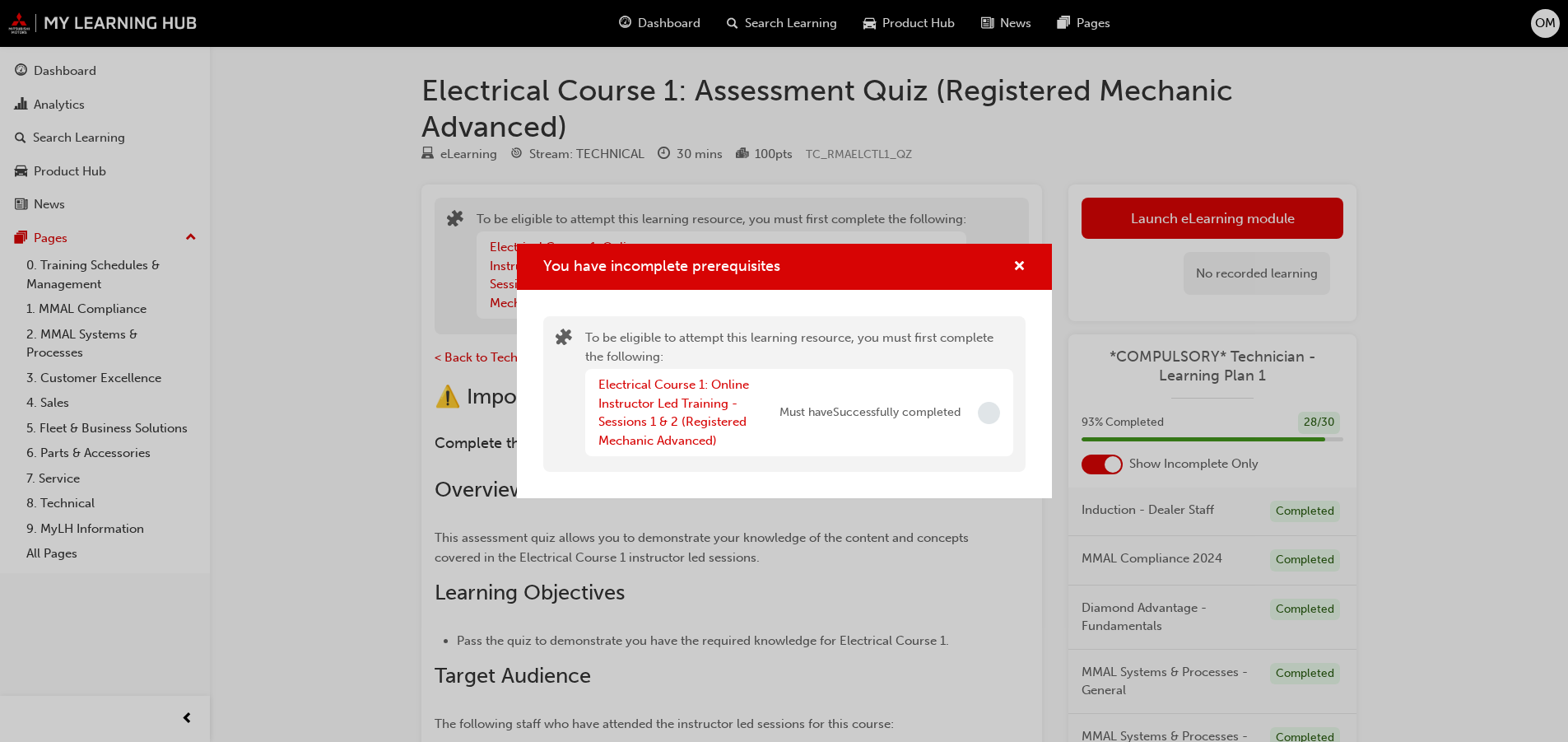
click at [934, 413] on span "Must have Successfully completed" at bounding box center [869, 413] width 181 height 19
click at [659, 388] on link "Electrical Course 1: Online Instructor Led Training - Sessions 1 & 2 (Registere…" at bounding box center [673, 413] width 150 height 71
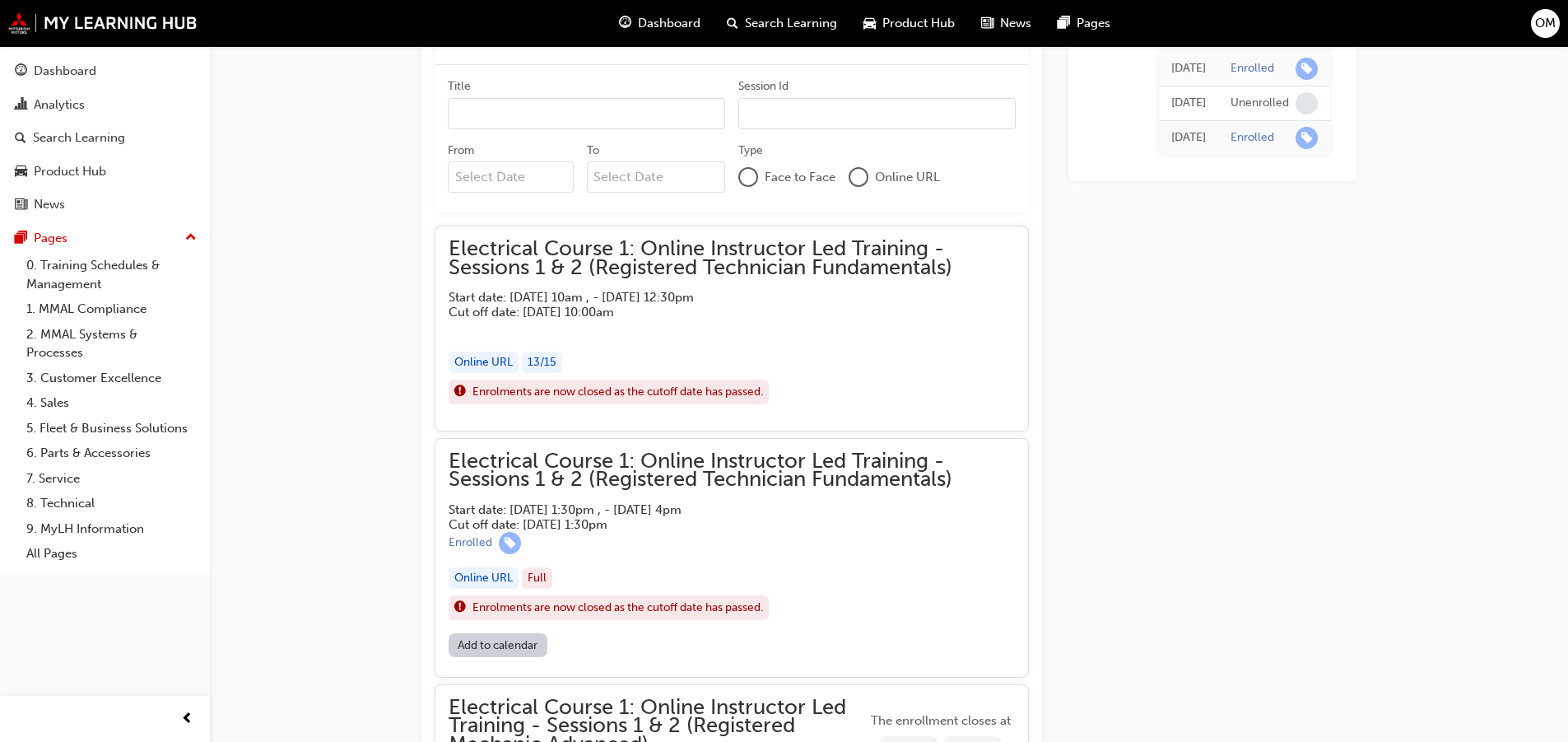
scroll to position [1647, 0]
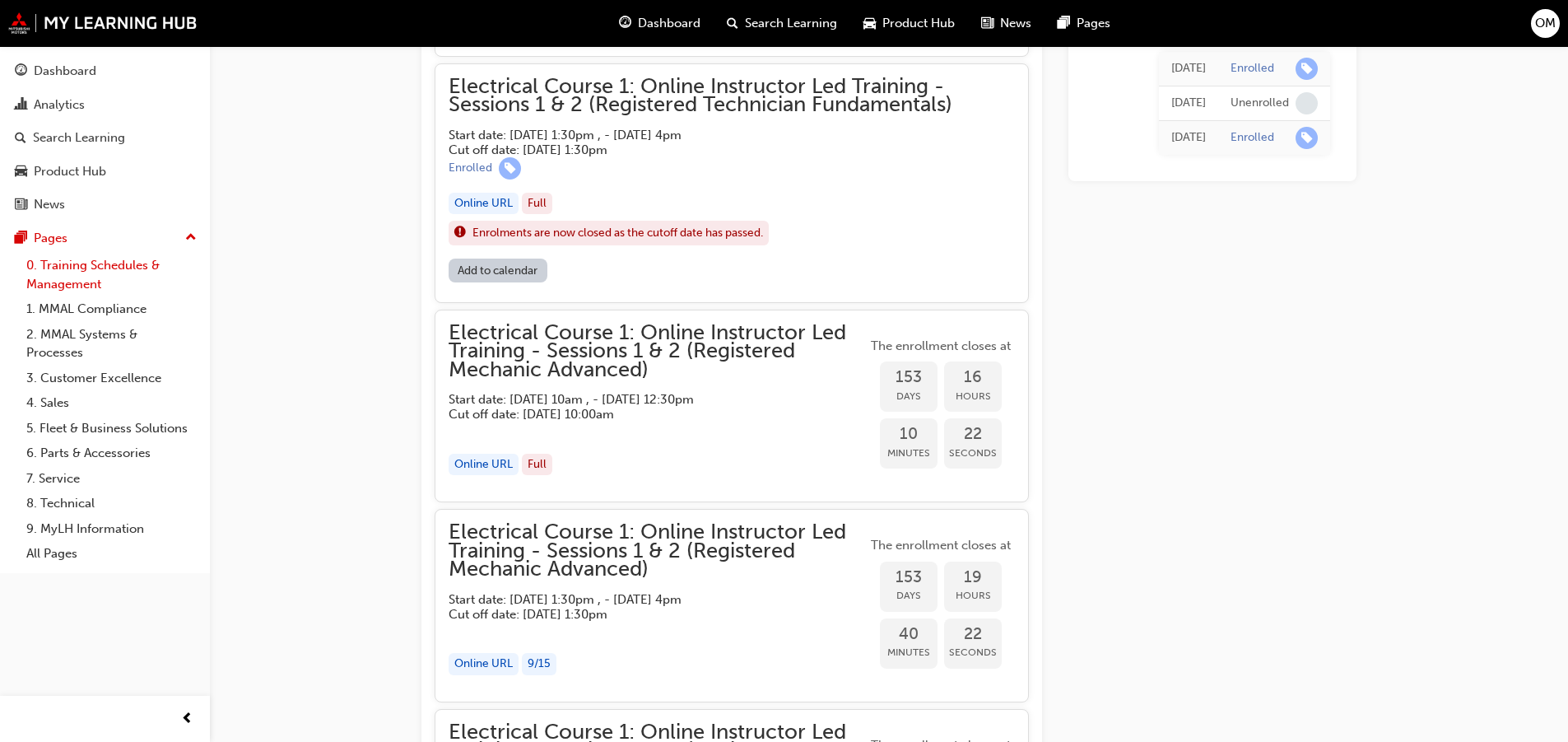
click at [141, 275] on link "0. Training Schedules & Management" at bounding box center [112, 274] width 183 height 44
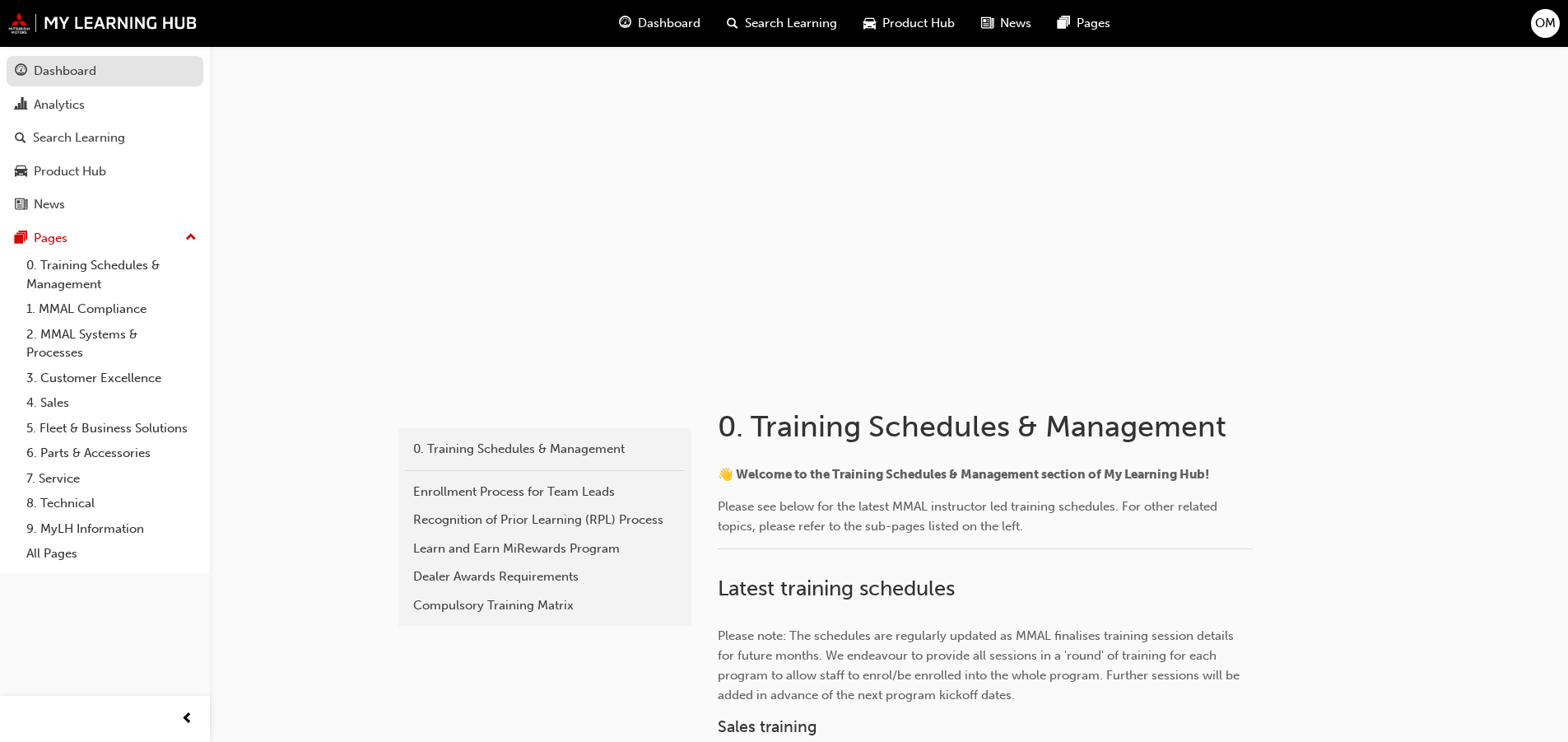
click at [151, 82] on link "Dashboard" at bounding box center [105, 71] width 197 height 31
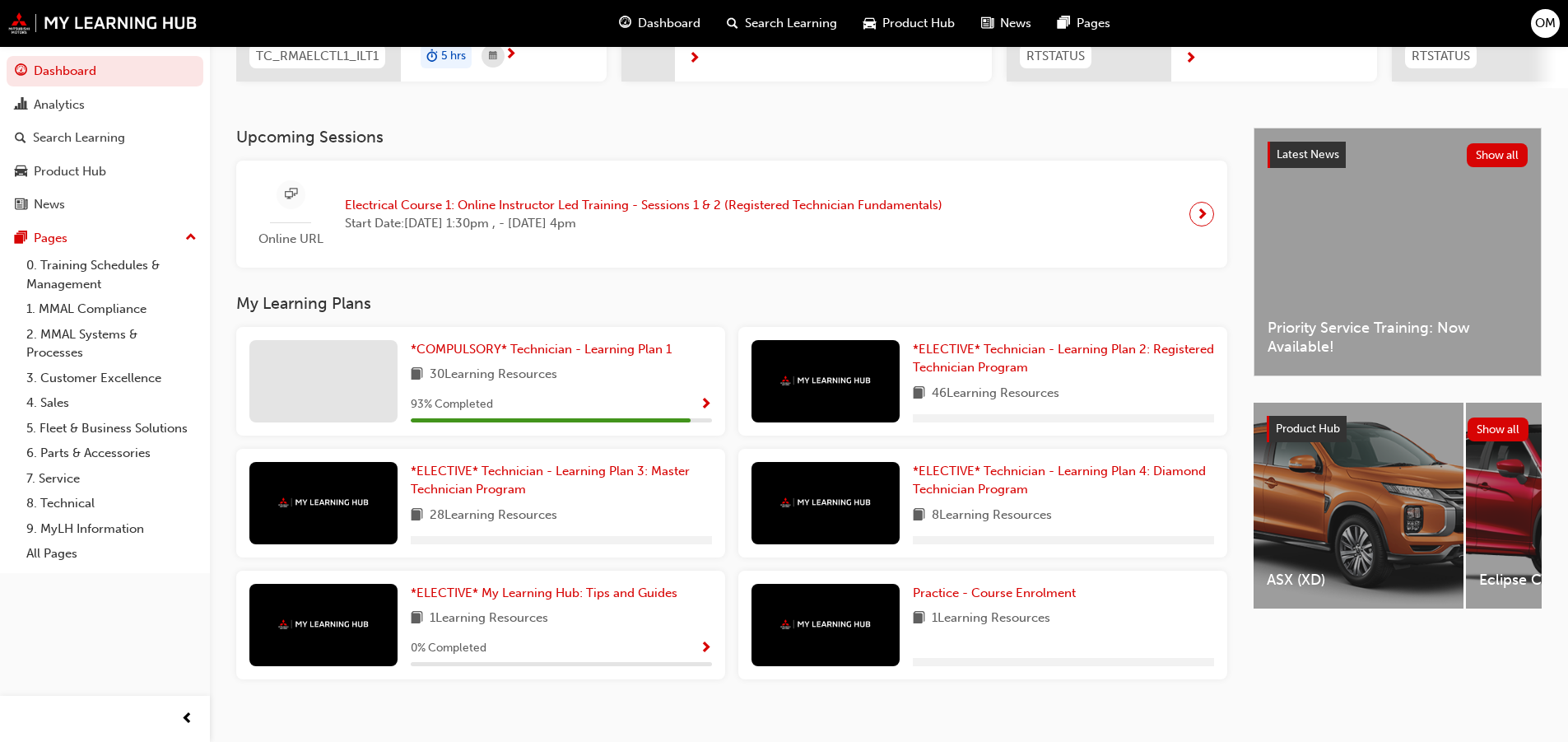
scroll to position [316, 0]
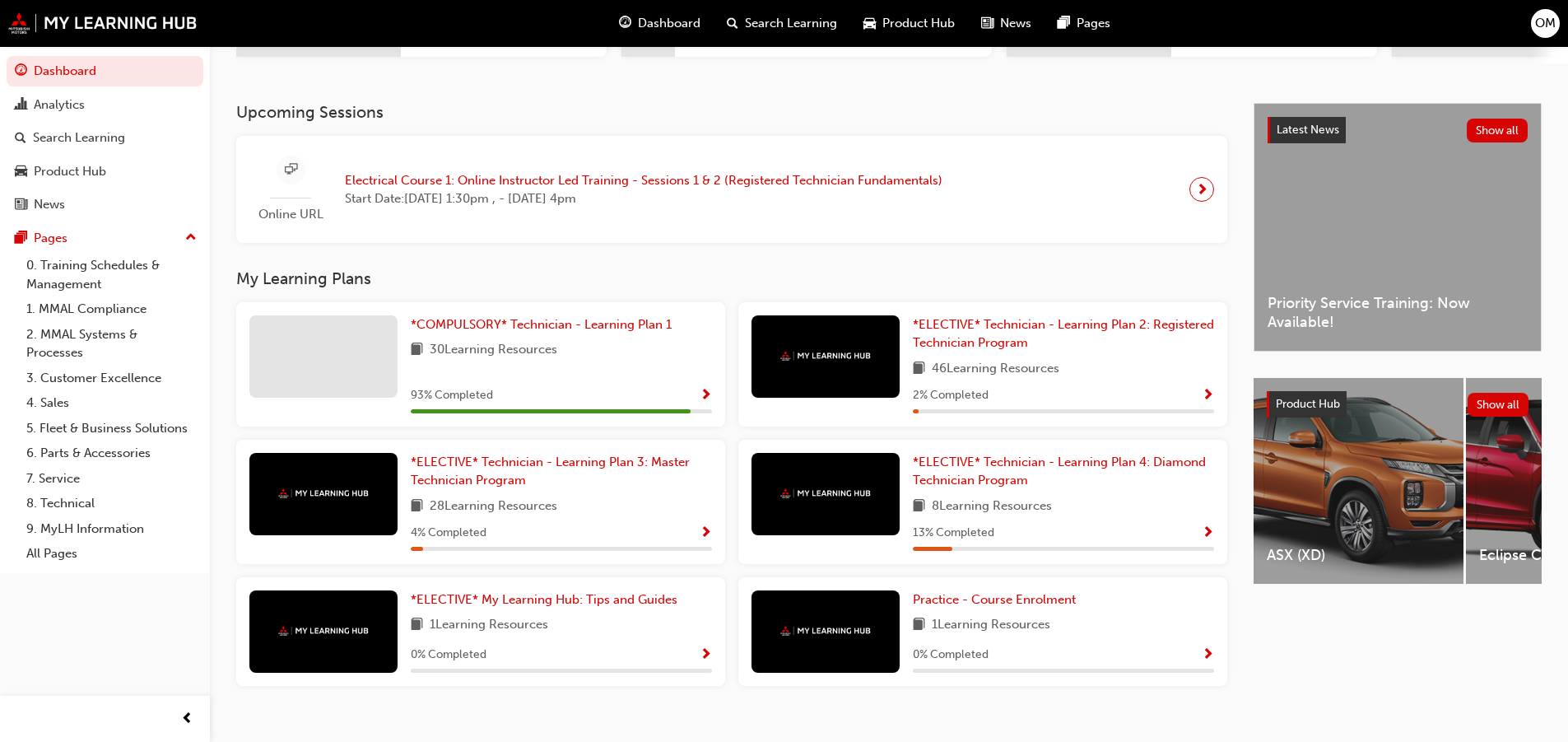
click at [702, 404] on span "Show Progress" at bounding box center [706, 396] width 12 height 15
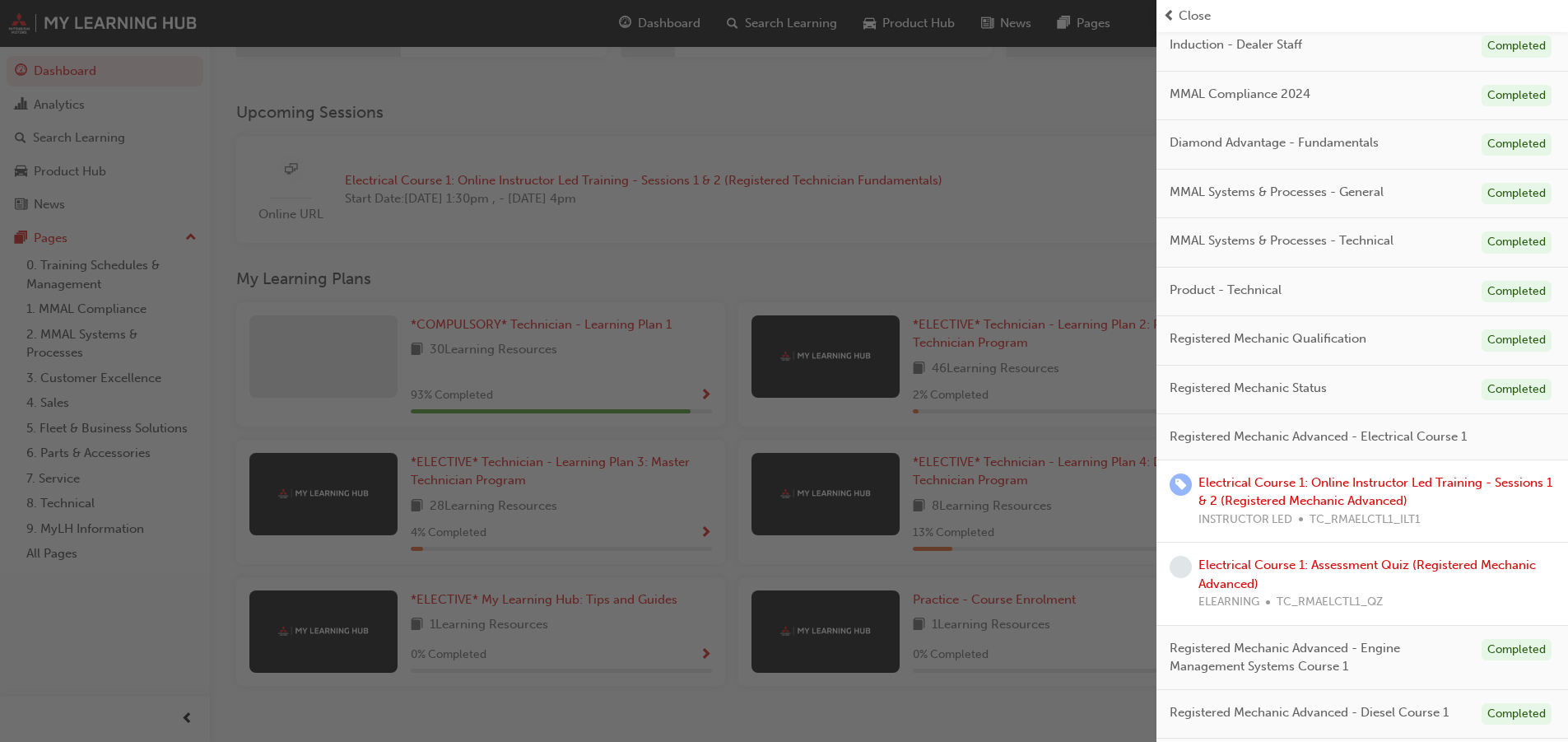
scroll to position [164, 0]
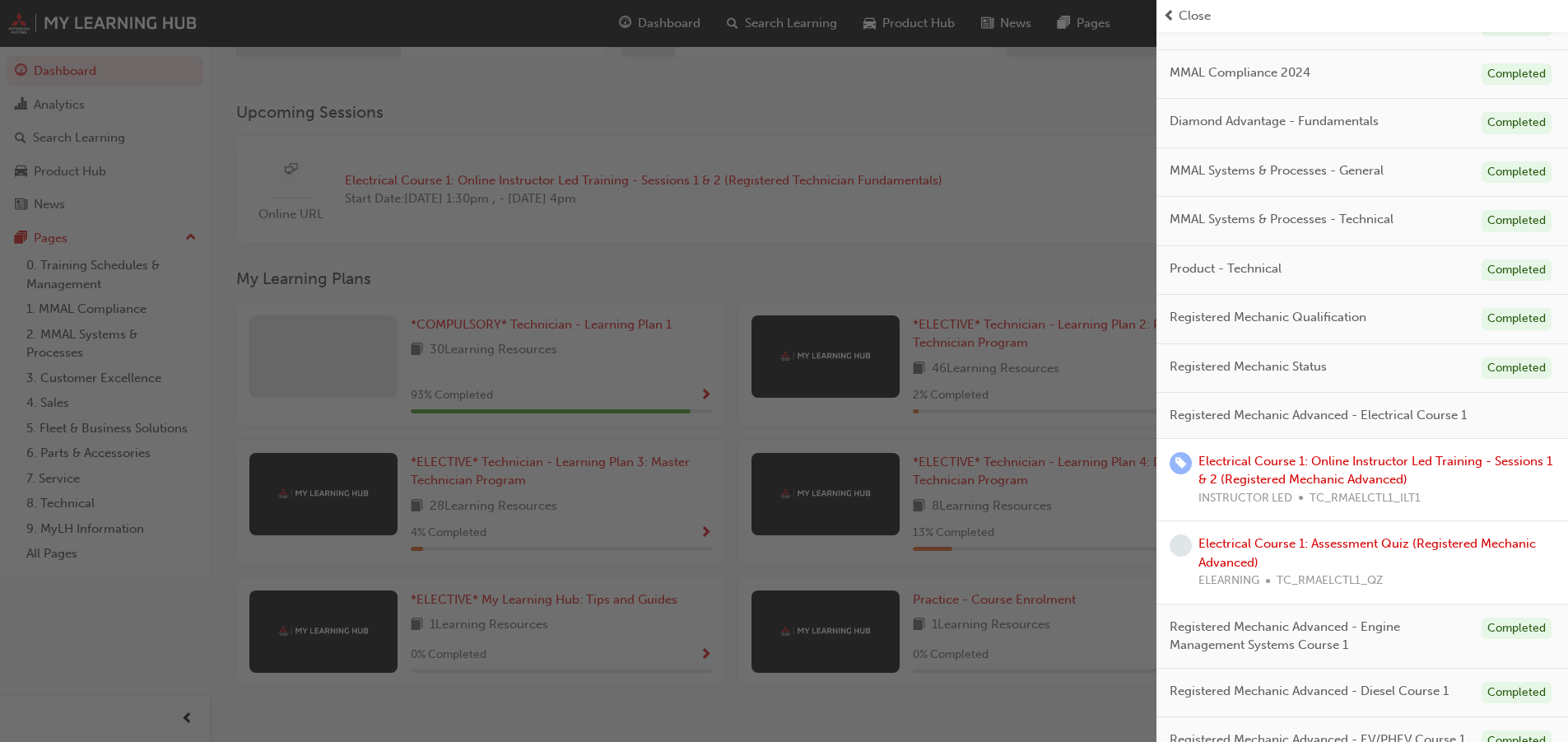
click at [829, 267] on div "button" at bounding box center [578, 371] width 1157 height 742
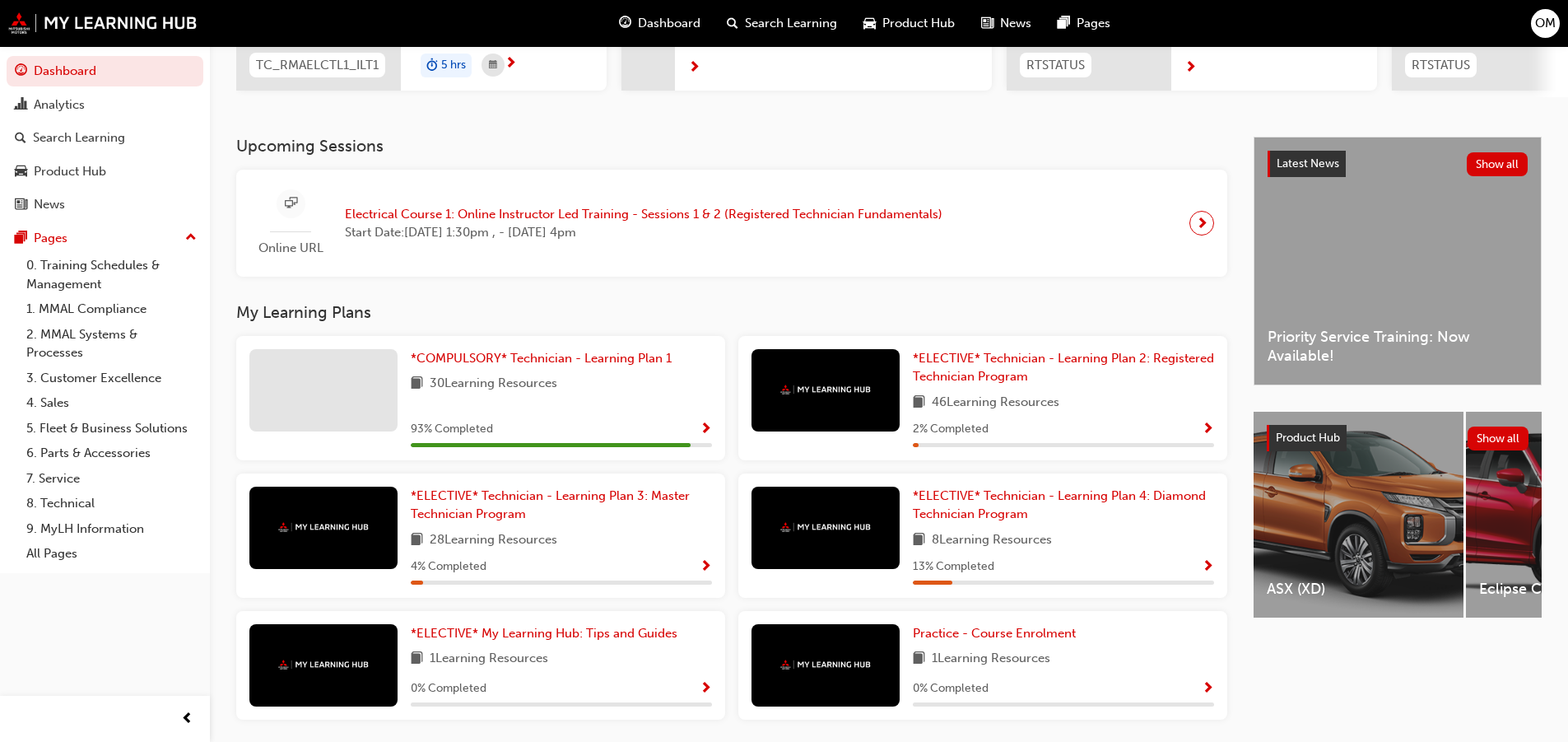
scroll to position [348, 0]
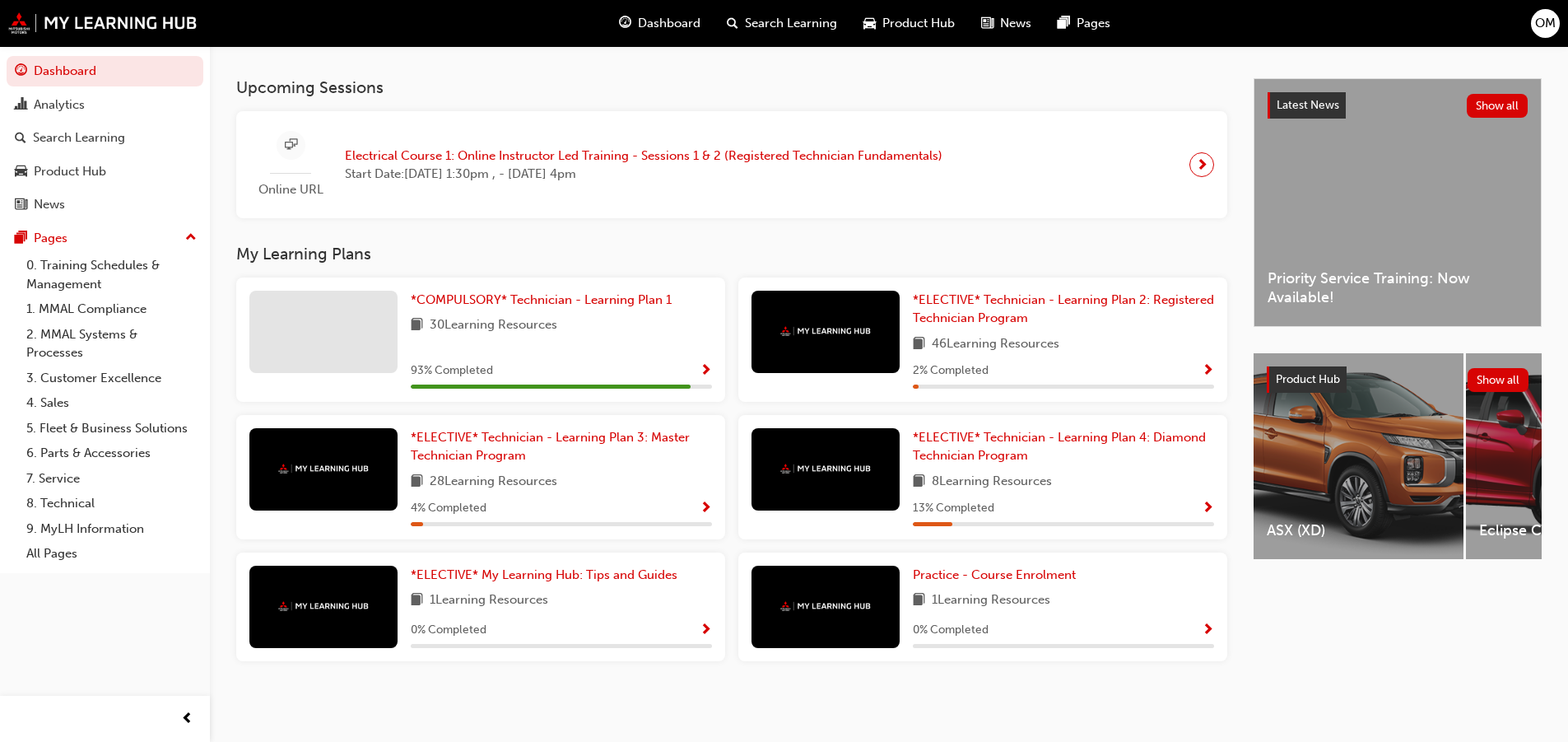
click at [708, 372] on span "Show Progress" at bounding box center [706, 371] width 12 height 15
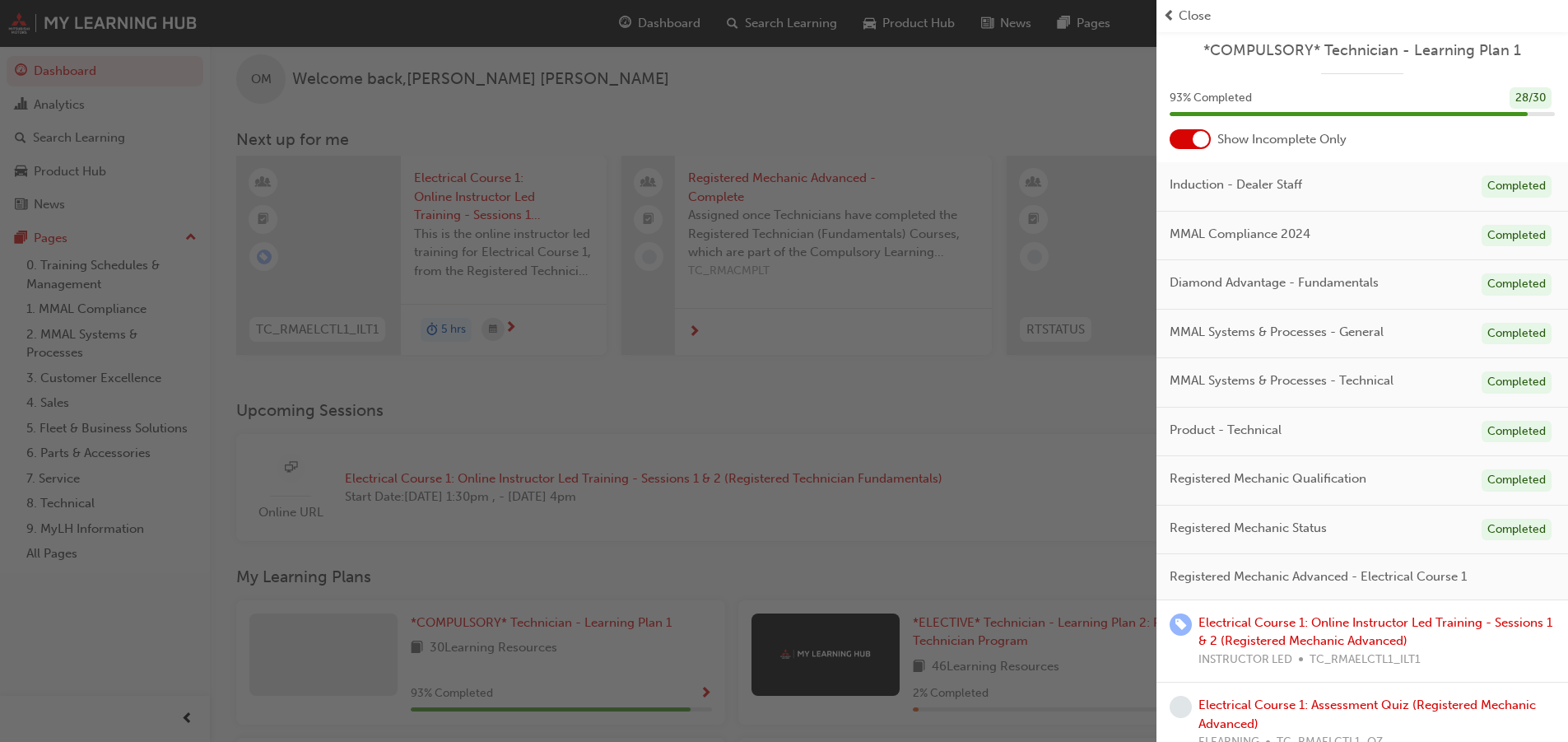
scroll to position [0, 0]
click at [1199, 139] on div at bounding box center [1201, 142] width 17 height 17
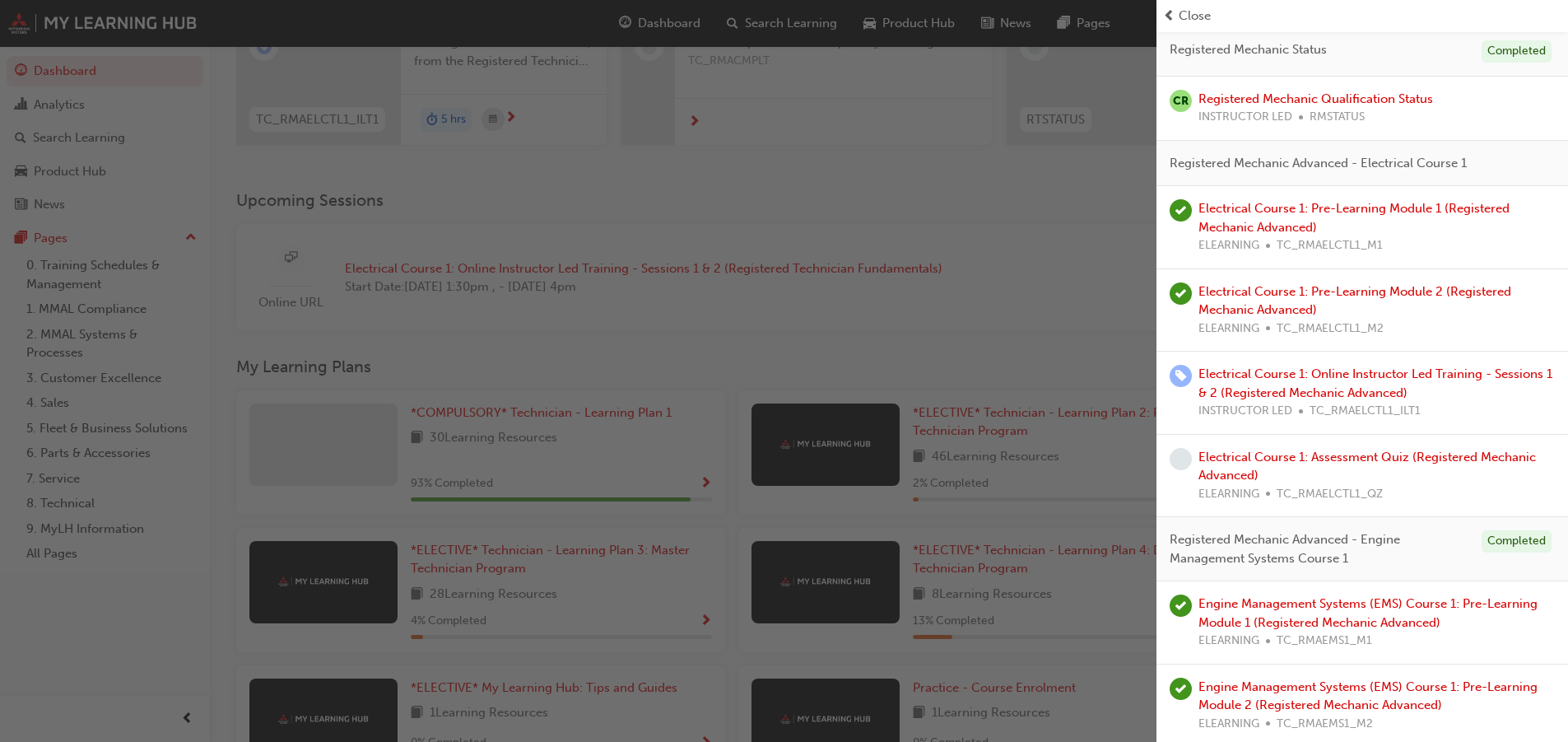
scroll to position [265, 0]
